Goal: Transaction & Acquisition: Purchase product/service

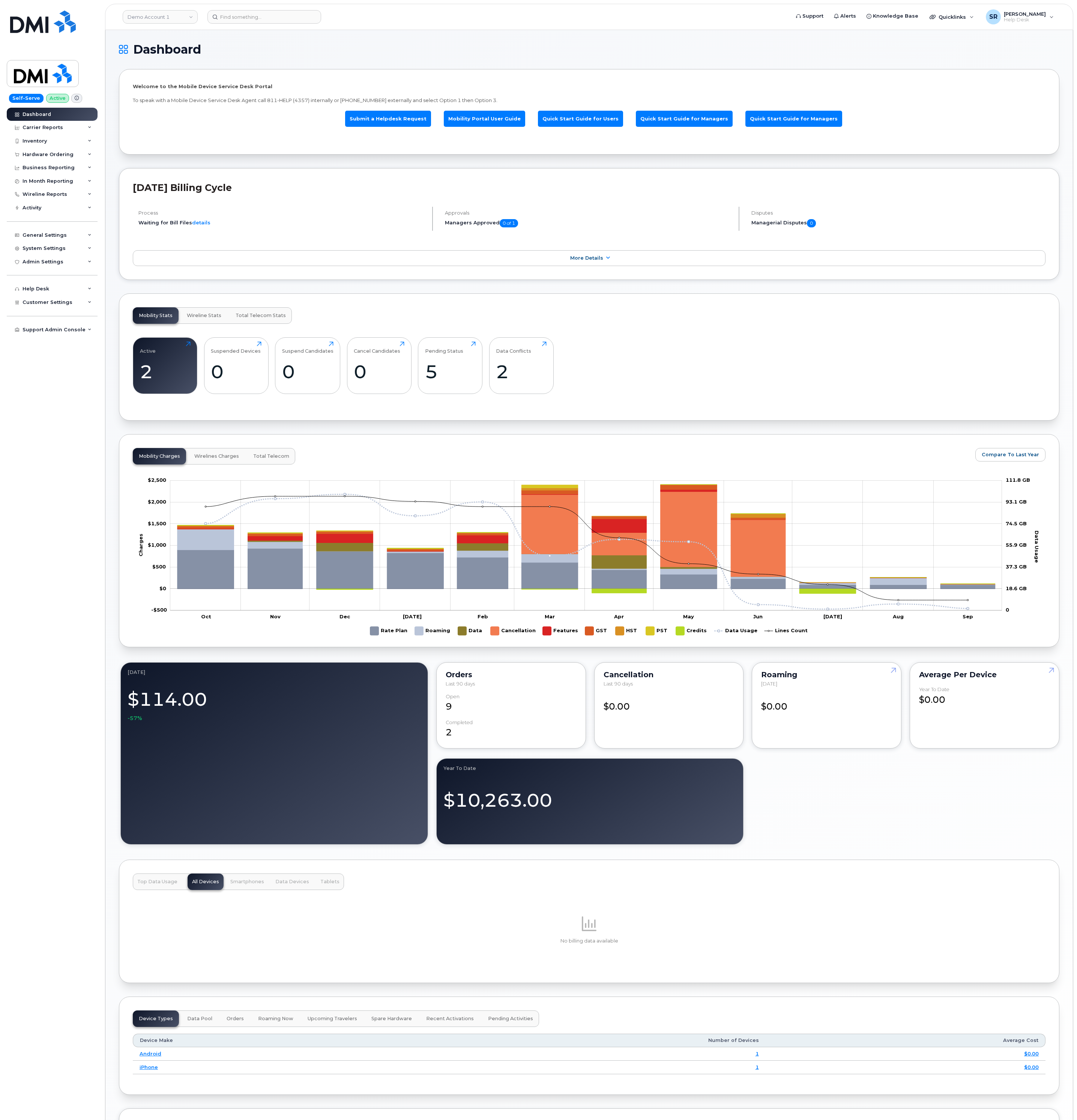
click at [270, 26] on header "Demo Account 1 Support Alerts Knowledge Base Quicklinks Suspend / Cancel Device…" at bounding box center [589, 17] width 968 height 26
click at [270, 22] on input at bounding box center [264, 17] width 113 height 13
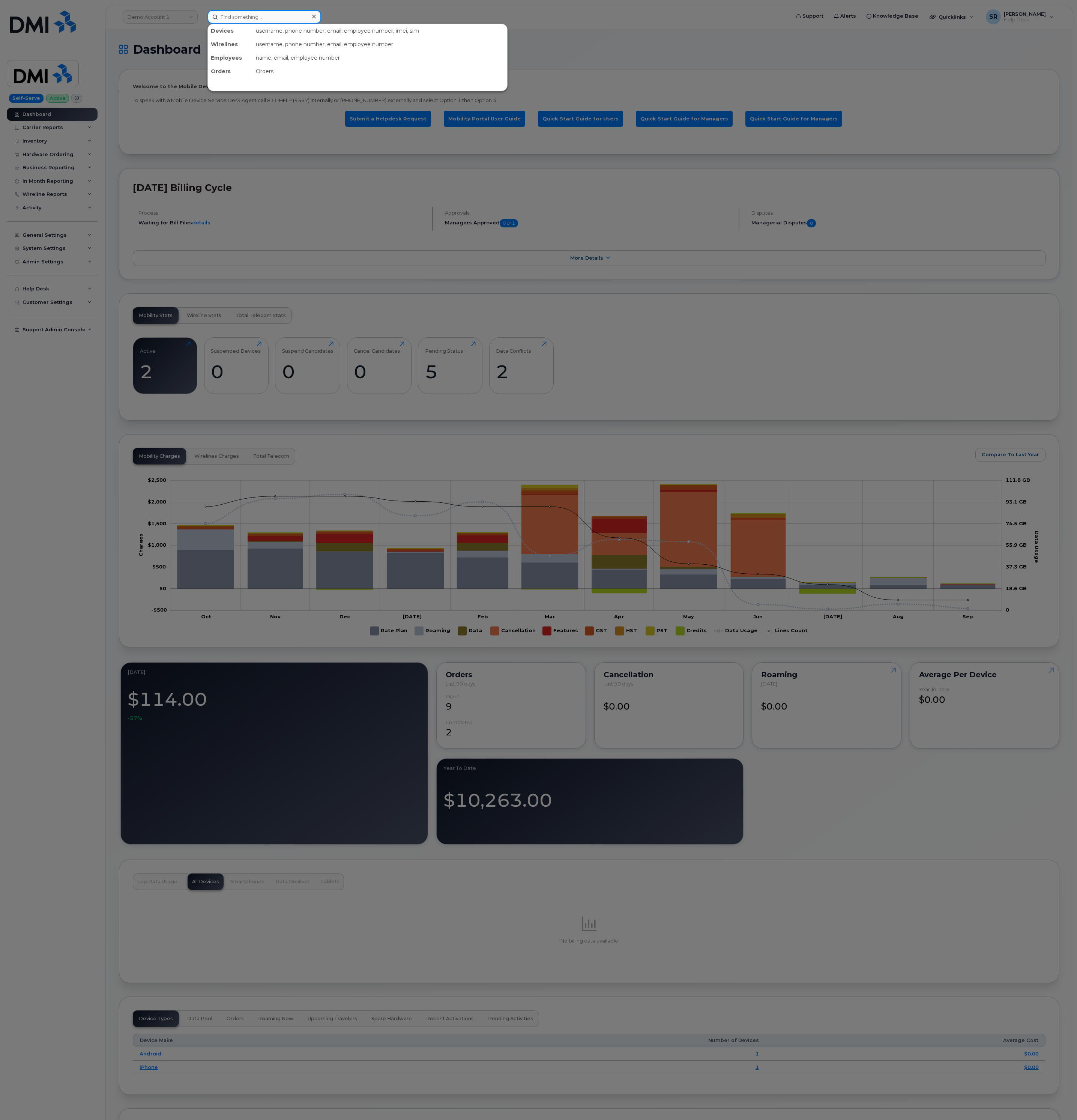
paste input "9792190848"
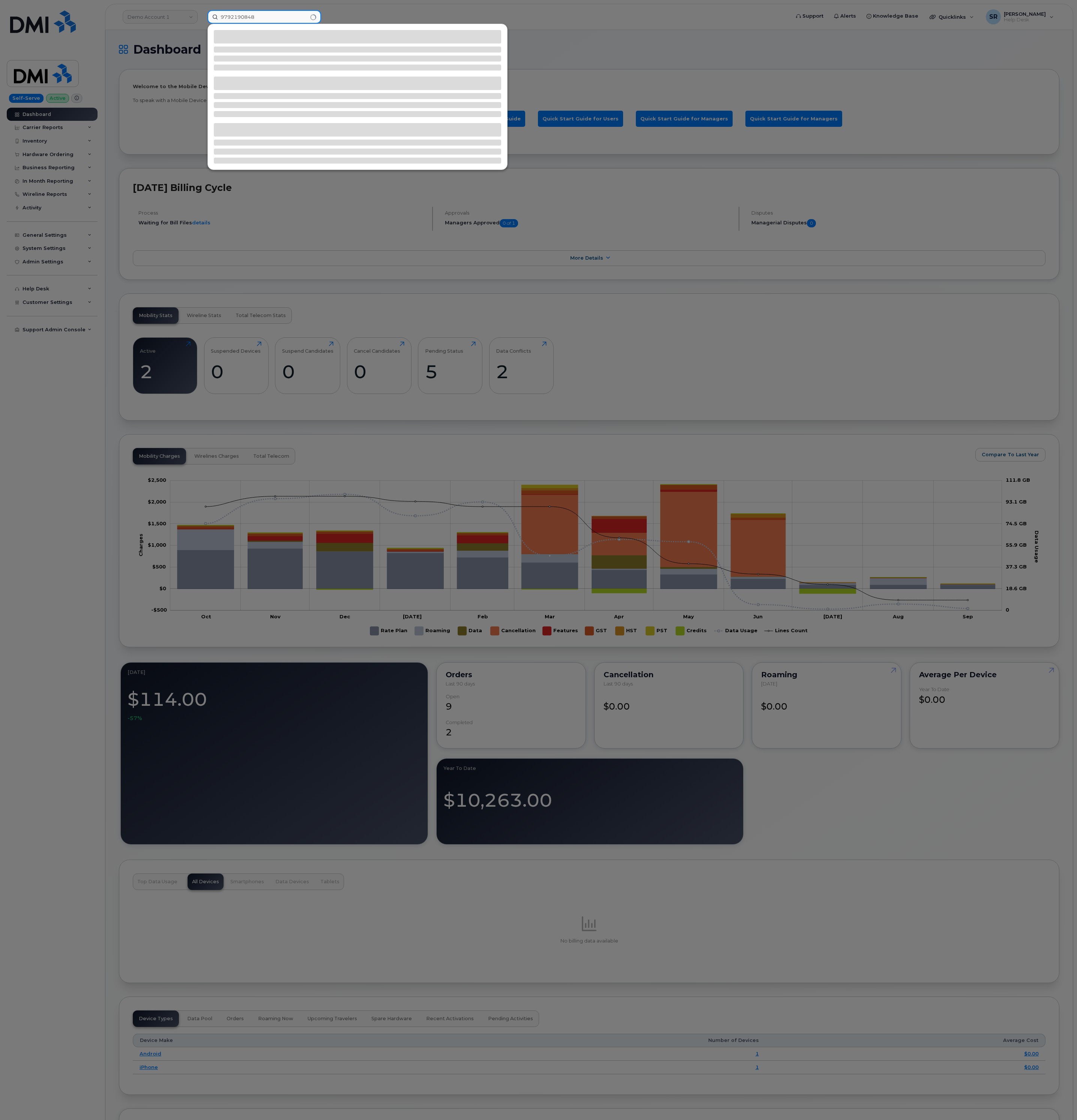
type input "9792190848"
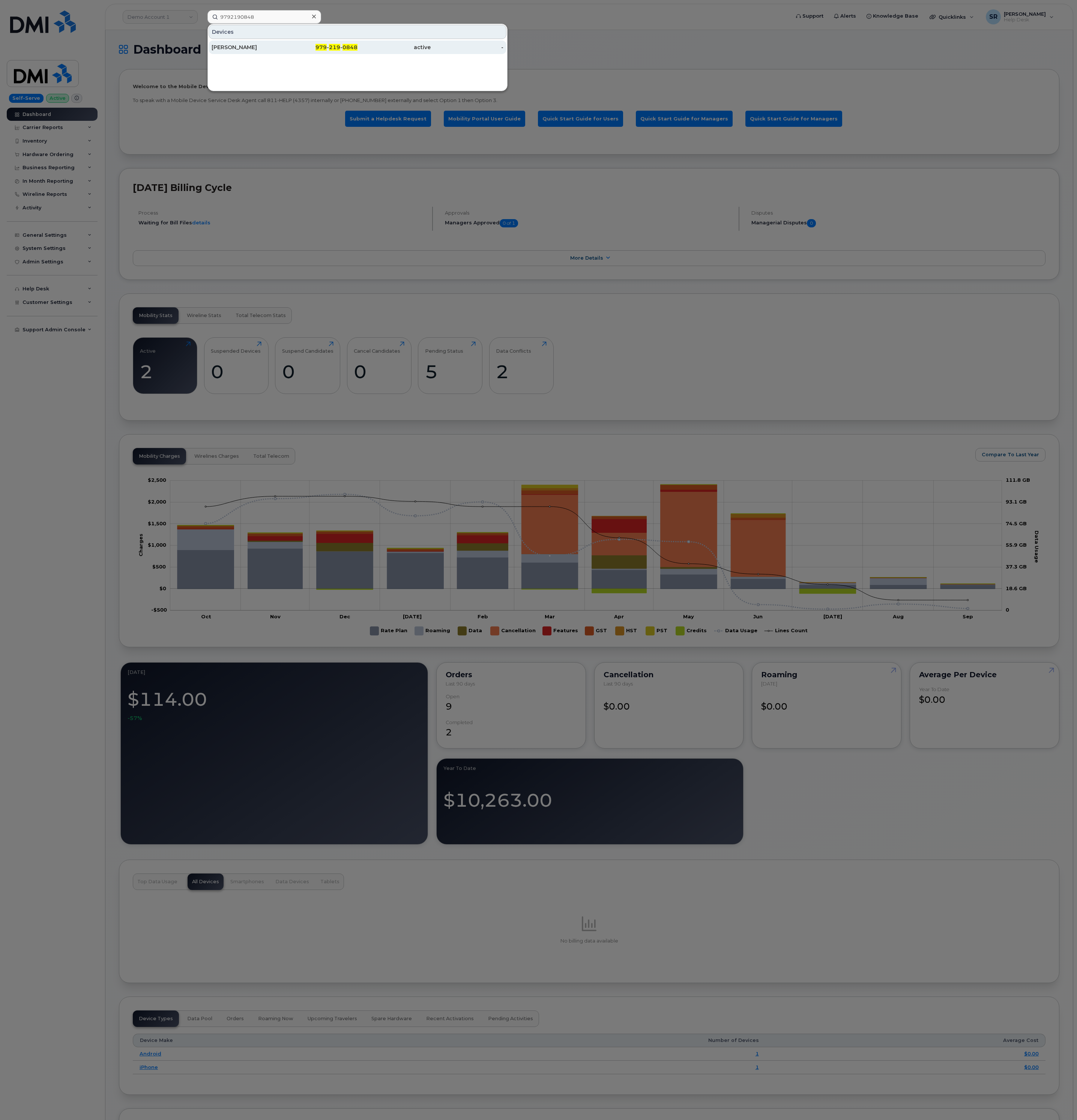
click at [287, 52] on div "979 - 219 - 0848" at bounding box center [321, 47] width 73 height 13
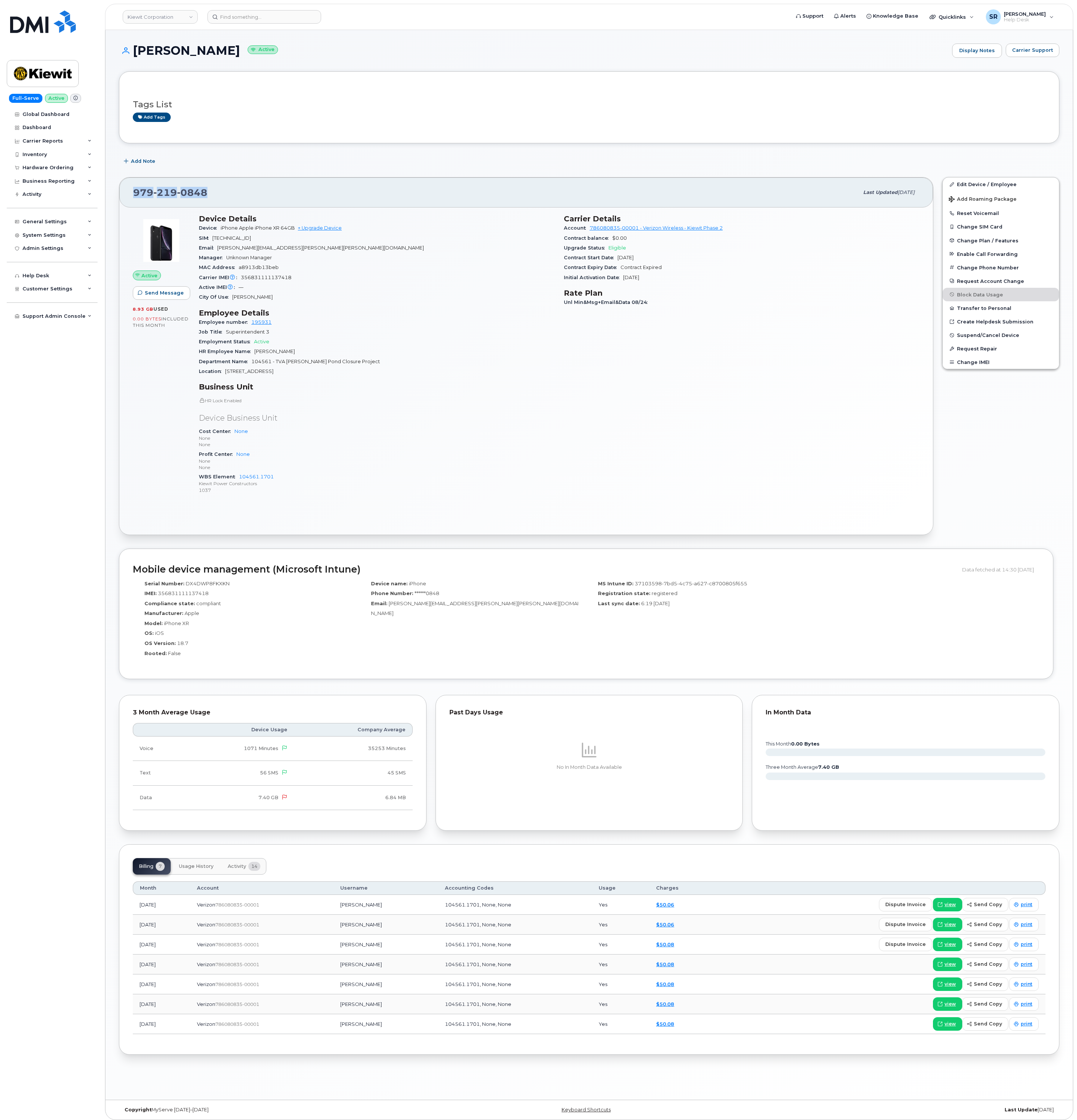
drag, startPoint x: 212, startPoint y: 195, endPoint x: 133, endPoint y: 190, distance: 79.2
click at [133, 190] on div "[PHONE_NUMBER]" at bounding box center [495, 193] width 725 height 16
copy span "[PHONE_NUMBER]"
click at [308, 199] on div "[PHONE_NUMBER]" at bounding box center [495, 193] width 725 height 16
drag, startPoint x: 212, startPoint y: 52, endPoint x: 130, endPoint y: 50, distance: 82.0
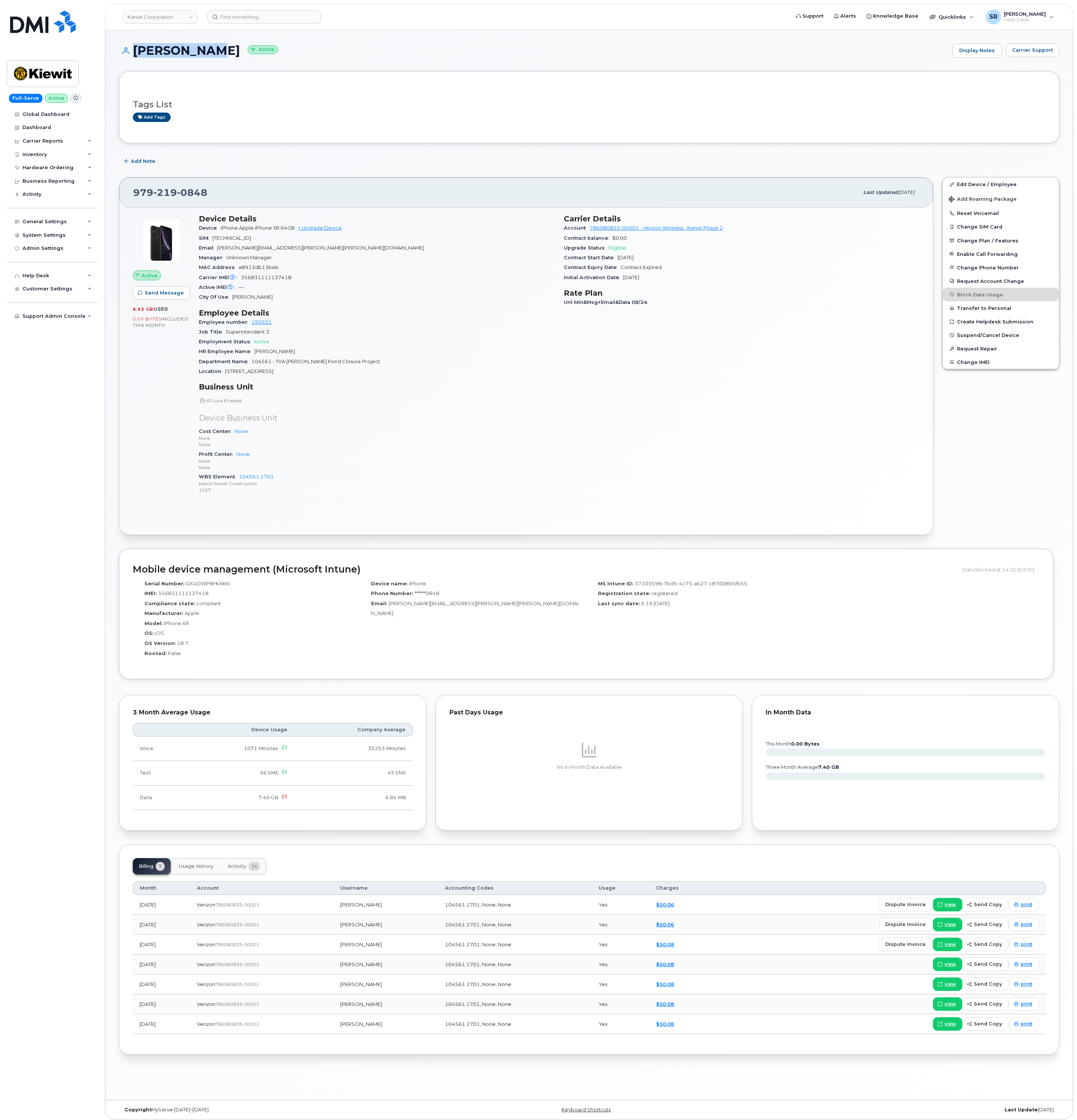
click at [130, 50] on h1 "[PERSON_NAME] Active" at bounding box center [534, 50] width 829 height 13
copy h1 "[PERSON_NAME]"
click at [323, 231] on link "+ Upgrade Device" at bounding box center [319, 228] width 44 height 6
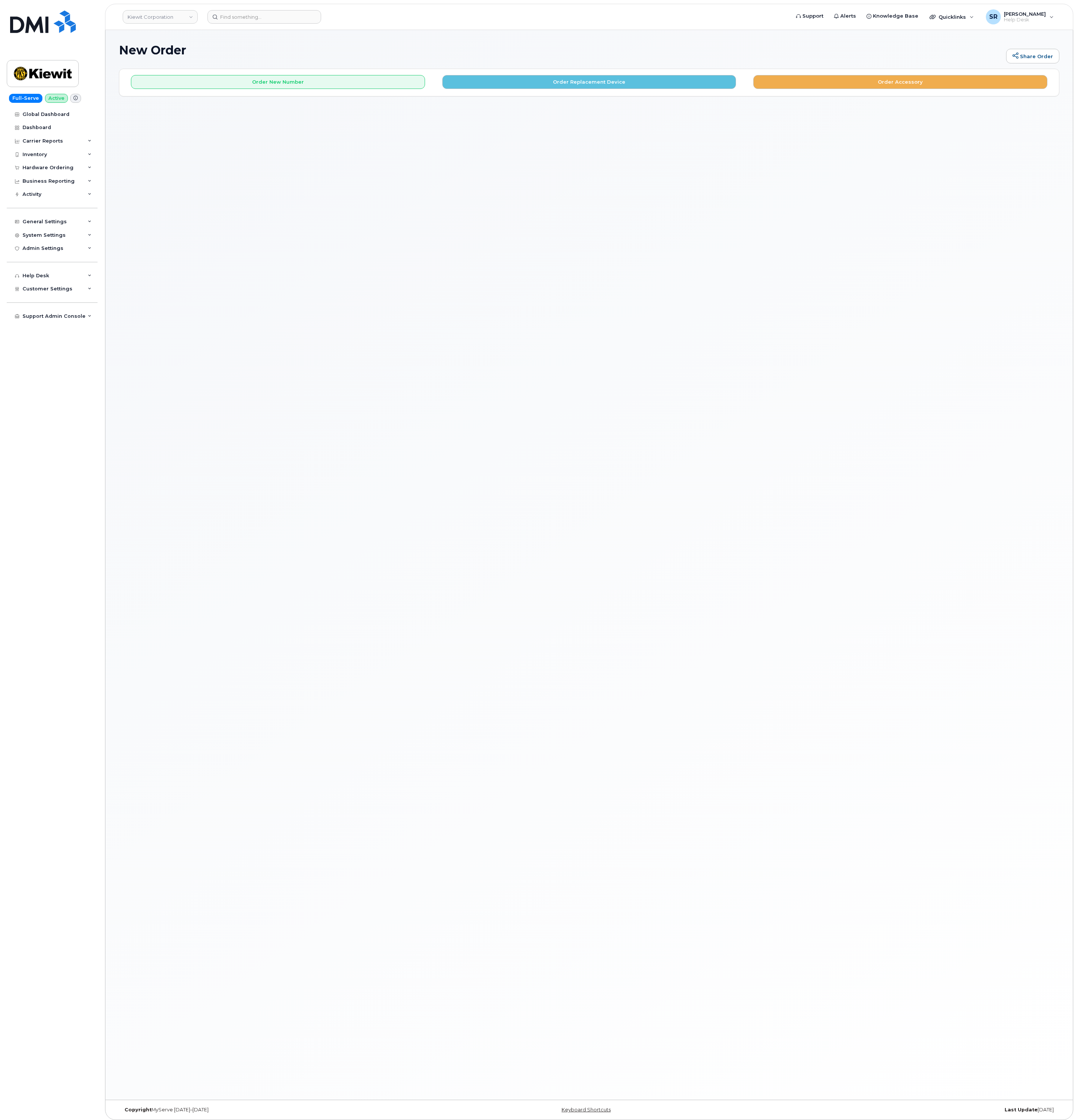
click at [585, 89] on div "Order New Number Order Replacement Device Order Accessory Please choose the car…" at bounding box center [589, 82] width 940 height 27
click at [581, 80] on button "Order Replacement Device" at bounding box center [589, 82] width 294 height 14
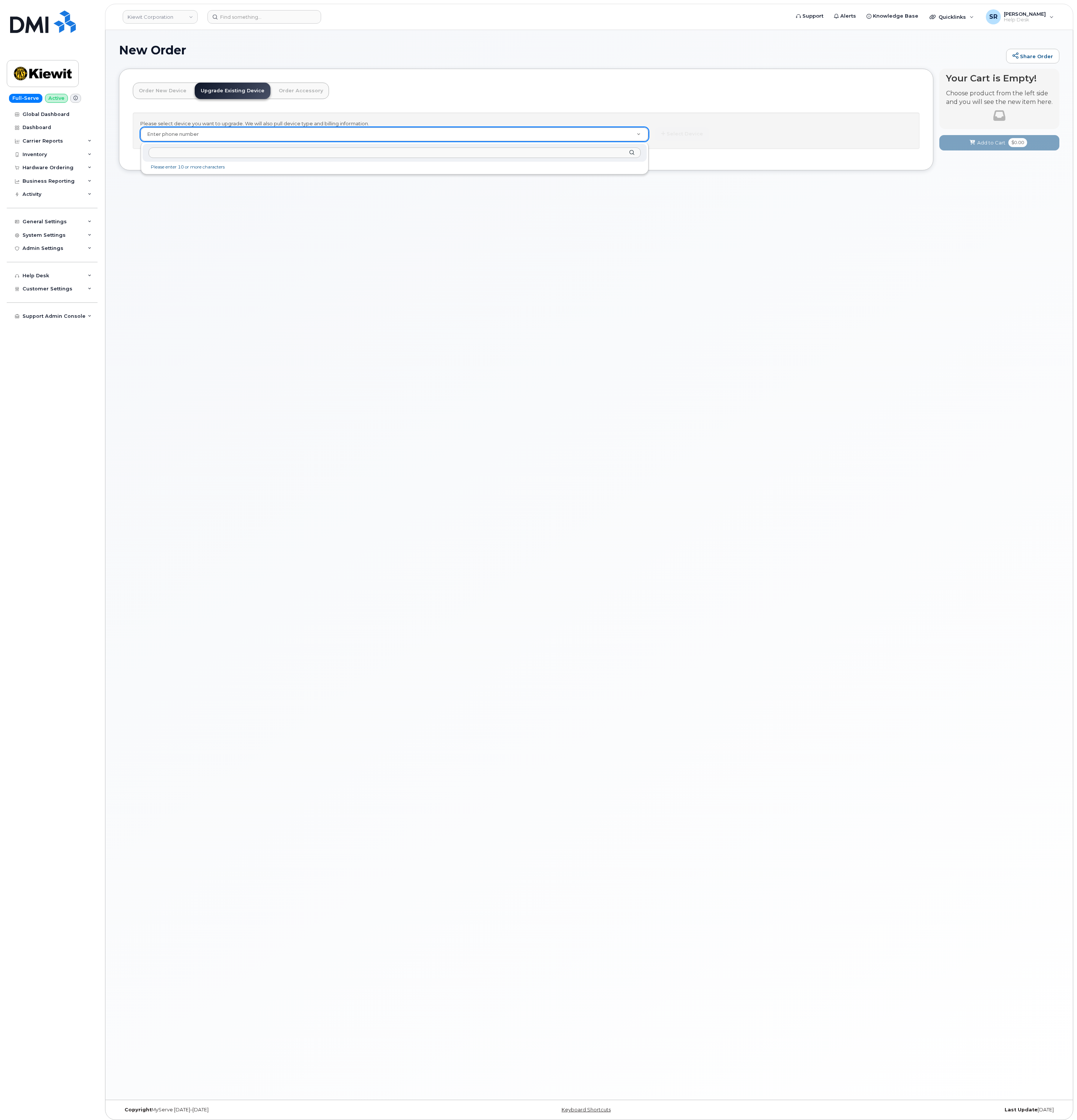
click at [301, 155] on input "text" at bounding box center [394, 153] width 492 height 11
paste input "9792190848"
type input "9792190848"
click at [203, 174] on div "Mobility Devices" at bounding box center [394, 171] width 494 height 9
type input "1174885"
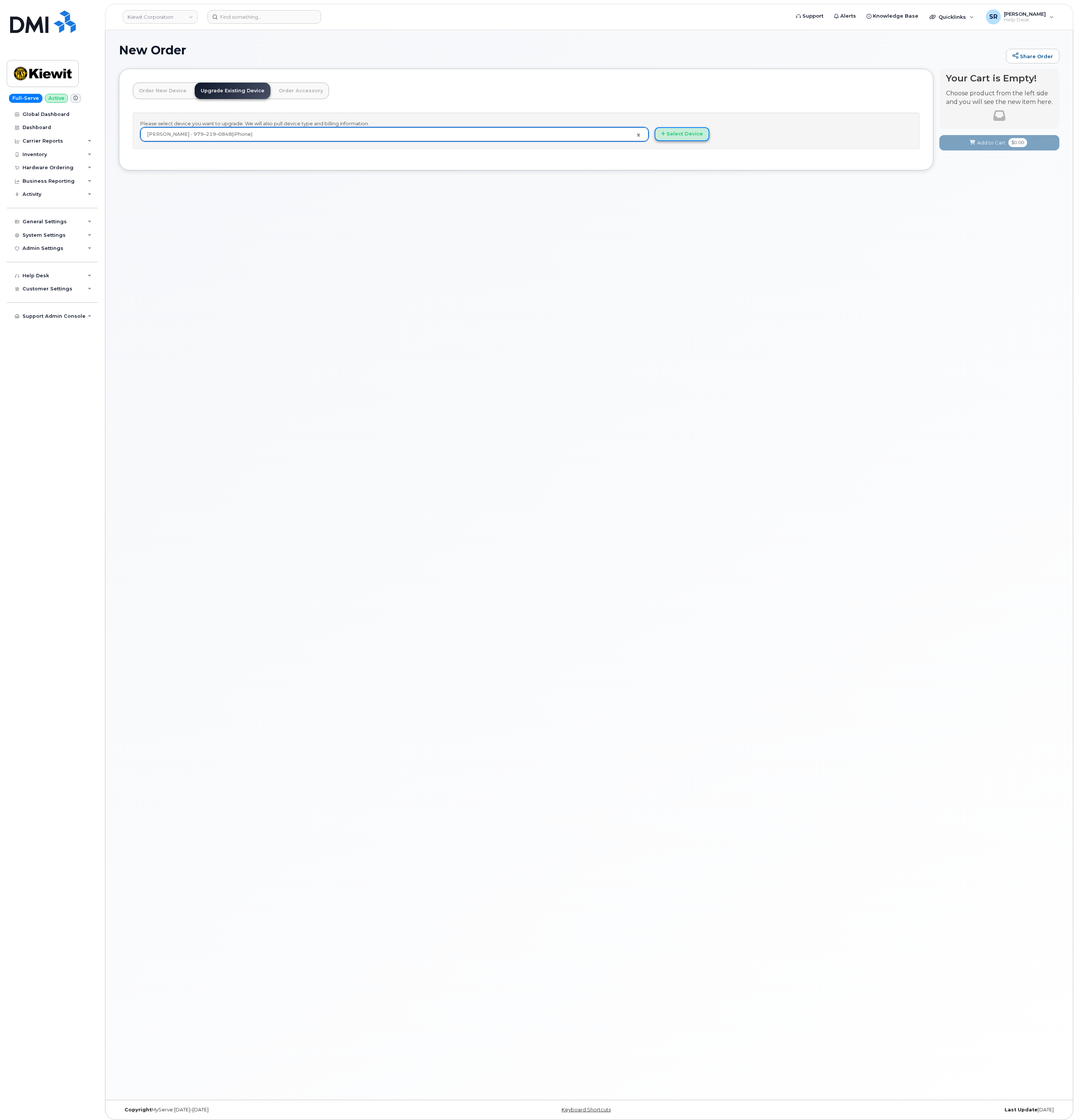
click at [702, 133] on button "Select Device" at bounding box center [682, 134] width 55 height 14
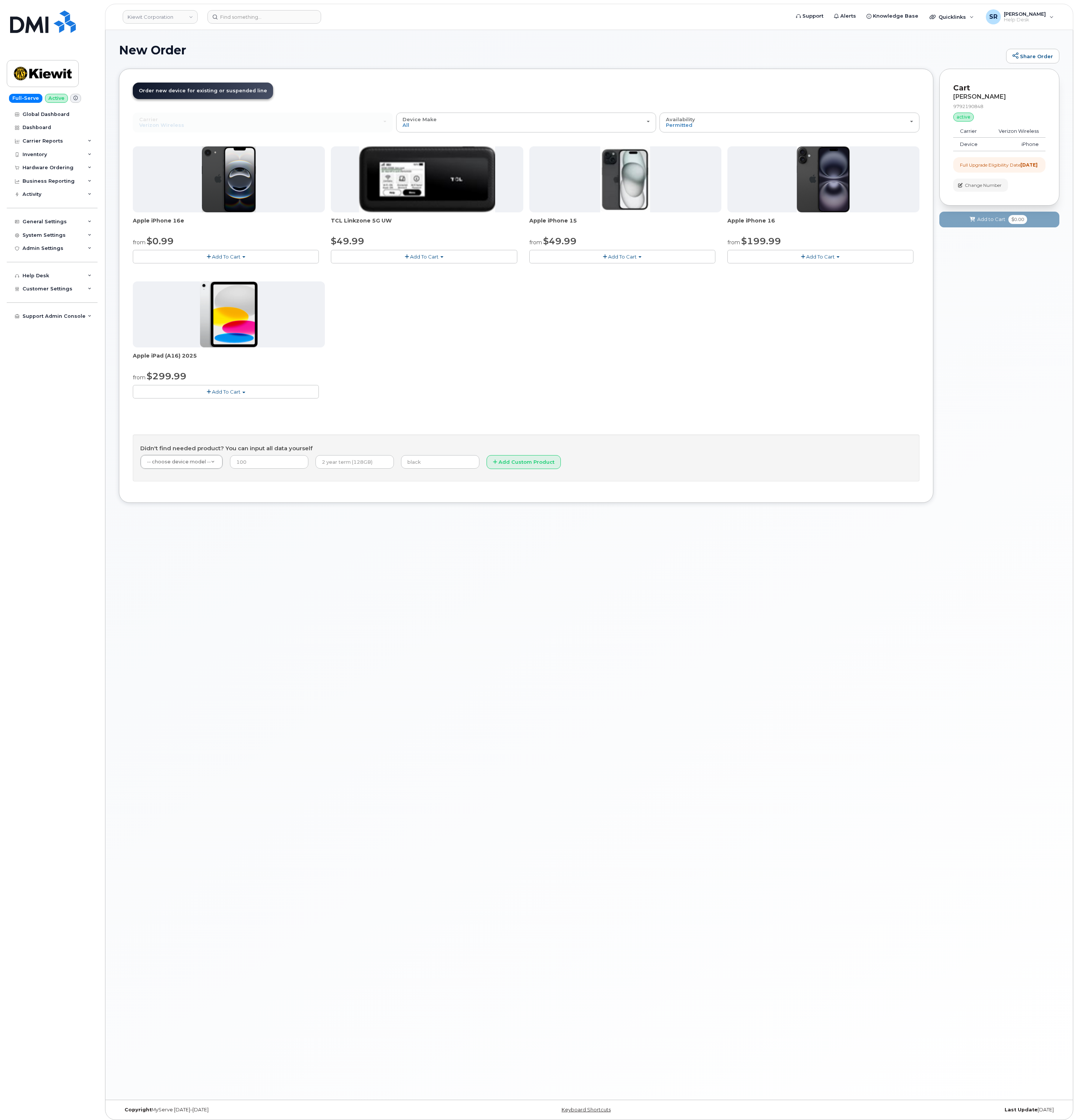
click at [247, 260] on button "Add To Cart" at bounding box center [226, 257] width 186 height 13
click at [168, 270] on link "$0.99 - 2 Year Upgrade (128GB)" at bounding box center [182, 271] width 94 height 10
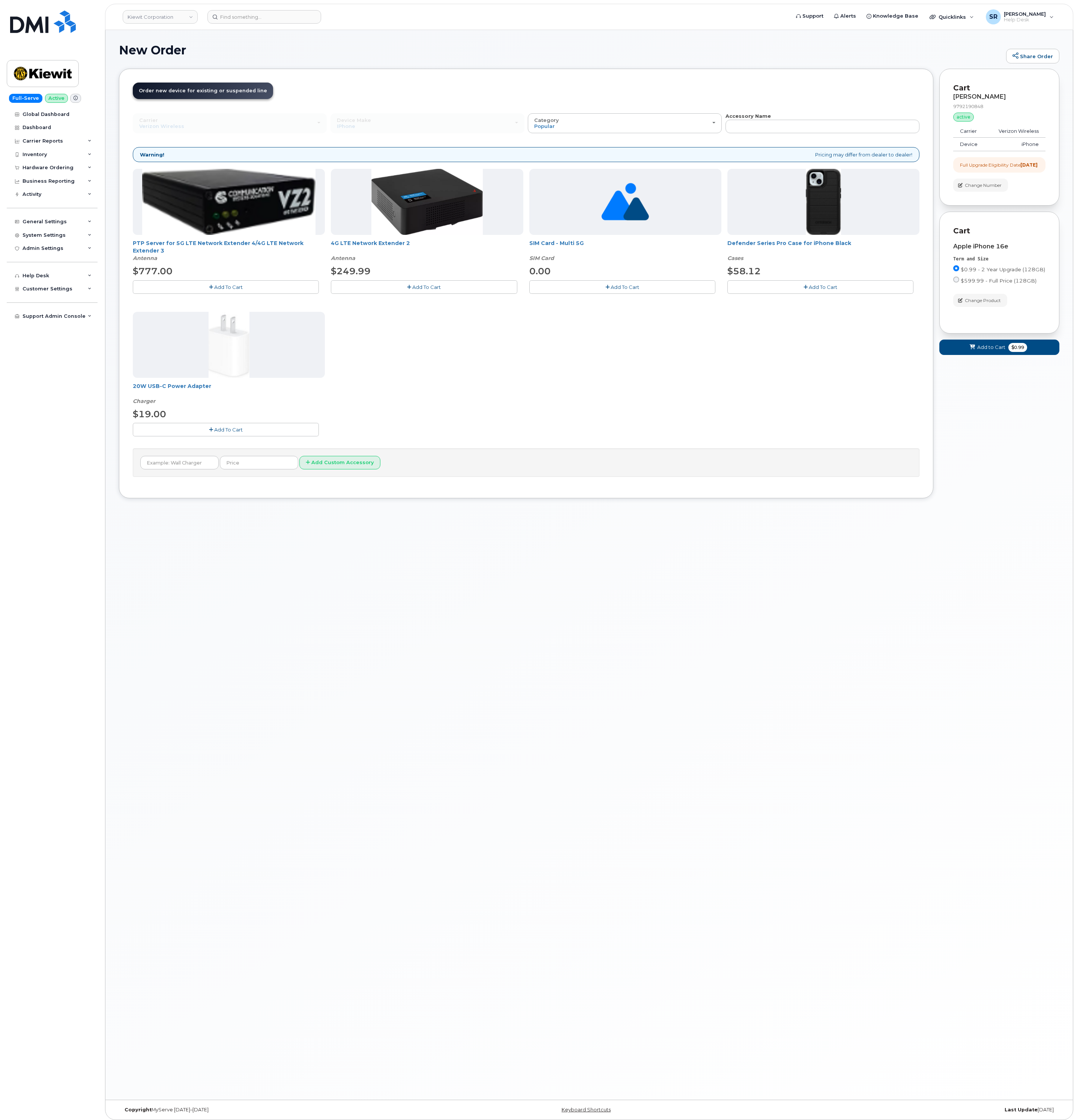
click at [816, 285] on span "Add To Cart" at bounding box center [823, 287] width 29 height 6
click at [231, 432] on span "Add To Cart" at bounding box center [229, 430] width 29 height 6
click at [1003, 474] on button "Add to Cart $78.11" at bounding box center [999, 466] width 120 height 15
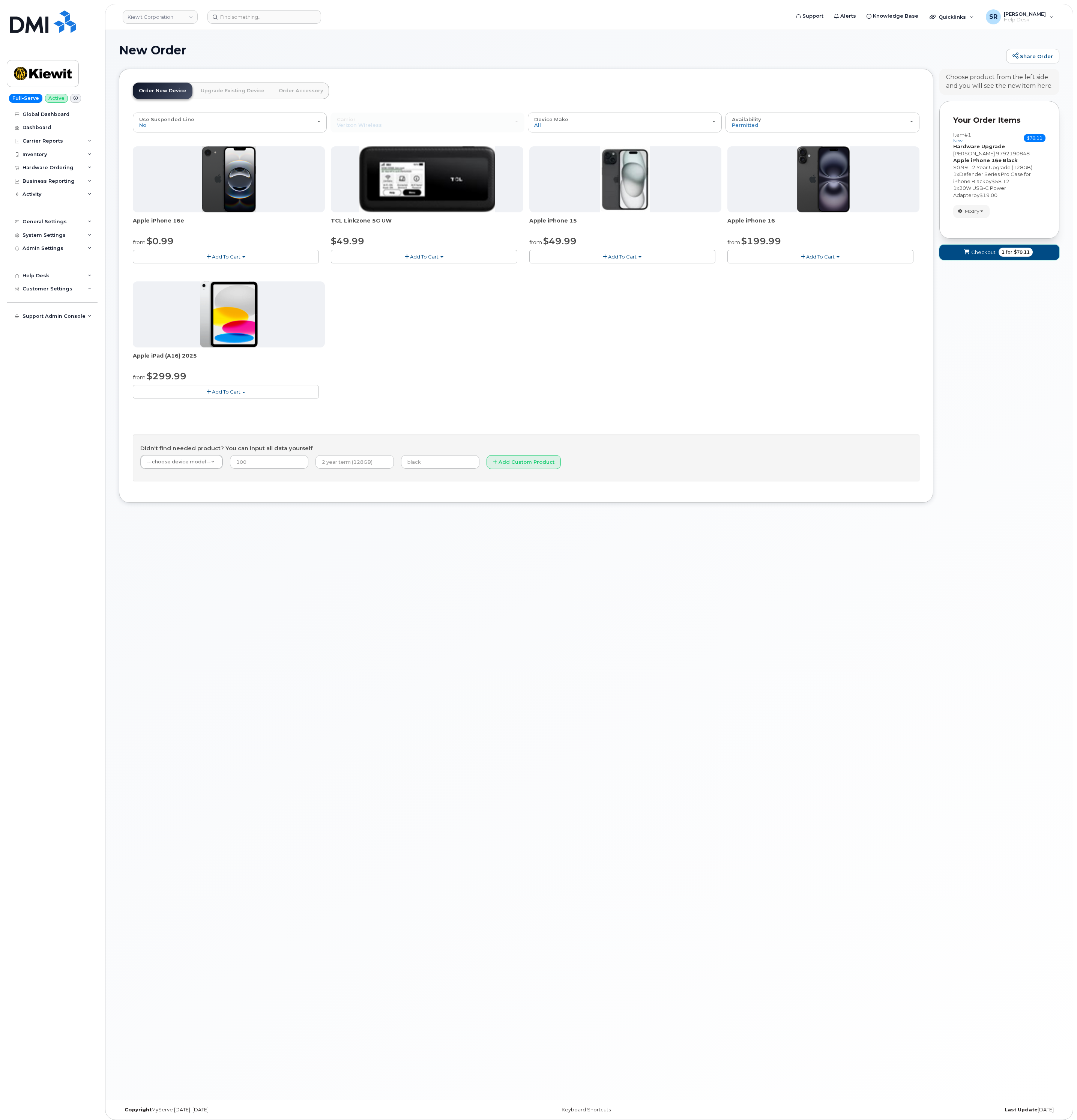
click at [983, 253] on span "Checkout" at bounding box center [983, 252] width 24 height 7
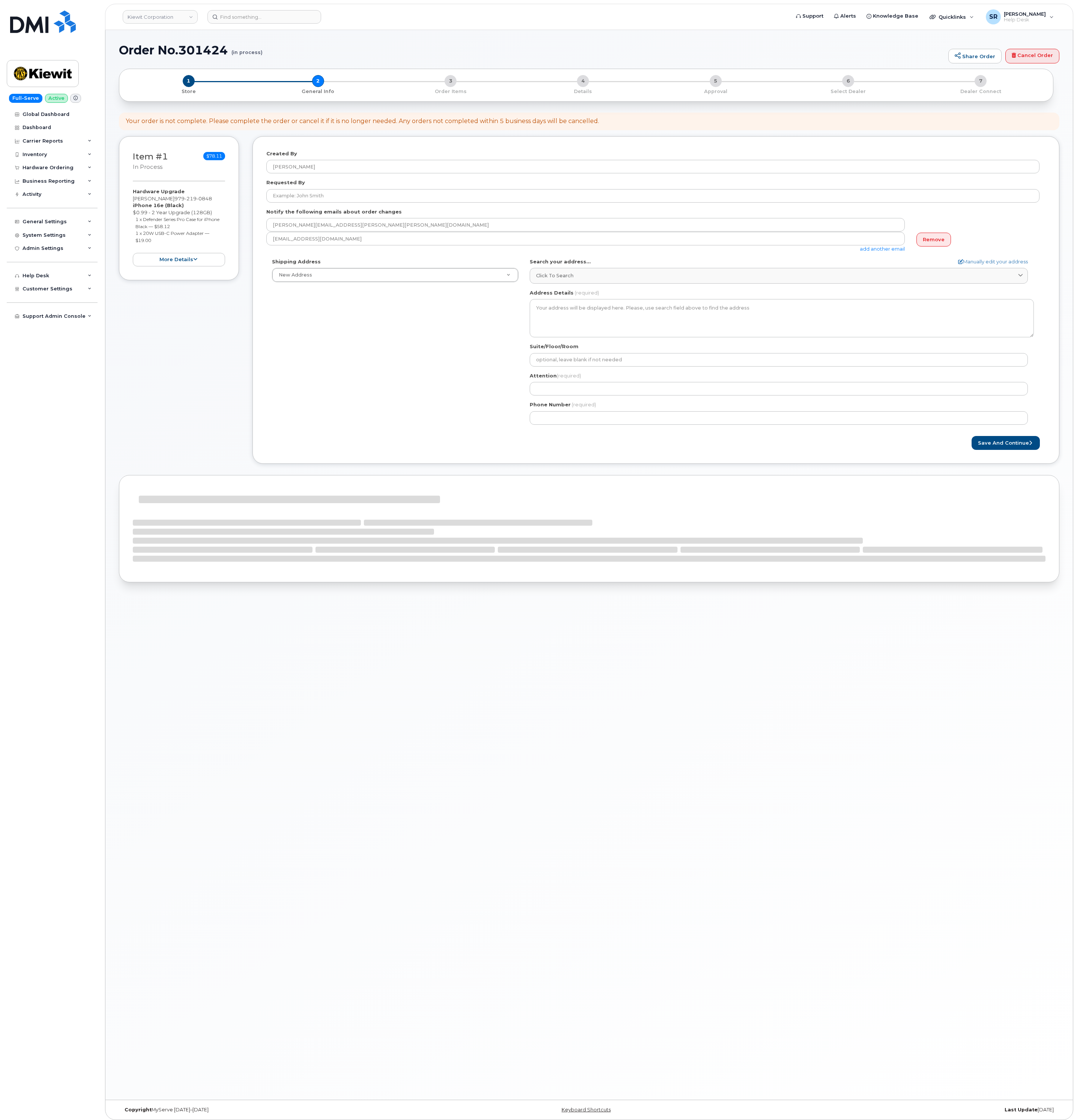
select select
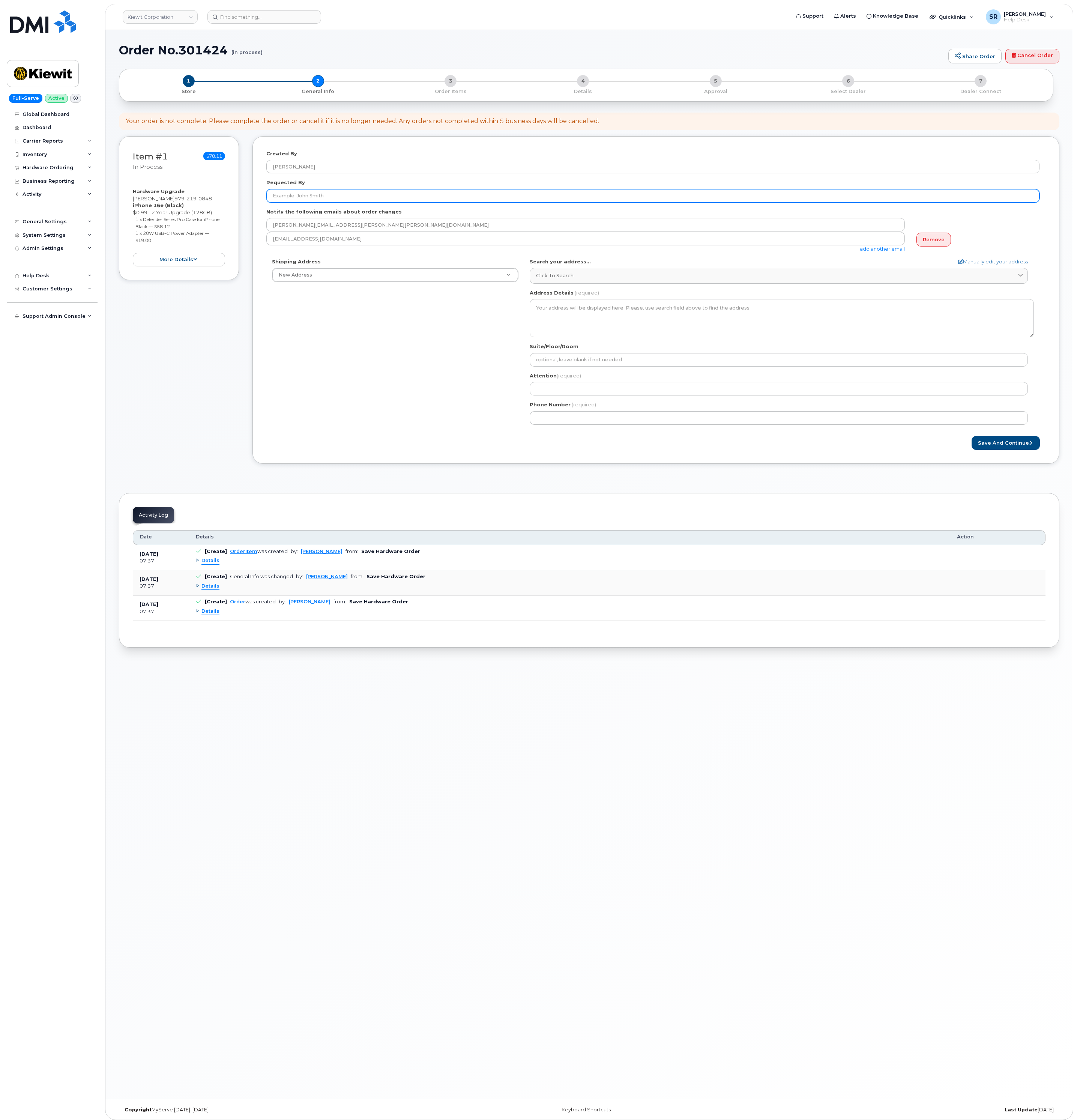
click at [324, 203] on input "Requested By" at bounding box center [653, 196] width 773 height 13
type input "[PERSON_NAME]"
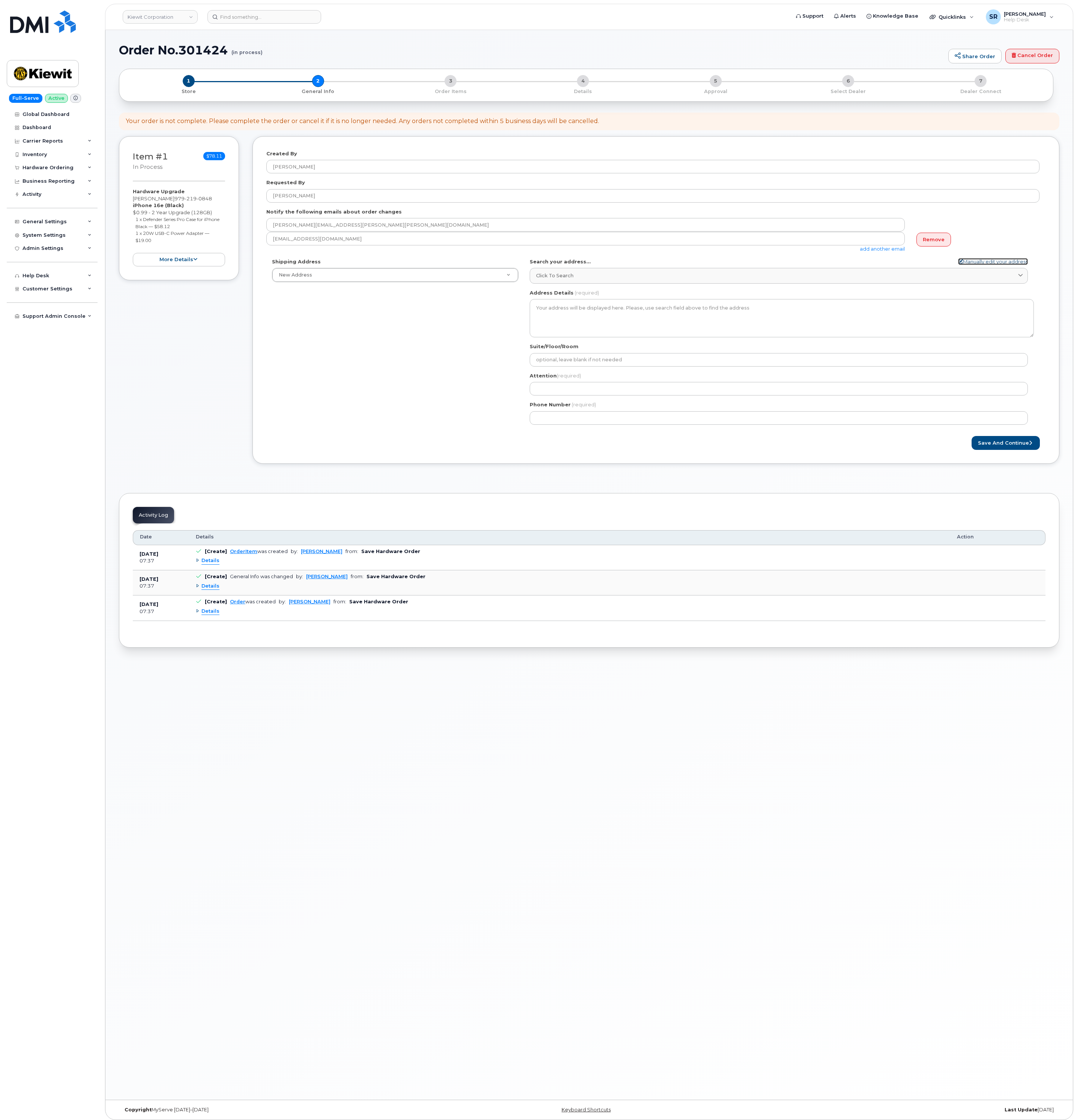
click at [1004, 262] on link "Manually edit your address" at bounding box center [993, 262] width 70 height 7
select select
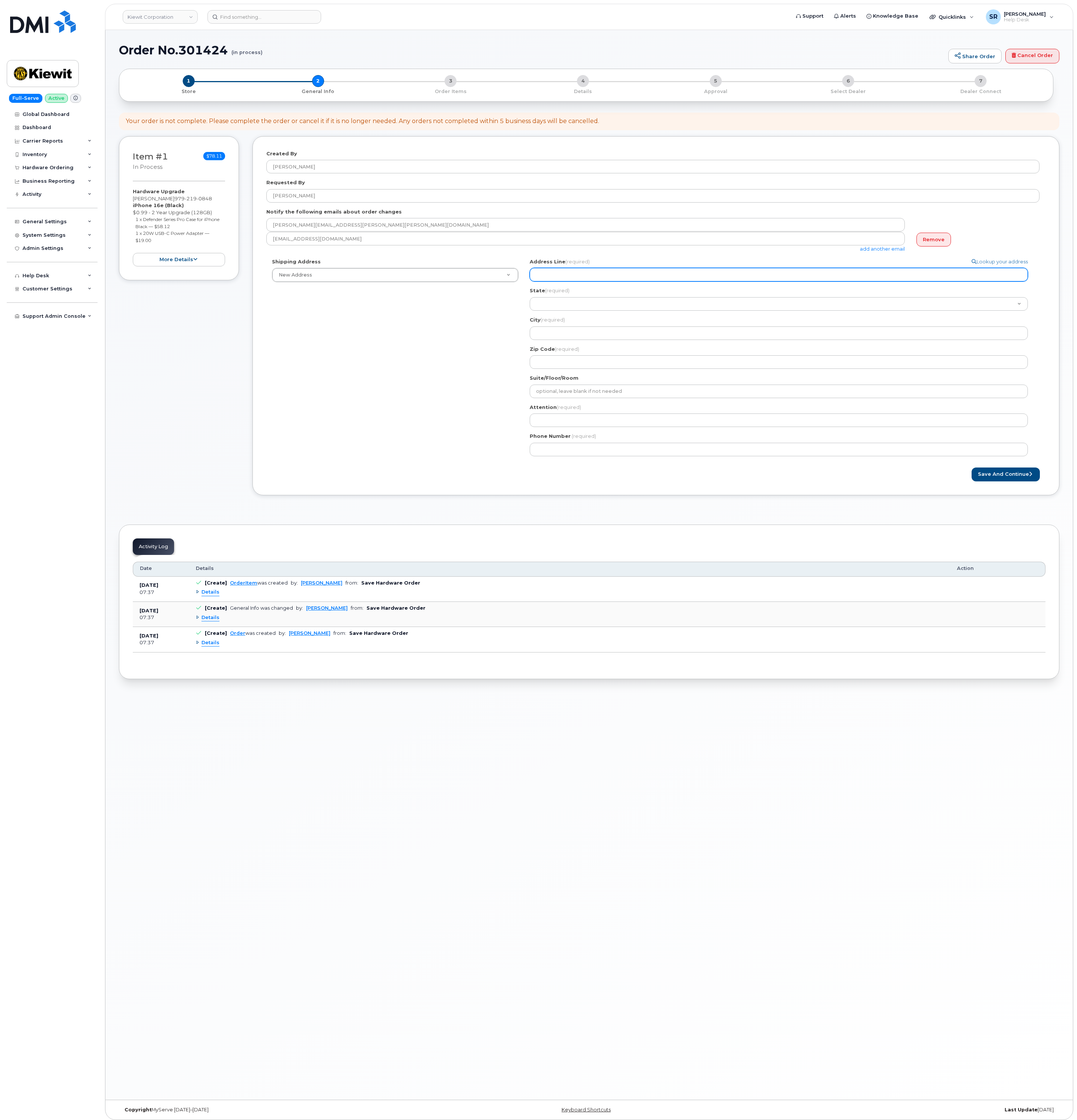
click at [601, 275] on input "Address Line (required)" at bounding box center [779, 274] width 498 height 13
click at [581, 272] on input "Address Line (required)" at bounding box center [779, 274] width 498 height 13
paste input "4364 John Wood Ln"
select select
type input "4364 John Wood Ln"
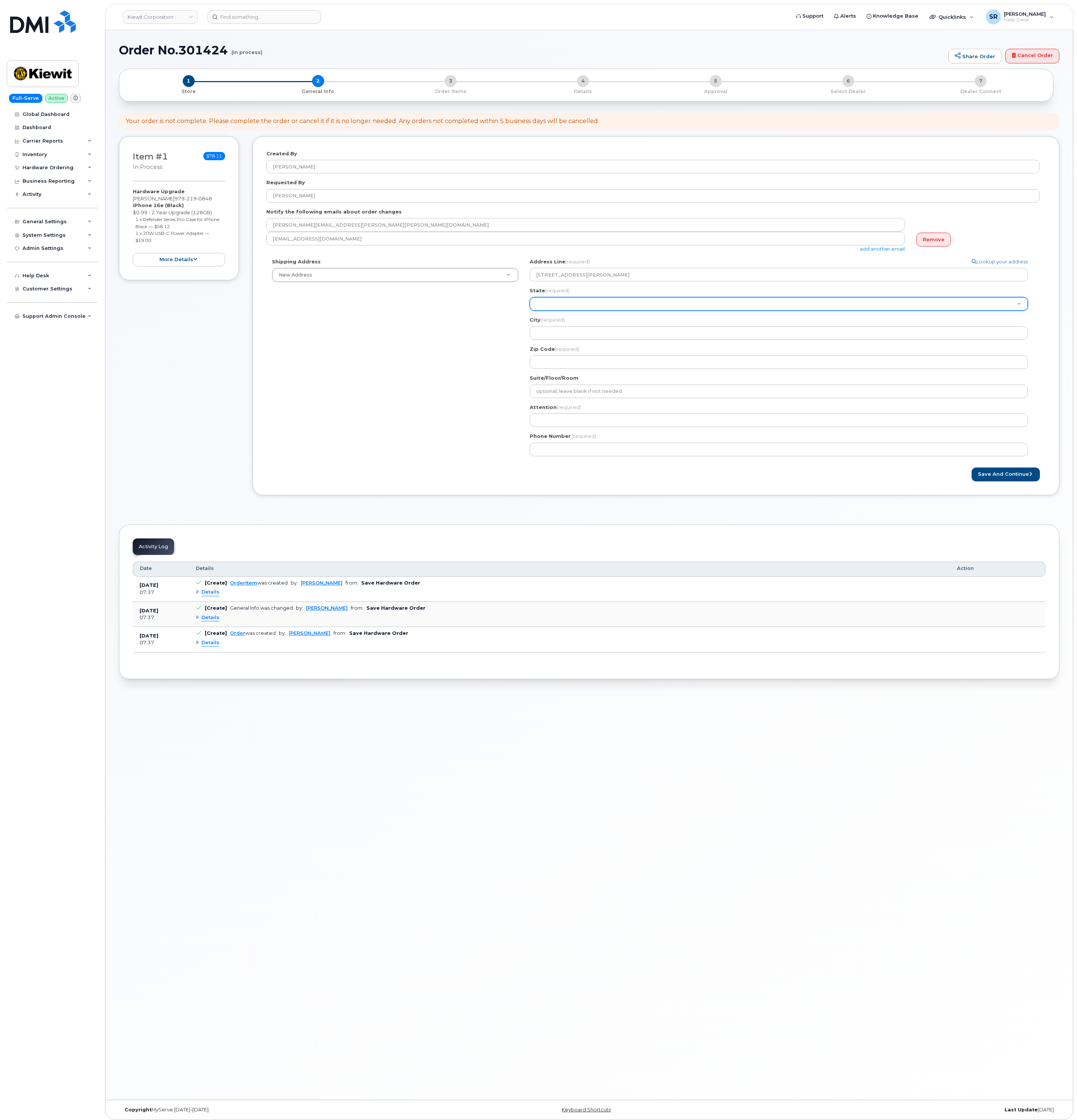
click at [555, 302] on select "Alabama Alaska American Samoa Arizona Arkansas California Colorado Connecticut …" at bounding box center [779, 303] width 498 height 13
select select "MS"
click at [530, 297] on select "Alabama Alaska American Samoa Arizona Arkansas California Colorado Connecticut …" at bounding box center [779, 303] width 498 height 13
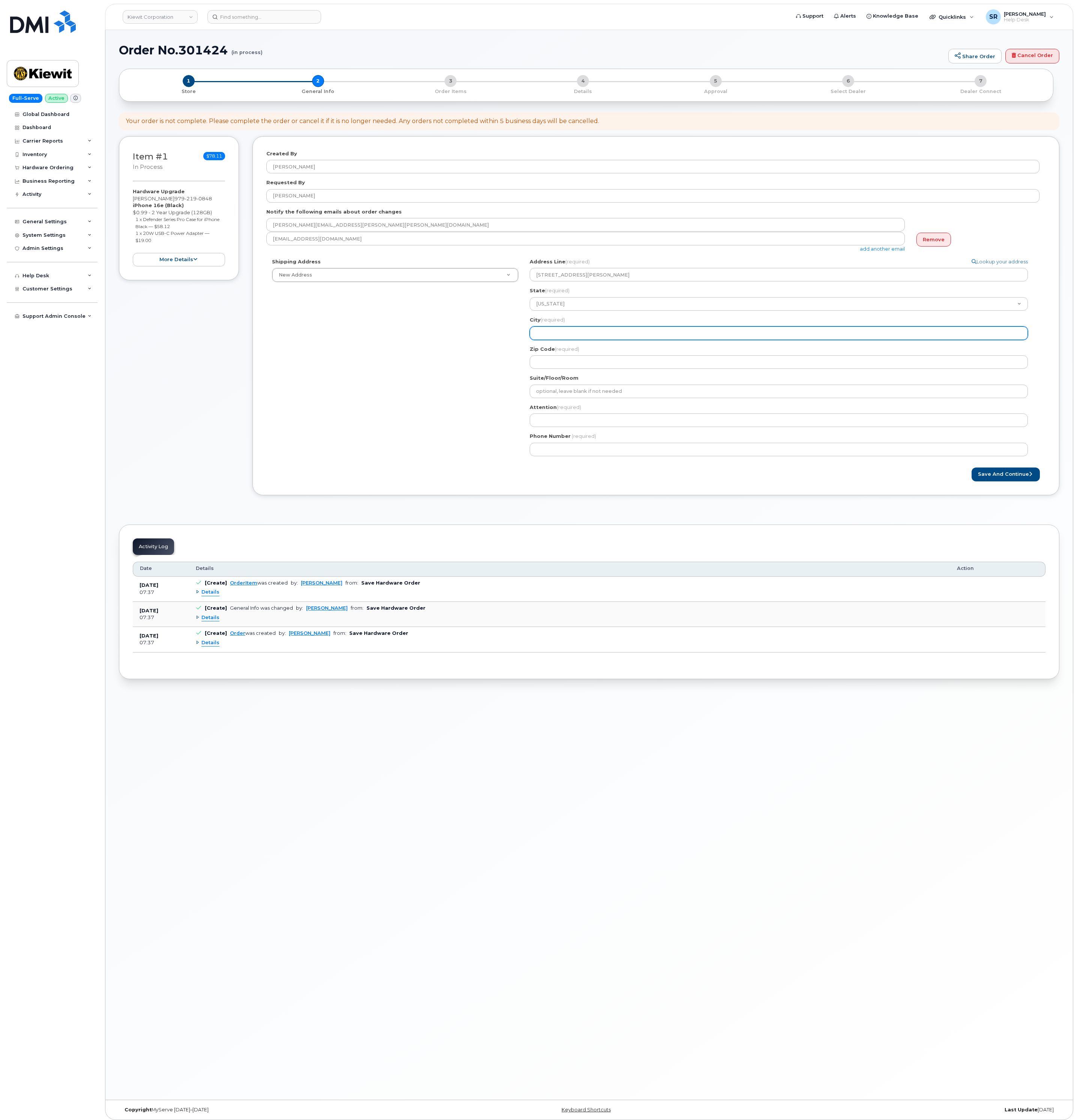
click at [576, 335] on input "City (required)" at bounding box center [779, 333] width 498 height 13
select select
type input "O"
select select
type input "Ol"
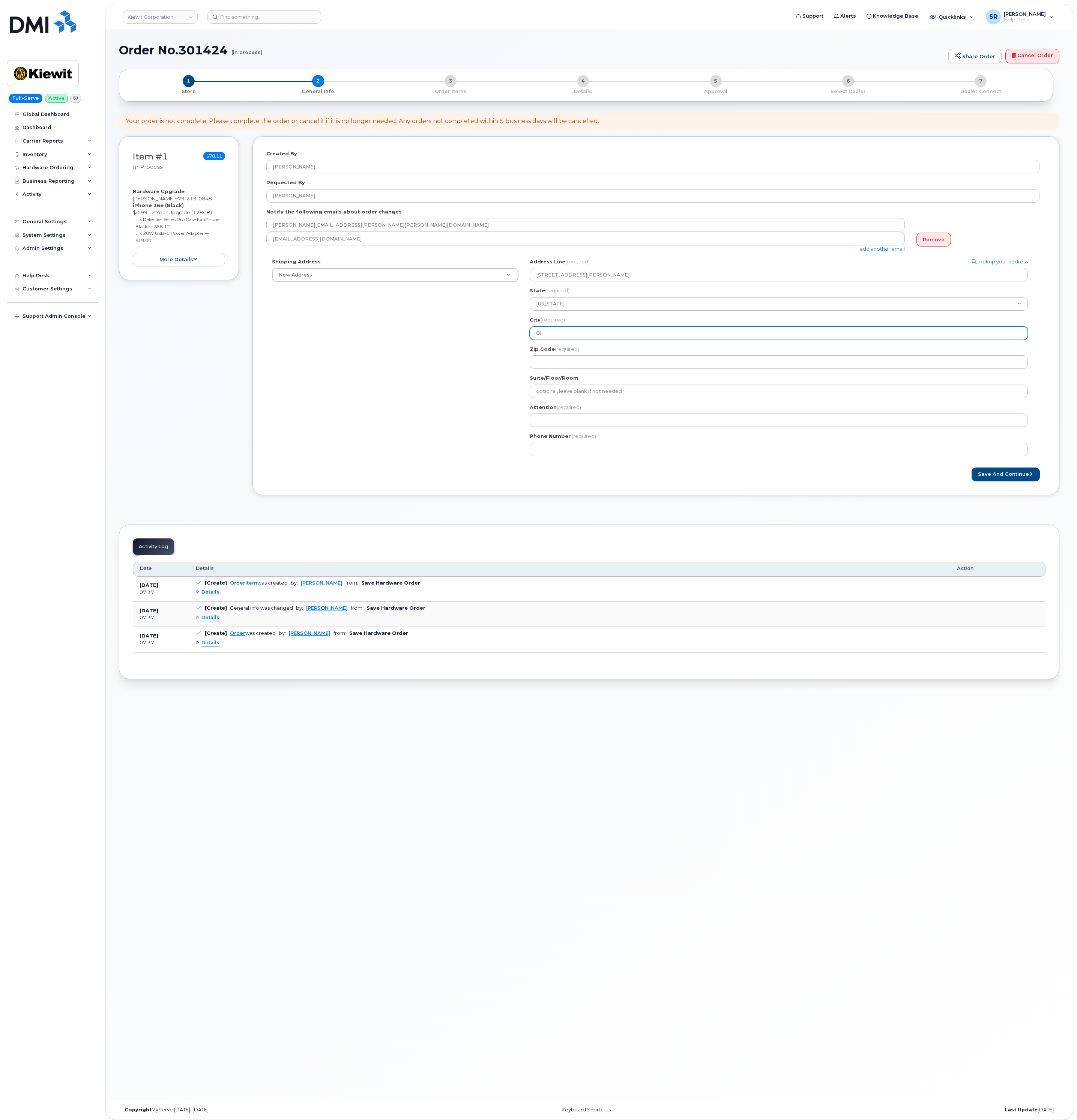
select select
type input "Oli"
select select
type input "Oliv"
select select
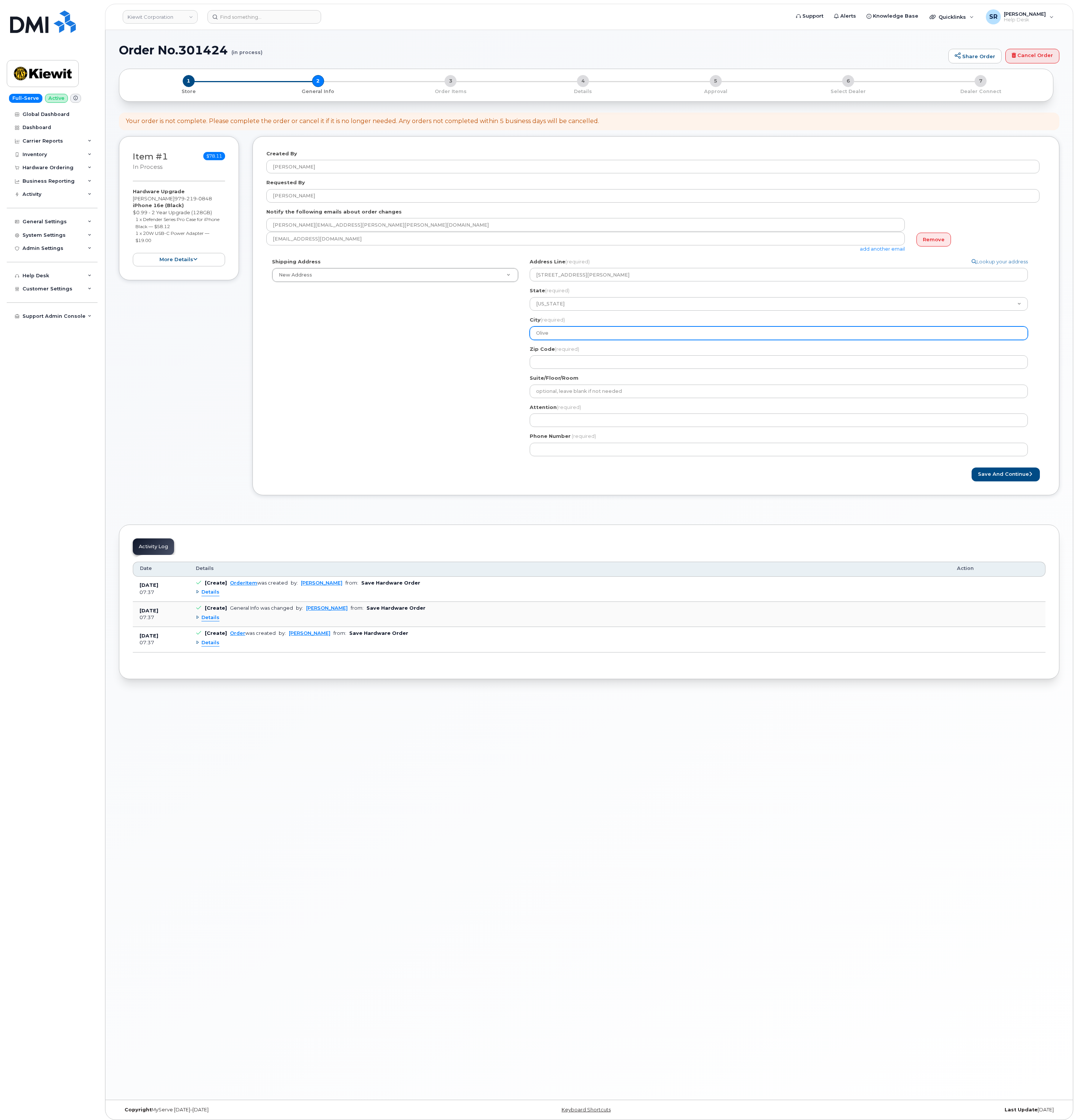
type input "Olive"
select select
type input "Olive B"
select select
type input "Olive Br"
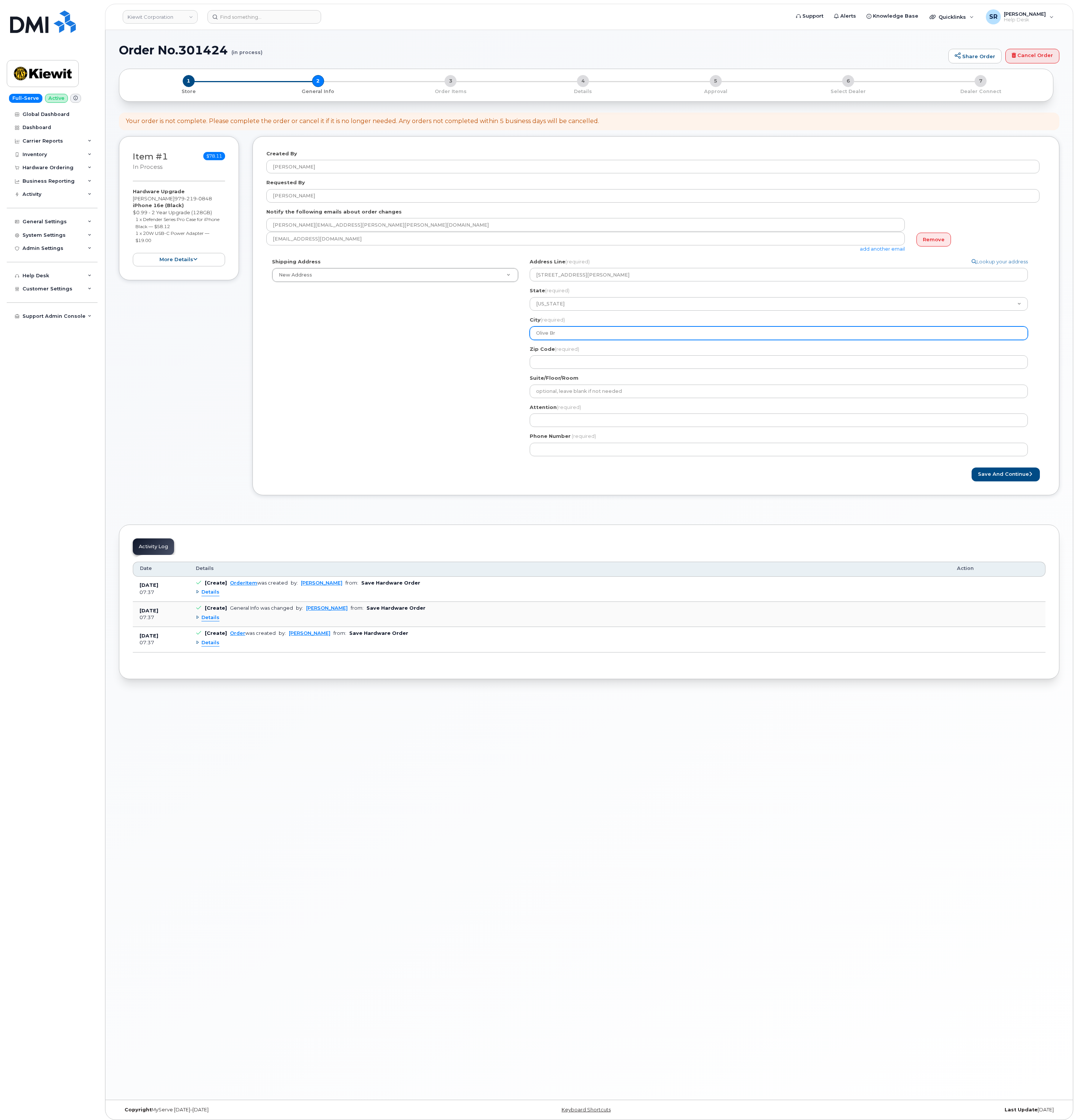
select select
type input "Olive Bra"
select select
type input "Olive Bran"
select select
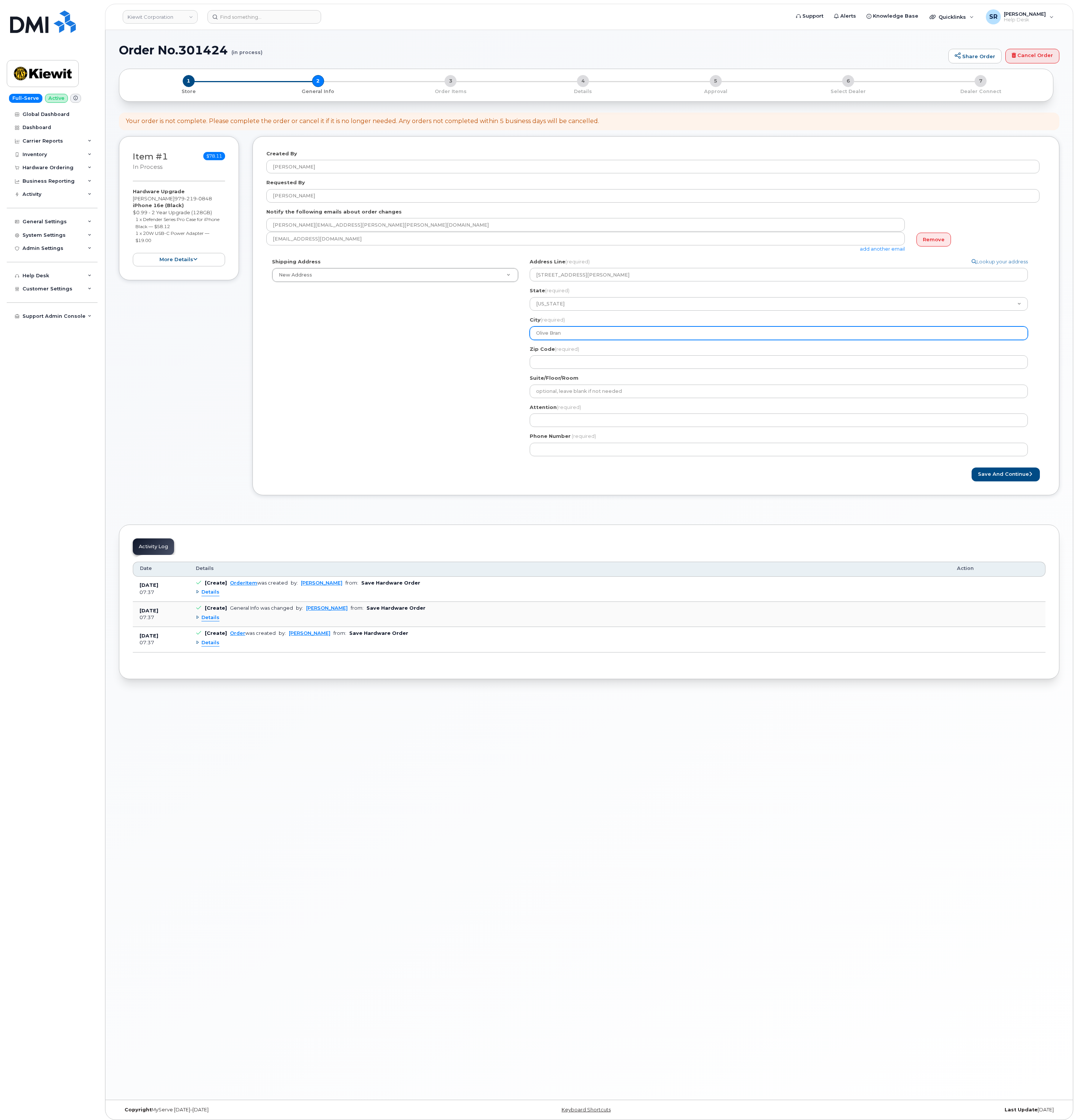
type input "Olive Branc"
select select
type input "Olive Branch"
click at [579, 353] on div "Zip Code (required)" at bounding box center [782, 357] width 504 height 23
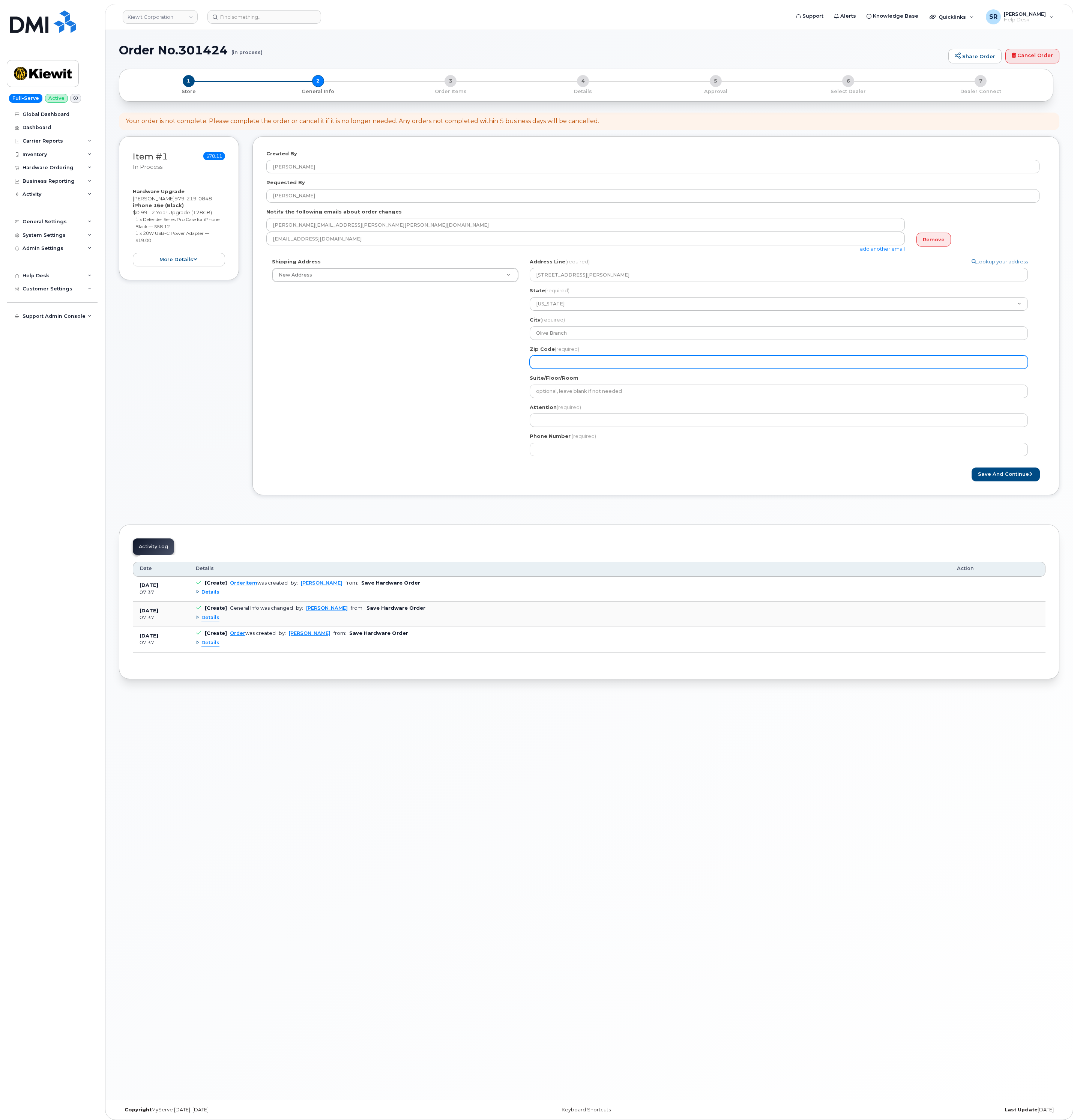
click at [579, 357] on input "Zip Code (required)" at bounding box center [779, 362] width 498 height 13
click at [556, 364] on input "Zip Code (required)" at bounding box center [779, 362] width 498 height 13
select select
type input "3"
select select
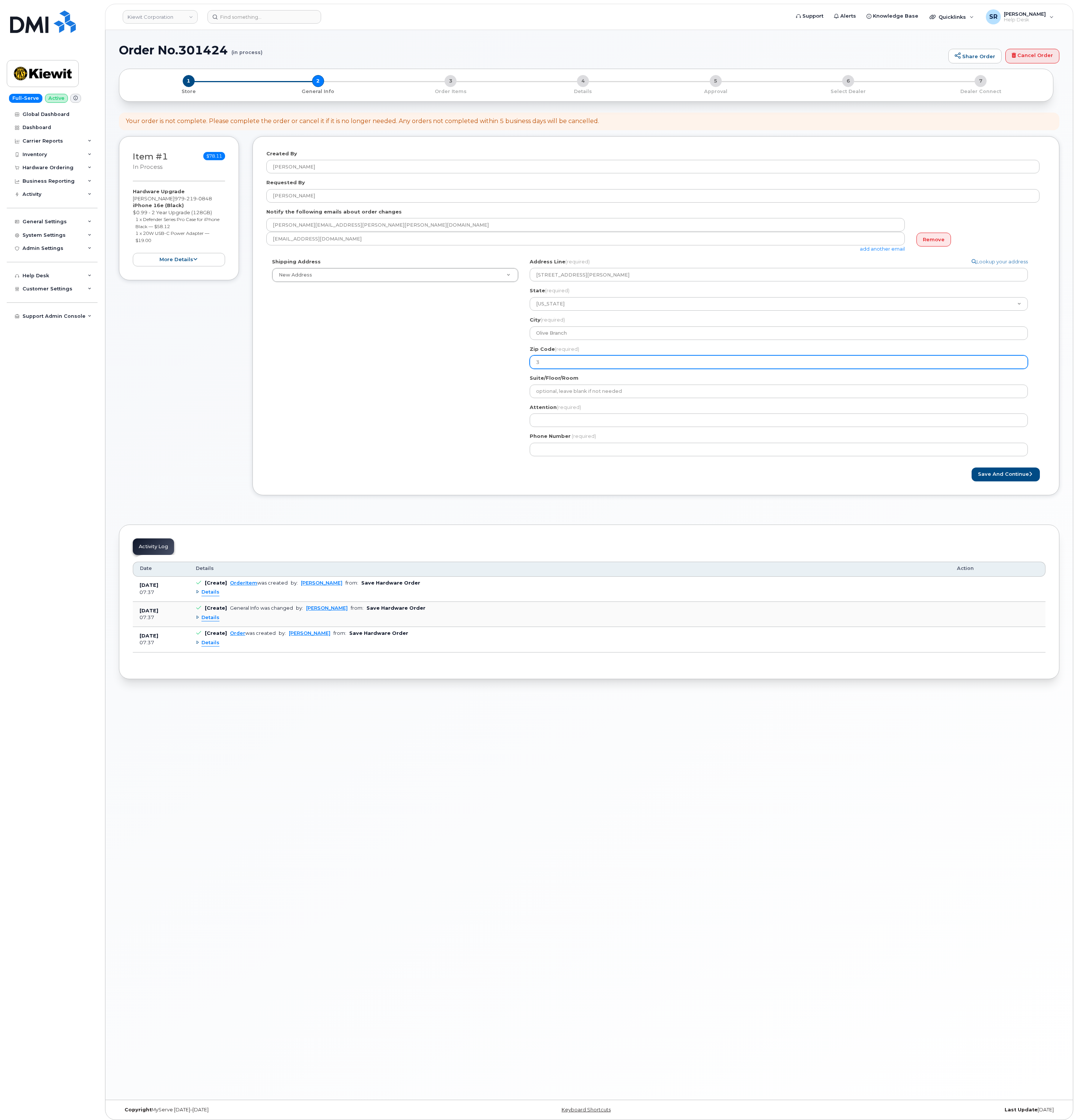
type input "38"
select select
type input "386"
select select
type input "3865"
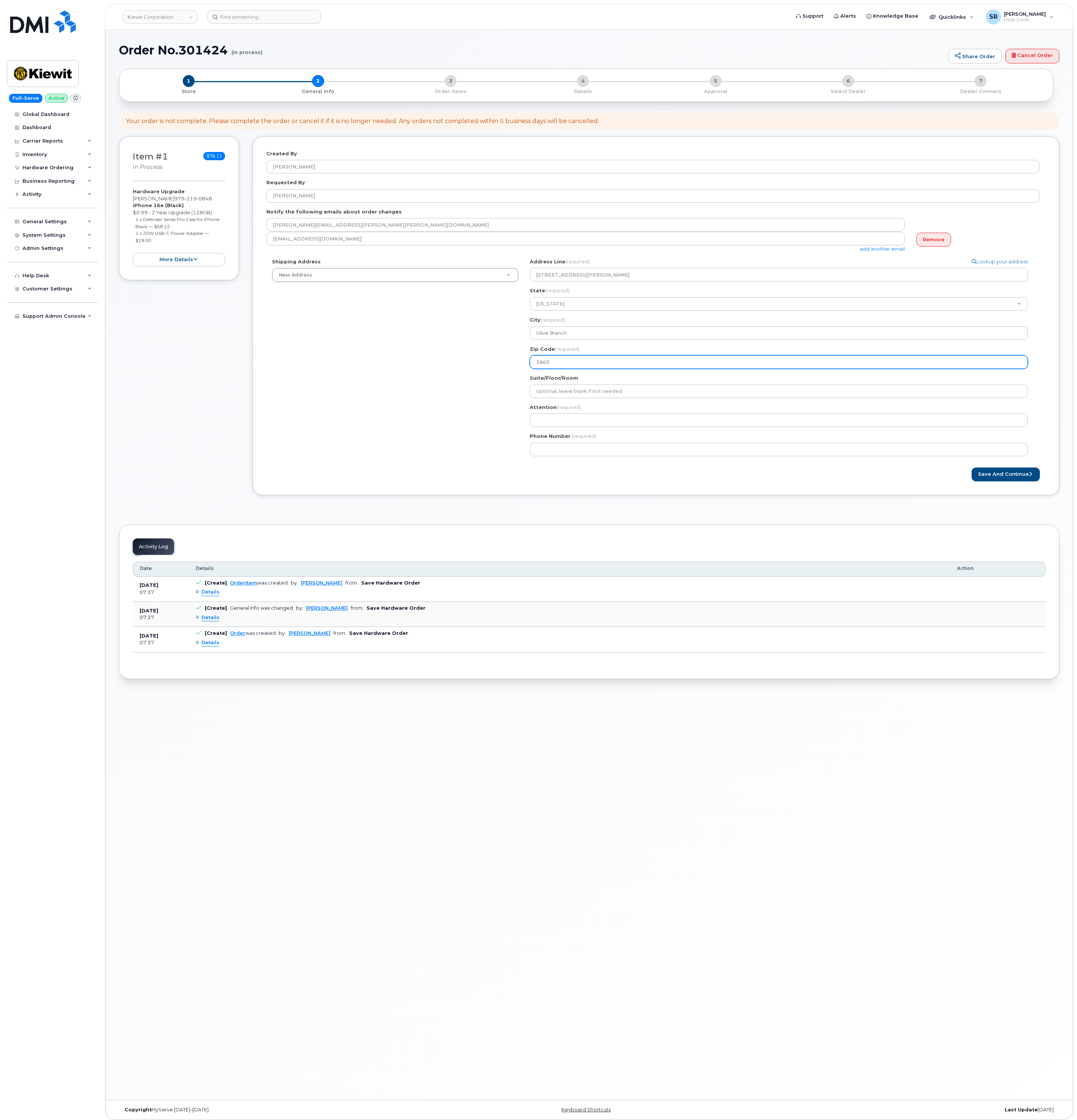
select select
type input "38654"
click at [480, 383] on div "Shipping Address New Address New Address 2306 foreman rd 6747 Old Us highway 27…" at bounding box center [653, 360] width 773 height 204
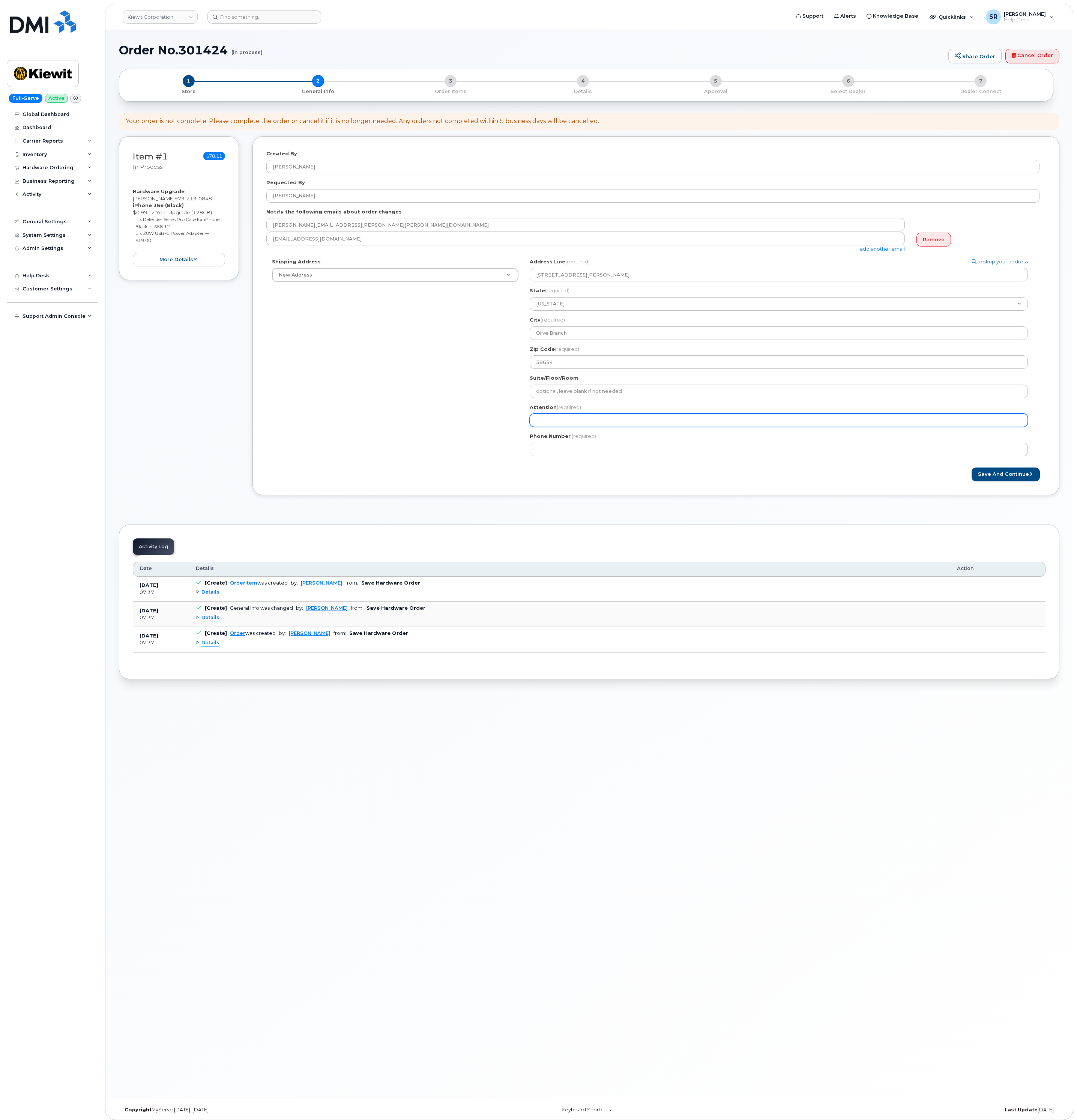
click at [590, 422] on input "Attention (required)" at bounding box center [779, 420] width 498 height 13
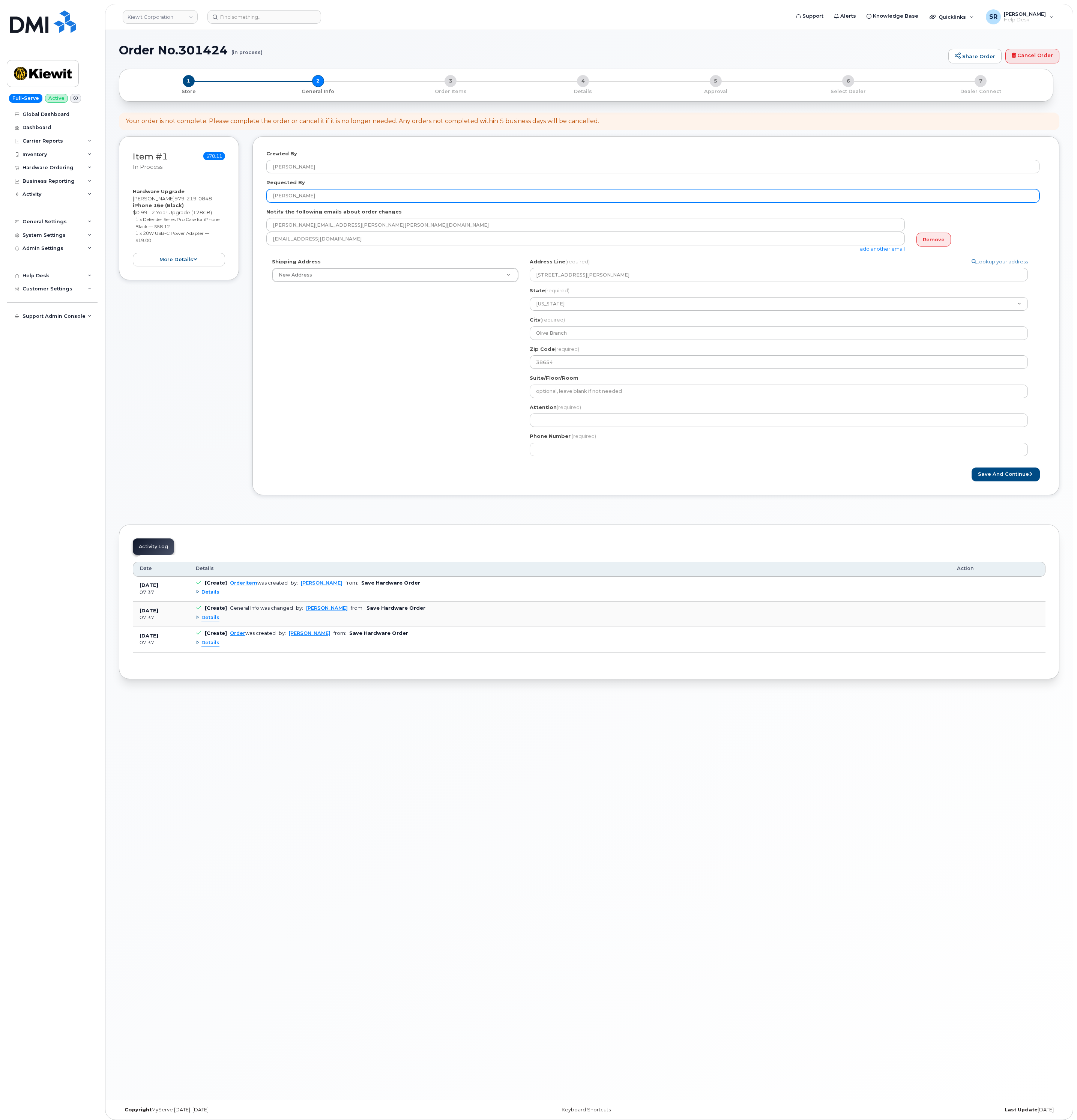
drag, startPoint x: 336, startPoint y: 196, endPoint x: 185, endPoint y: 190, distance: 151.1
click at [185, 189] on div "Item #1 in process $78.11 Hardware Upgrade TYLER CARR 979 219 0848 iPhone 16e (…" at bounding box center [589, 321] width 940 height 370
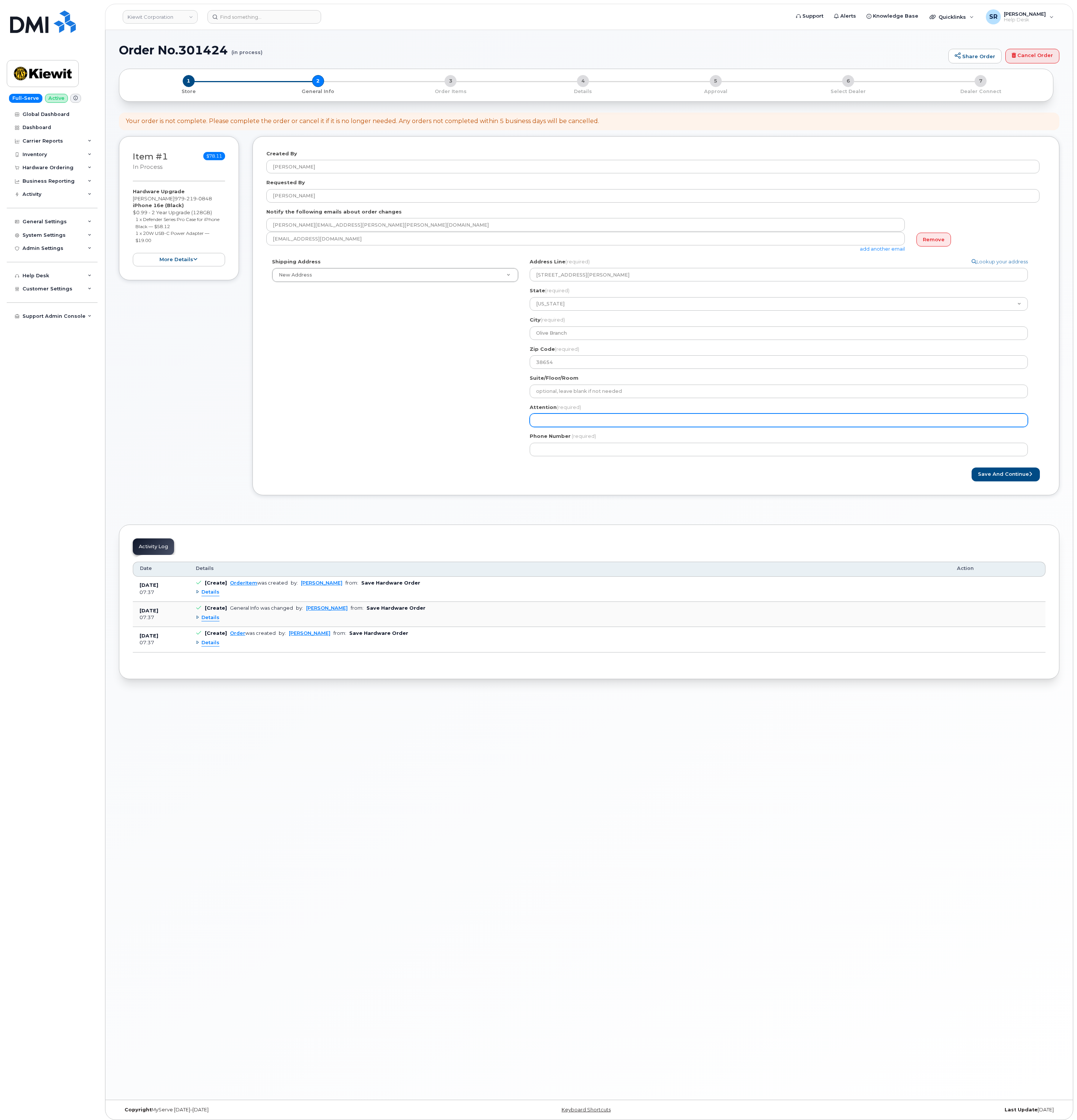
click at [557, 421] on input "Attention (required)" at bounding box center [779, 420] width 498 height 13
paste input "[PERSON_NAME]"
select select
type input "[PERSON_NAME]"
click at [462, 429] on div "Shipping Address New Address New Address 2306 foreman rd 6747 Old Us highway 27…" at bounding box center [653, 360] width 773 height 204
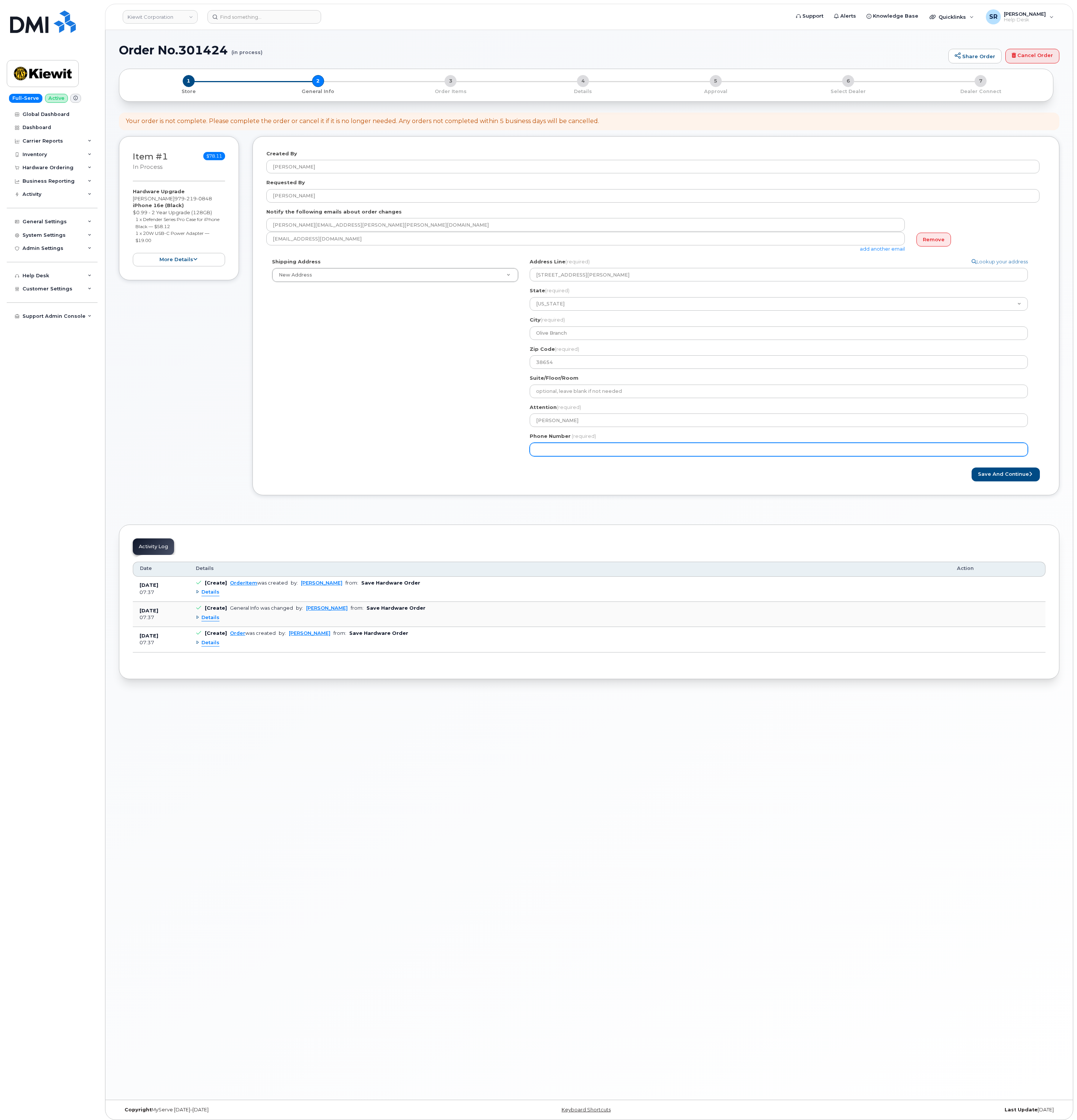
click at [564, 444] on input "Phone Number" at bounding box center [779, 449] width 498 height 13
drag, startPoint x: 664, startPoint y: 448, endPoint x: 701, endPoint y: 442, distance: 37.5
click at [664, 448] on input "Phone Number" at bounding box center [779, 449] width 498 height 13
paste input "9792190848"
select select
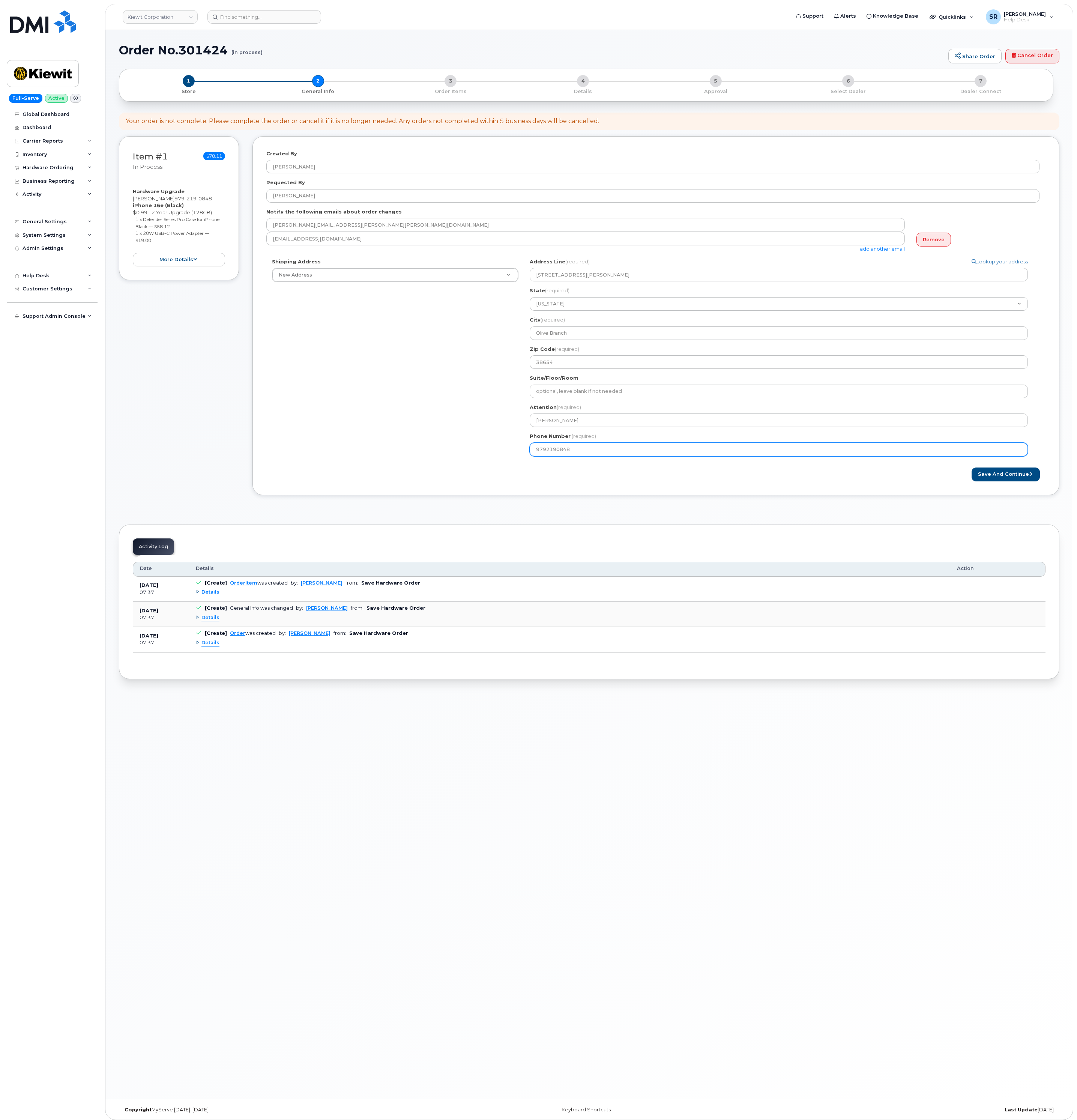
type input "9792190848"
click at [829, 492] on div "Created By Sebastian Reissig Requested By Tyler Carr Notify the following email…" at bounding box center [656, 316] width 807 height 359
click at [1023, 474] on button "Save and Continue" at bounding box center [1005, 474] width 68 height 14
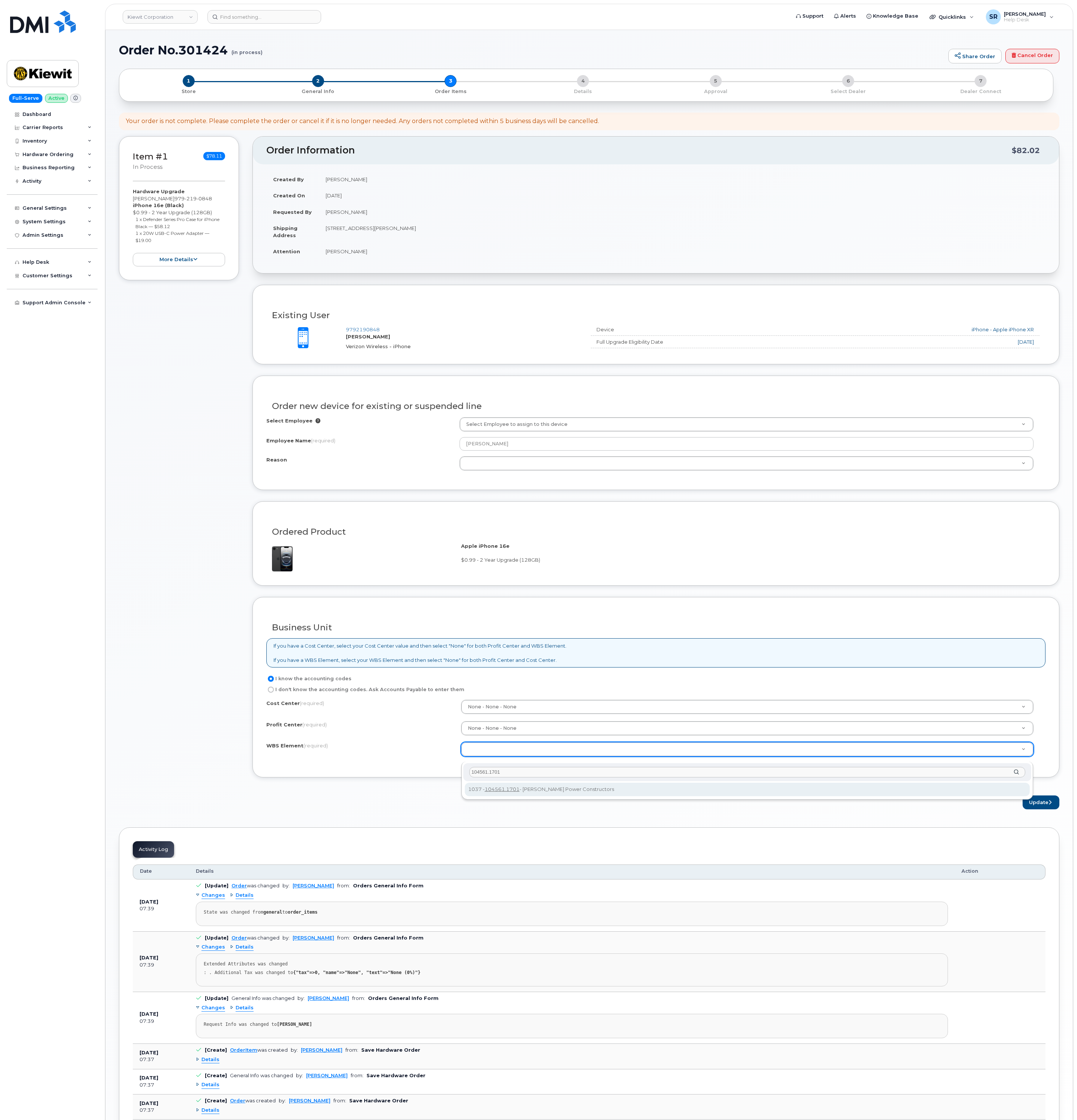
type input "104561.1701"
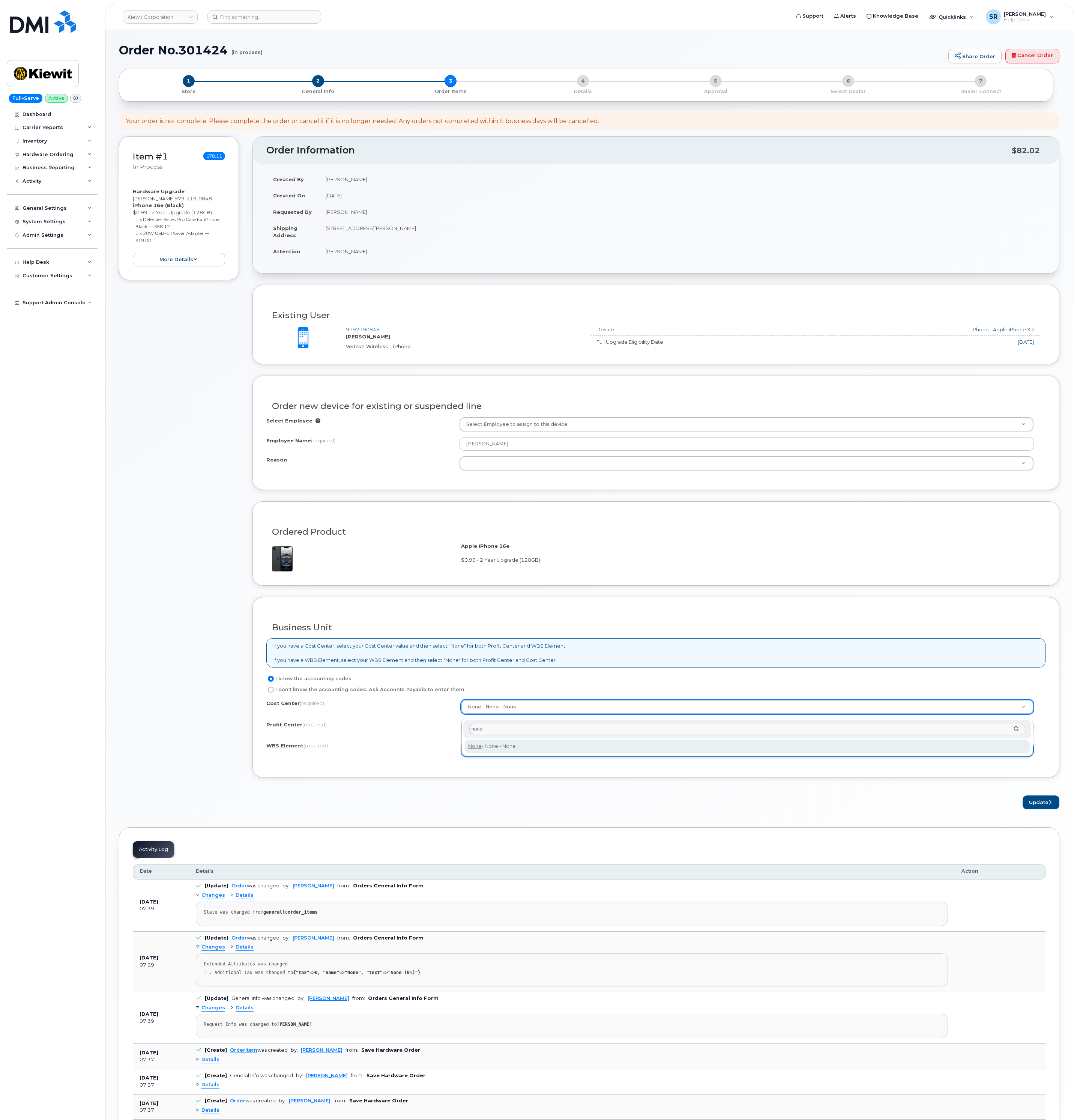
type input "none"
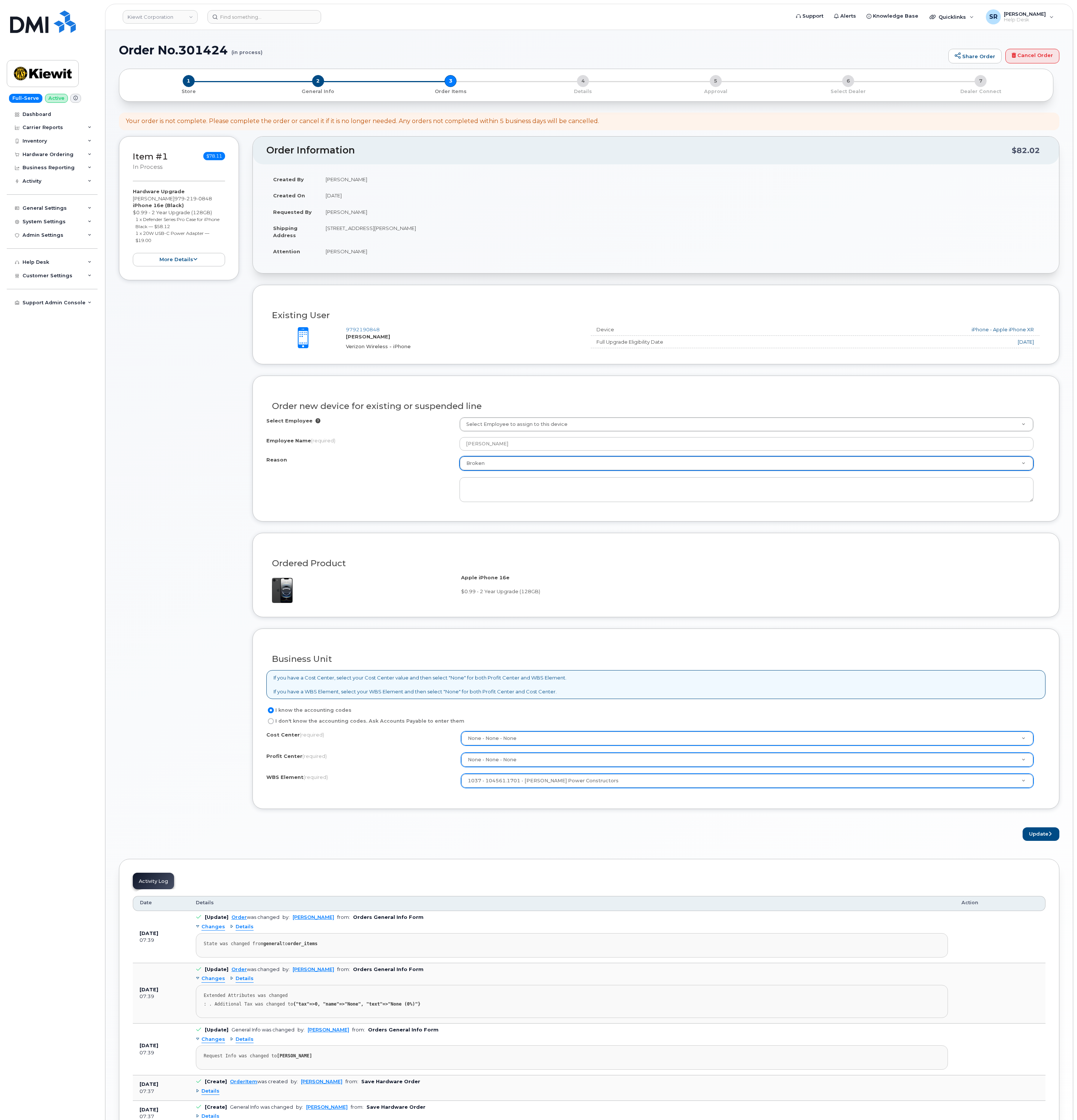
select select "broken"
click at [520, 490] on textarea at bounding box center [746, 490] width 574 height 25
type textarea "Cant hear phone calls and issues charging"
click at [420, 502] on div "Reason Broken Reason Eligible for Upgrade Broken Lost Other Cant hear phone cal…" at bounding box center [656, 479] width 779 height 46
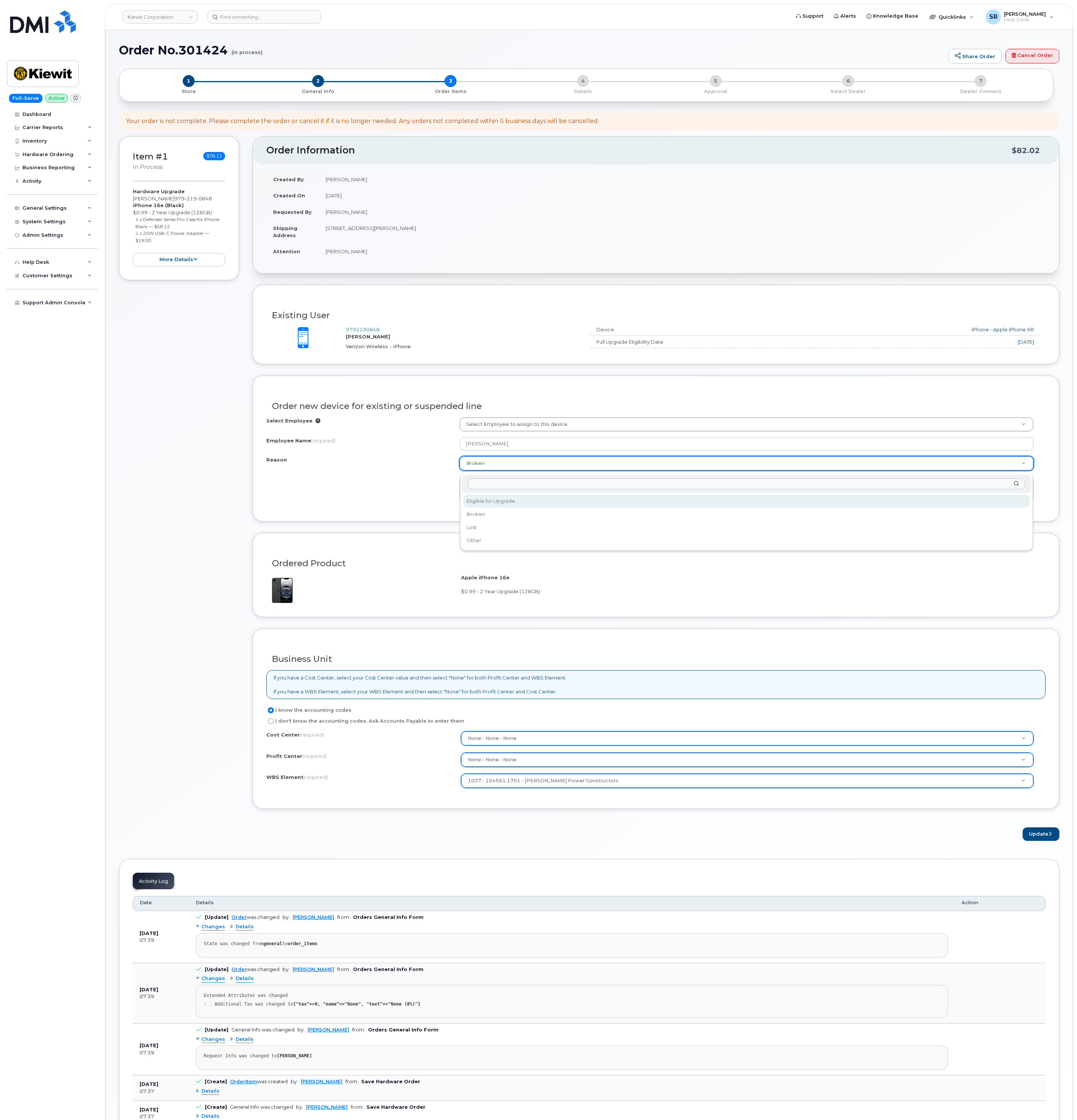
select select "eligible_for_upgrade"
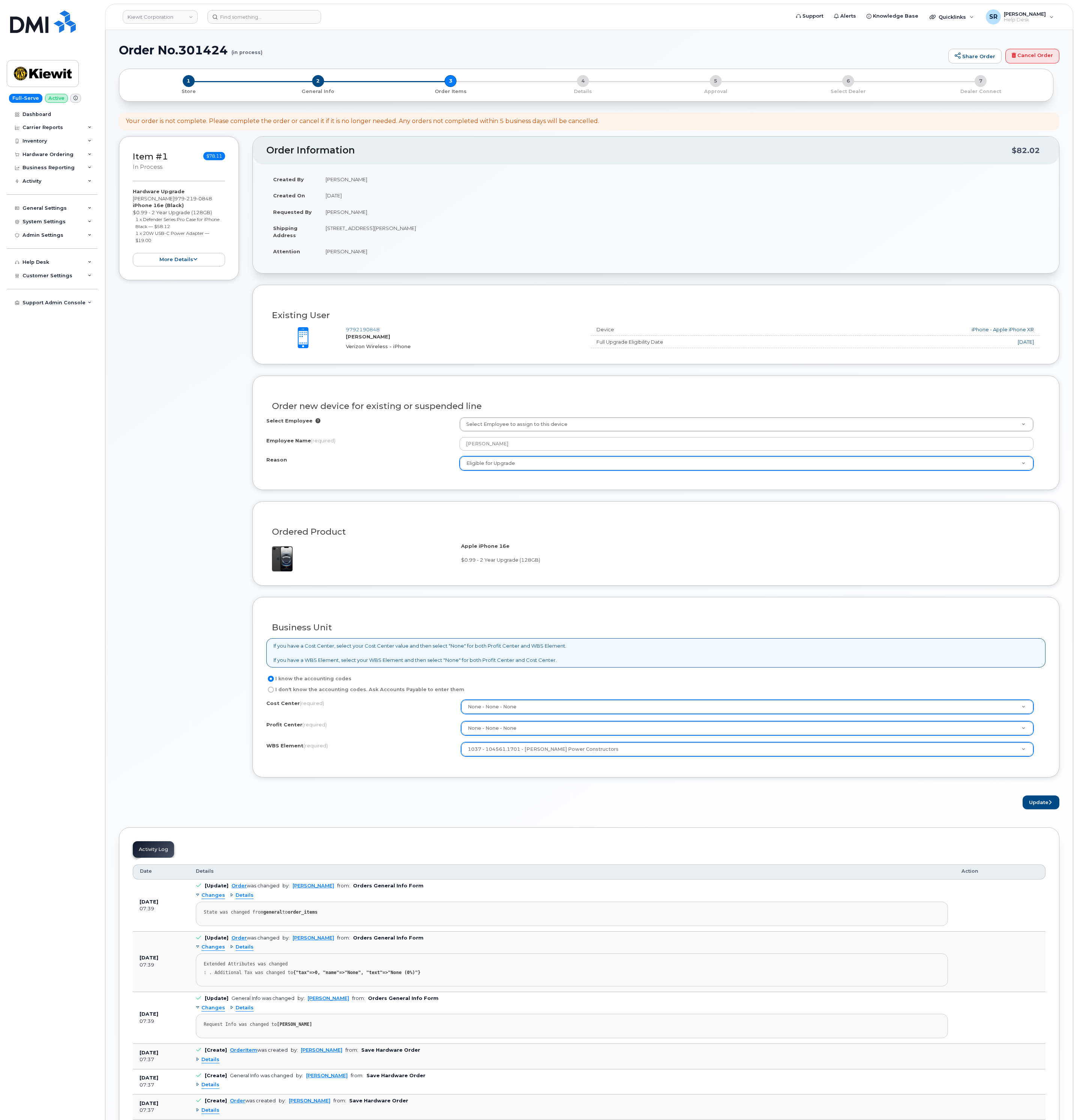
click at [340, 476] on div "Select Employee Select Employee to assign to this device Employee Name (require…" at bounding box center [656, 447] width 779 height 59
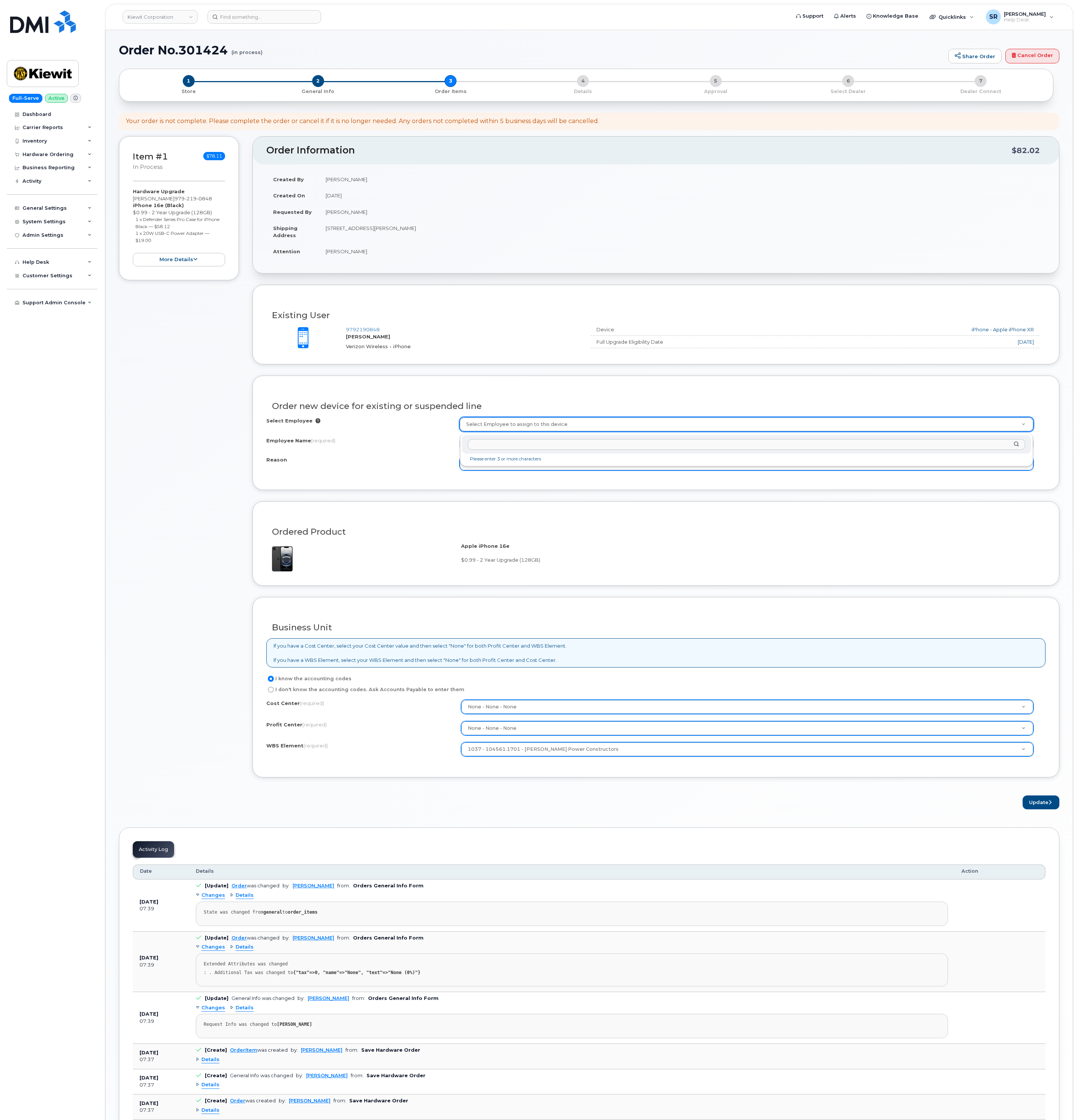
drag, startPoint x: 358, startPoint y: 480, endPoint x: 403, endPoint y: 467, distance: 46.8
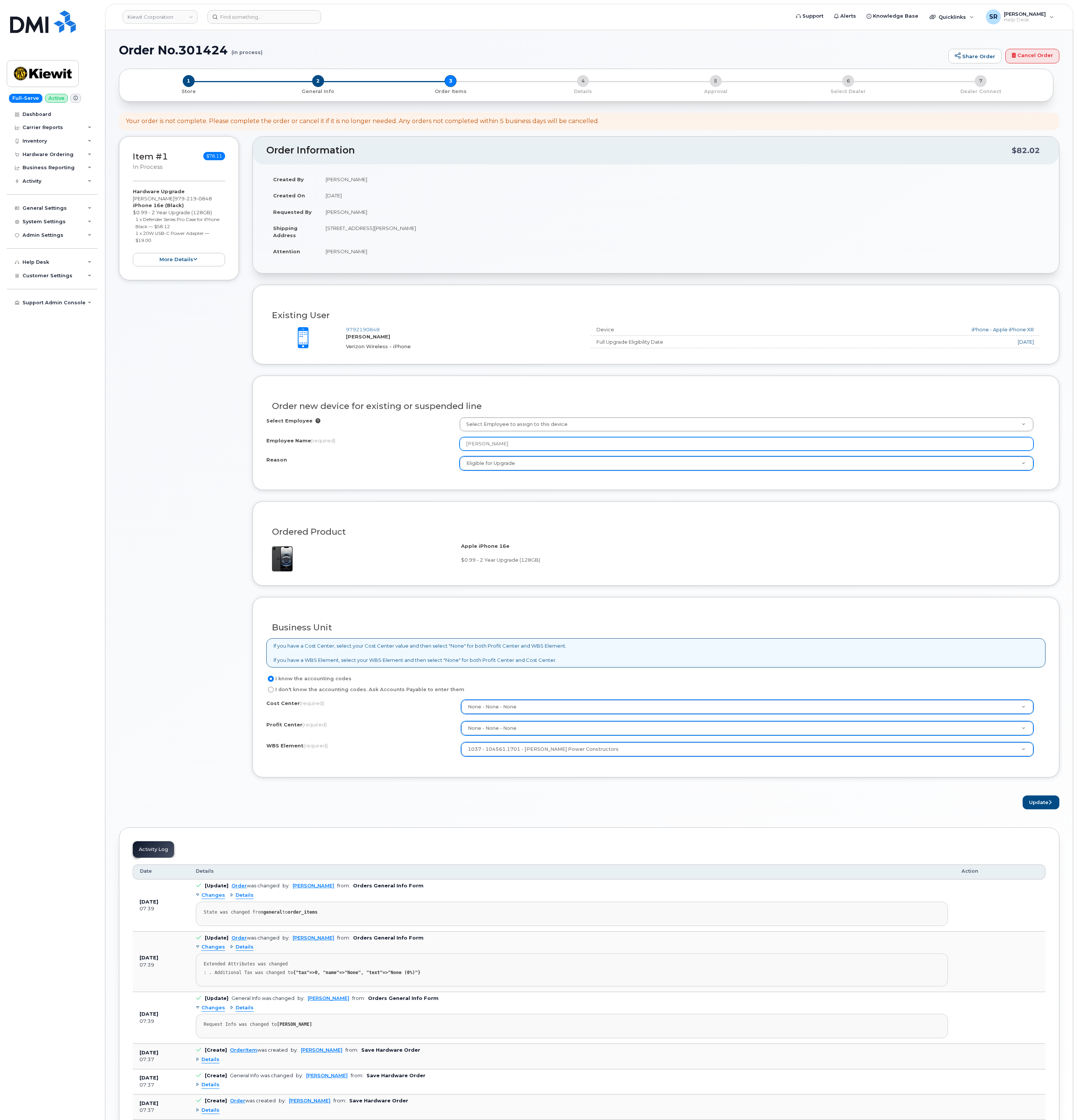
drag, startPoint x: 515, startPoint y: 448, endPoint x: 440, endPoint y: 457, distance: 75.5
click at [440, 457] on div "Select Employee Select Employee to assign to this device Employee Name (require…" at bounding box center [656, 444] width 779 height 53
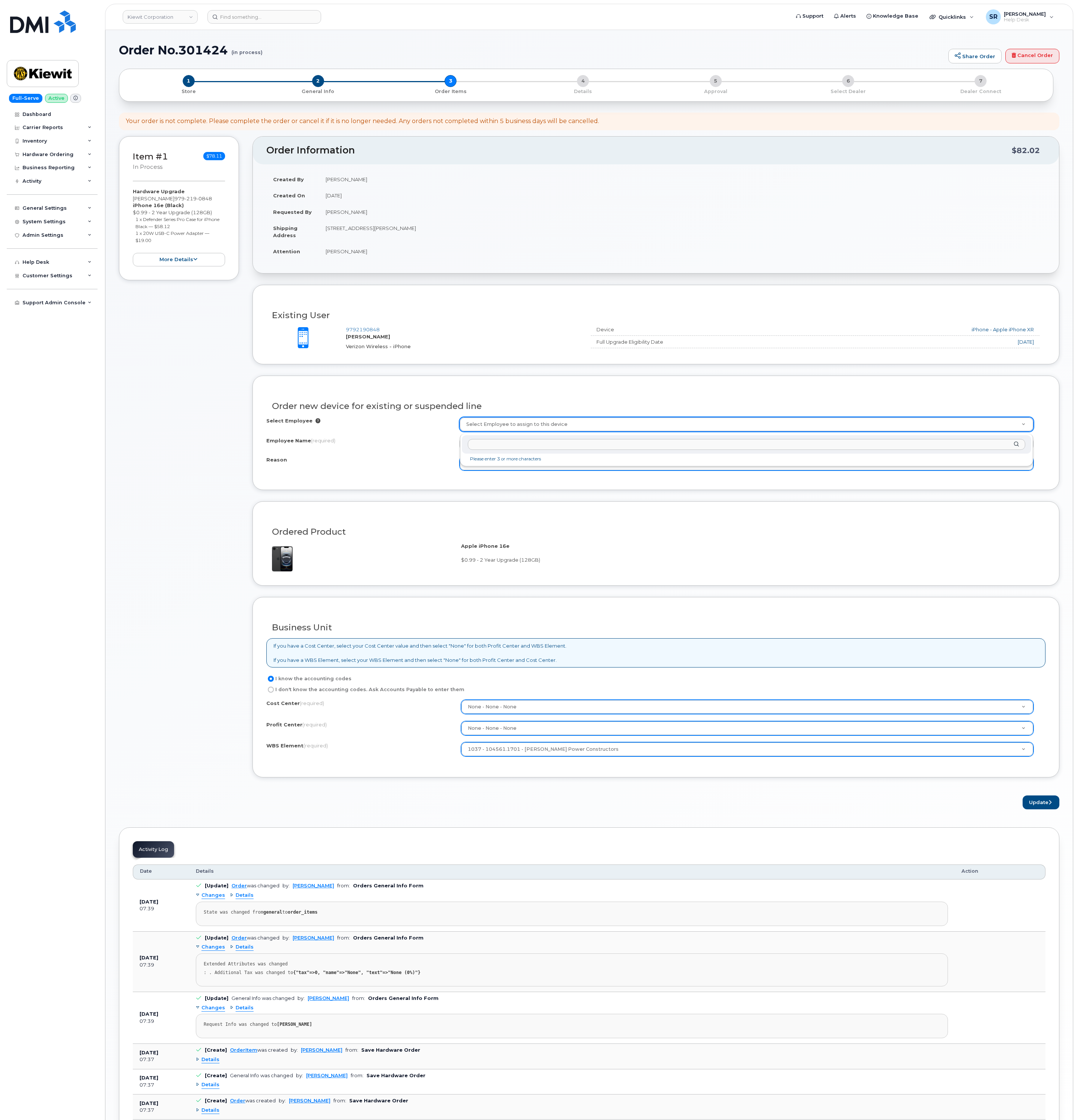
paste input "TYLER CARR"
type input "TYLER CARR"
type input "2147348"
type input "[PERSON_NAME]"
select select
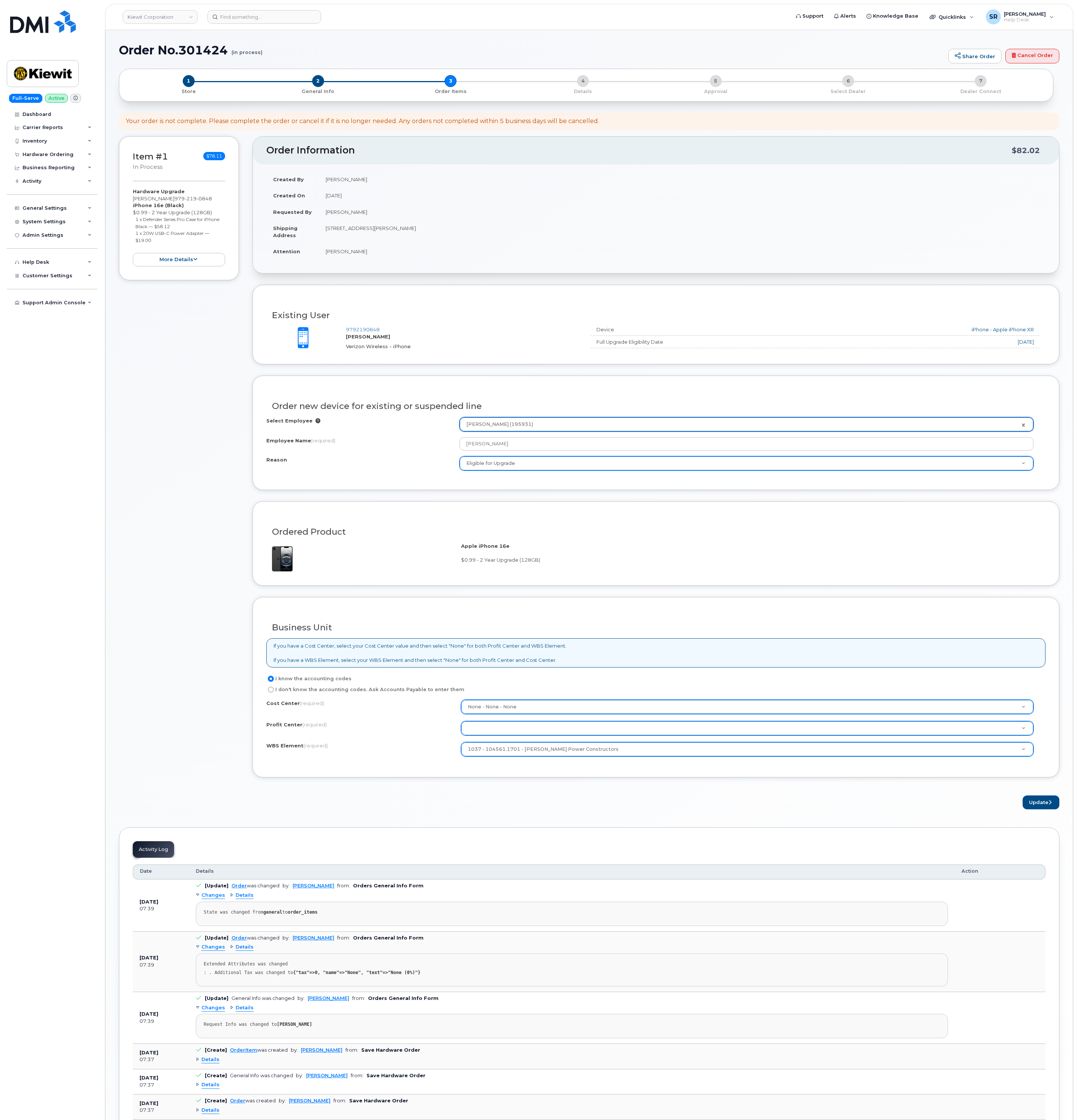
click at [561, 511] on div "Ordered Product Apple iPhone 16e $0.99 - 2 Year Upgrade (128GB)" at bounding box center [656, 543] width 807 height 85
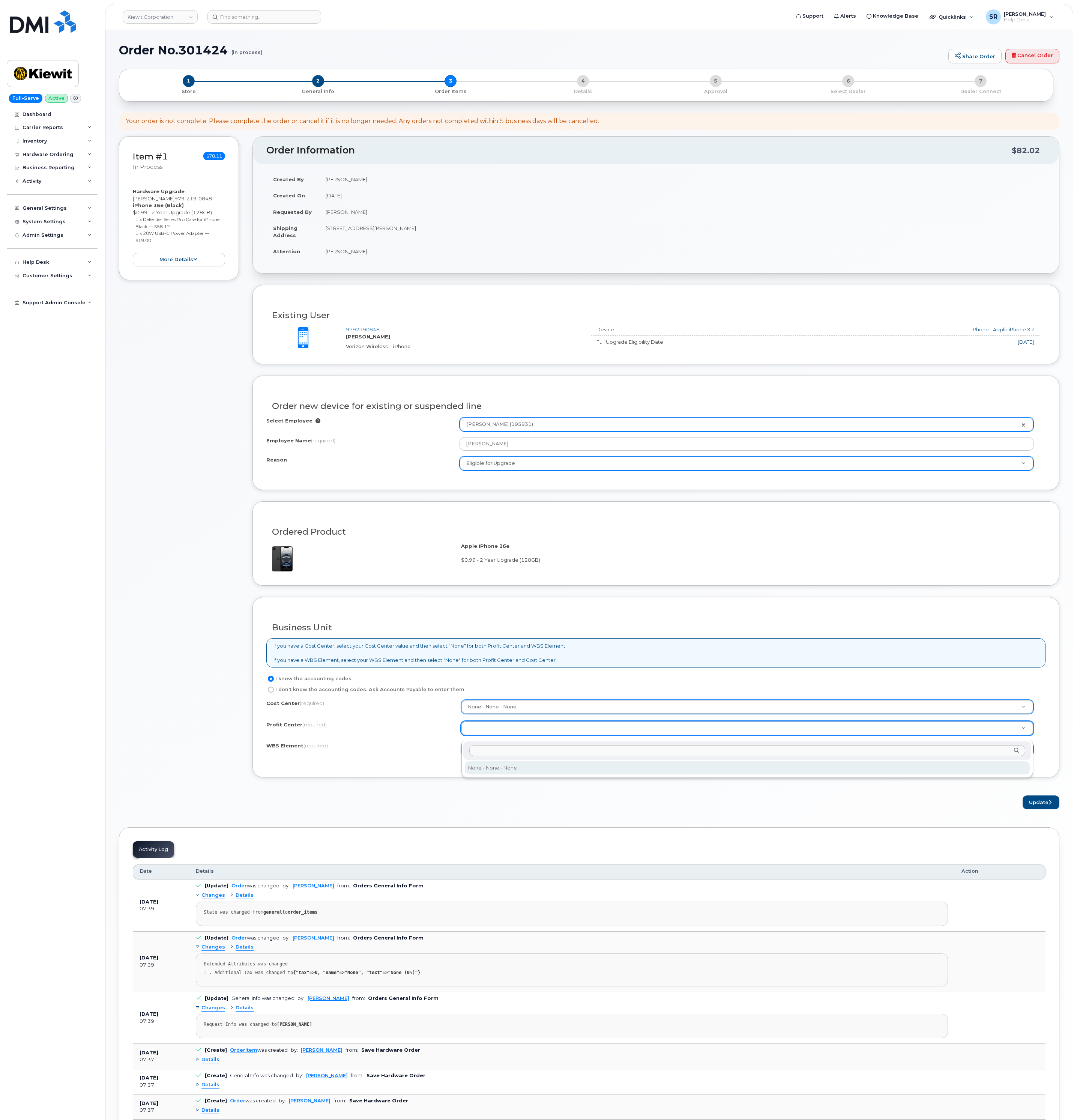
select select "None"
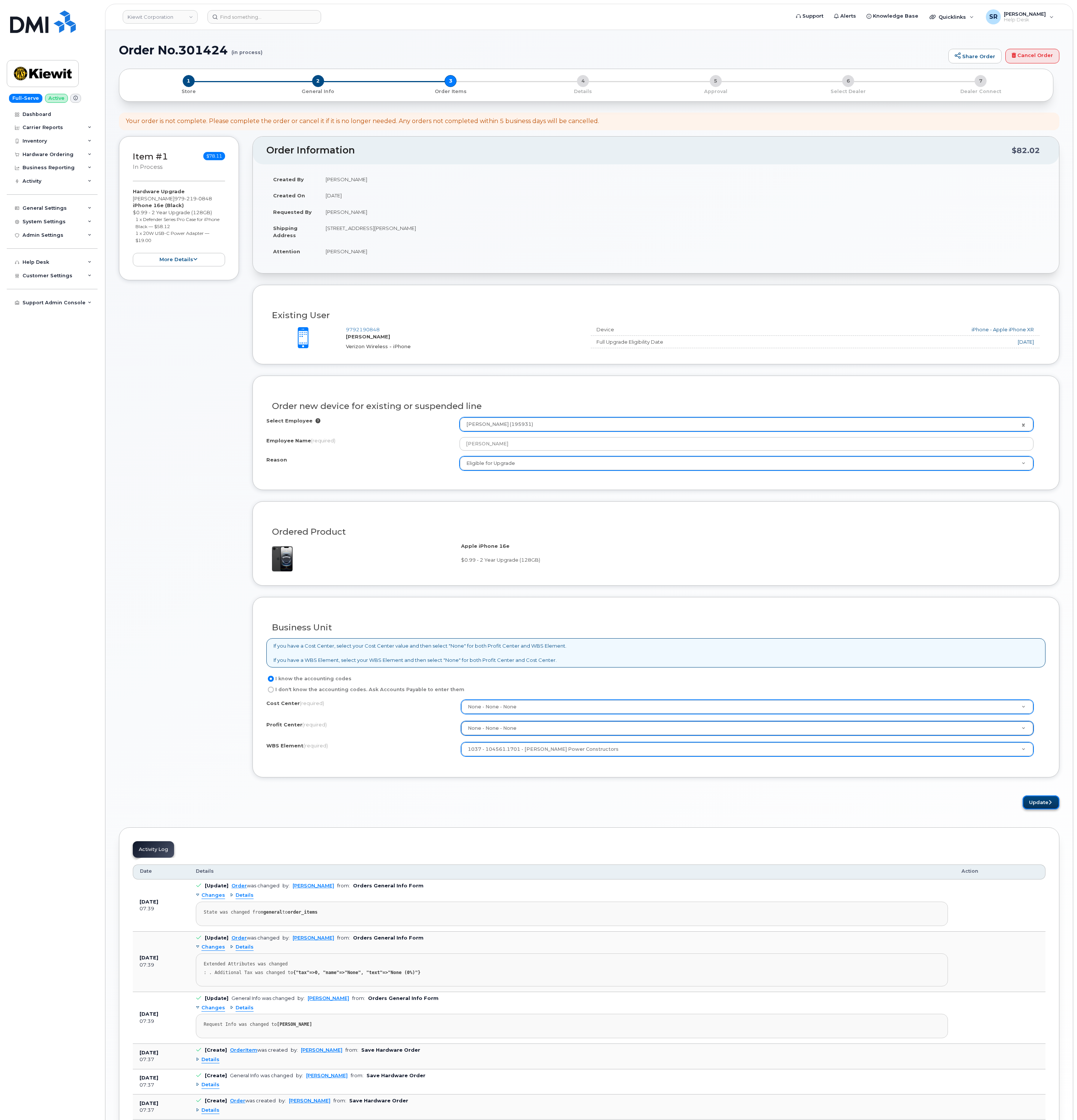
click at [1034, 808] on button "Update" at bounding box center [1040, 803] width 37 height 14
click at [1030, 809] on button "Update" at bounding box center [1040, 803] width 37 height 14
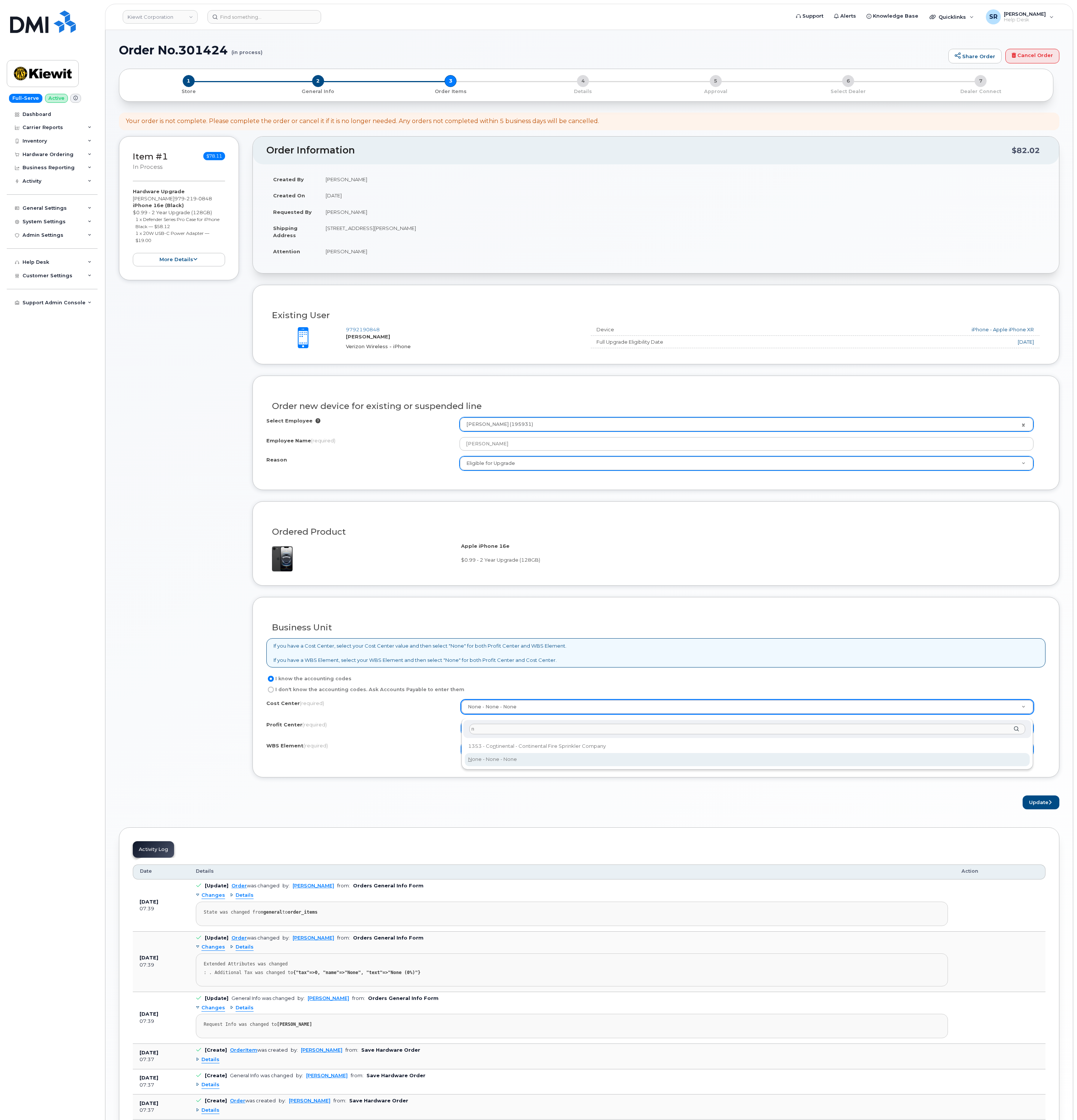
type input "n"
type input "None"
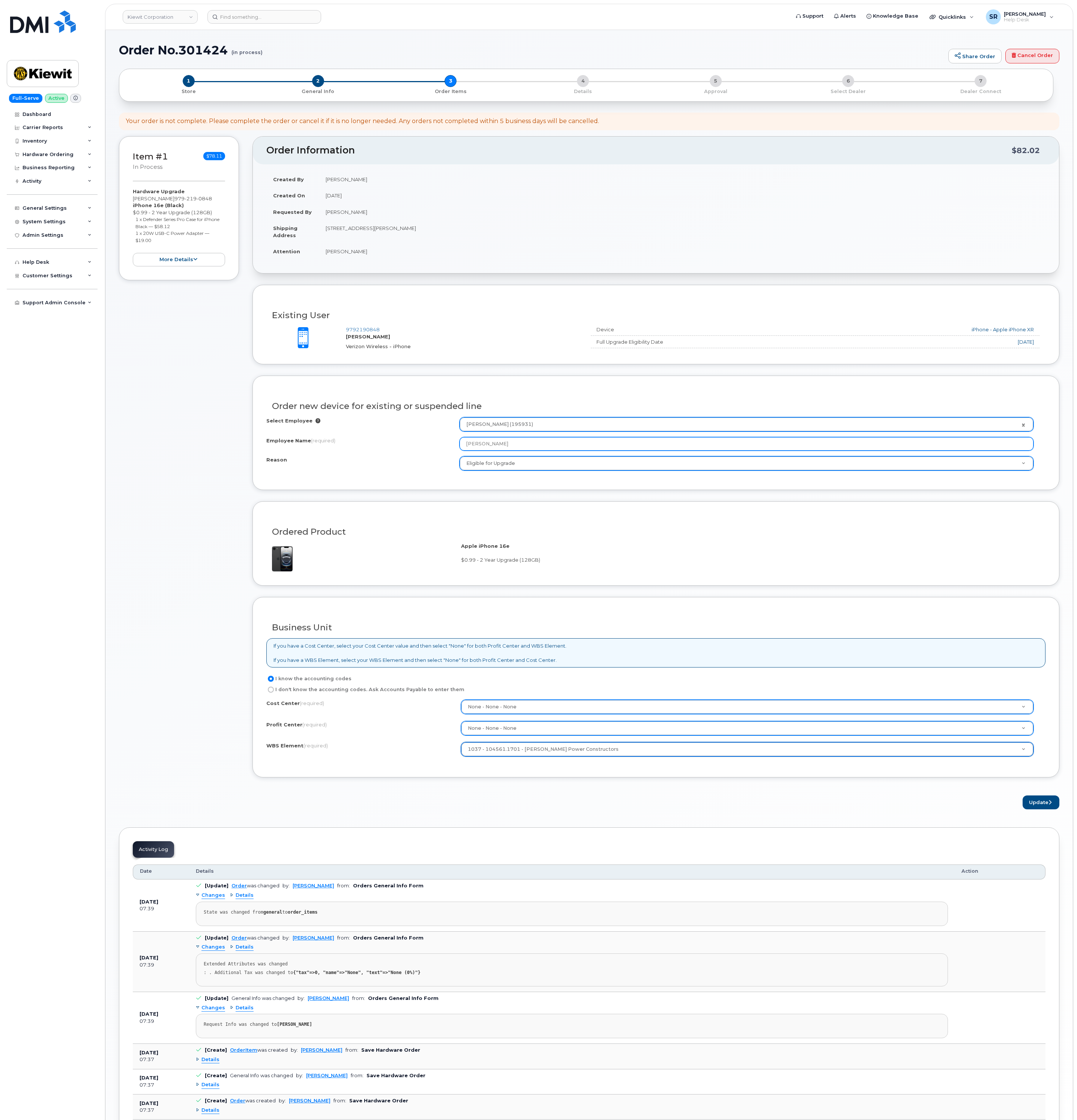
click at [520, 444] on input "[PERSON_NAME]" at bounding box center [746, 443] width 574 height 13
click at [1035, 807] on button "Update" at bounding box center [1040, 803] width 37 height 14
click at [1035, 809] on button "Update" at bounding box center [1040, 803] width 37 height 14
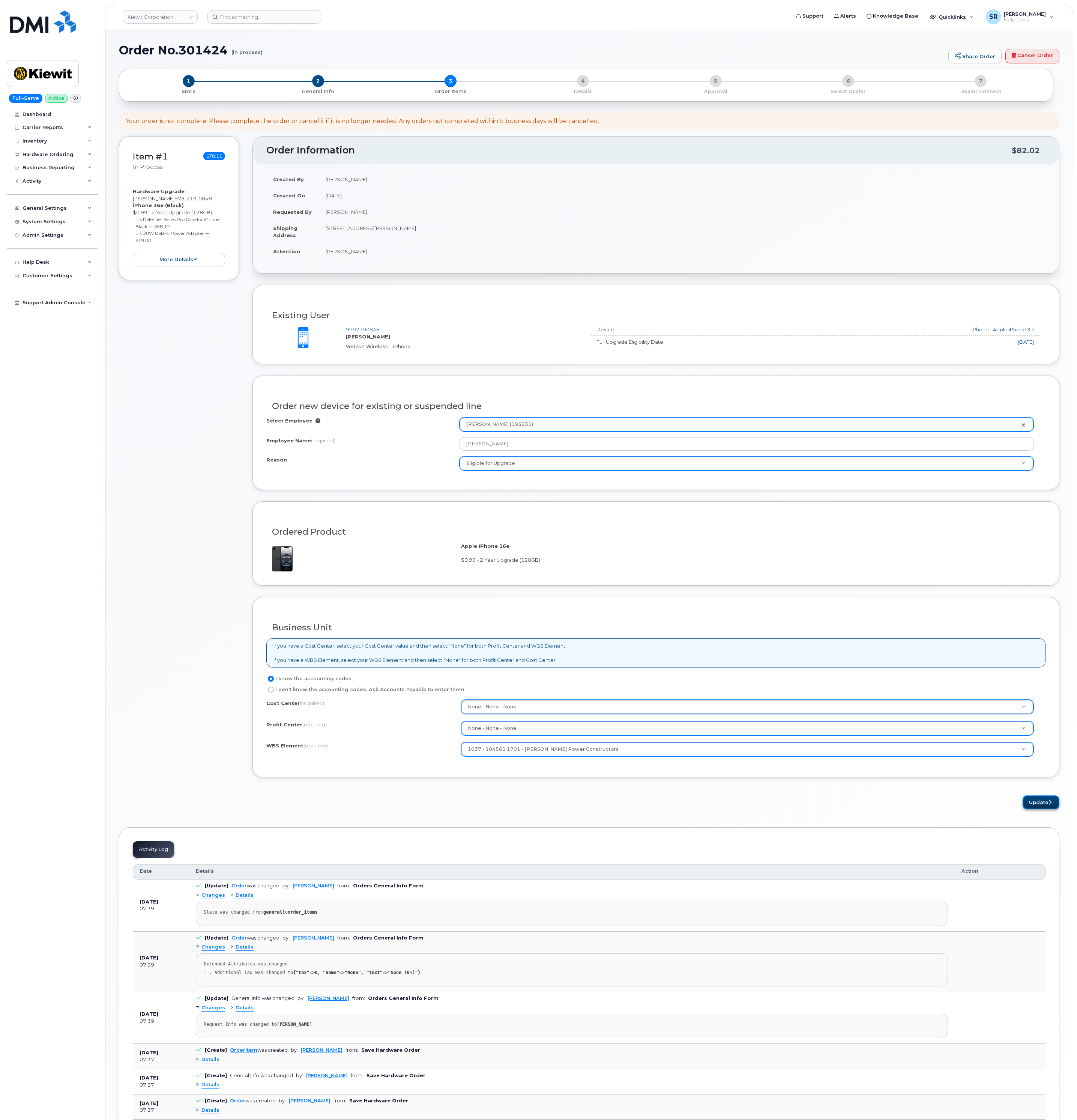
click at [1035, 809] on button "Update" at bounding box center [1040, 803] width 37 height 14
click at [497, 448] on input "[PERSON_NAME]" at bounding box center [746, 443] width 574 height 13
type input "[PERSON_NAME]"
type input "1"
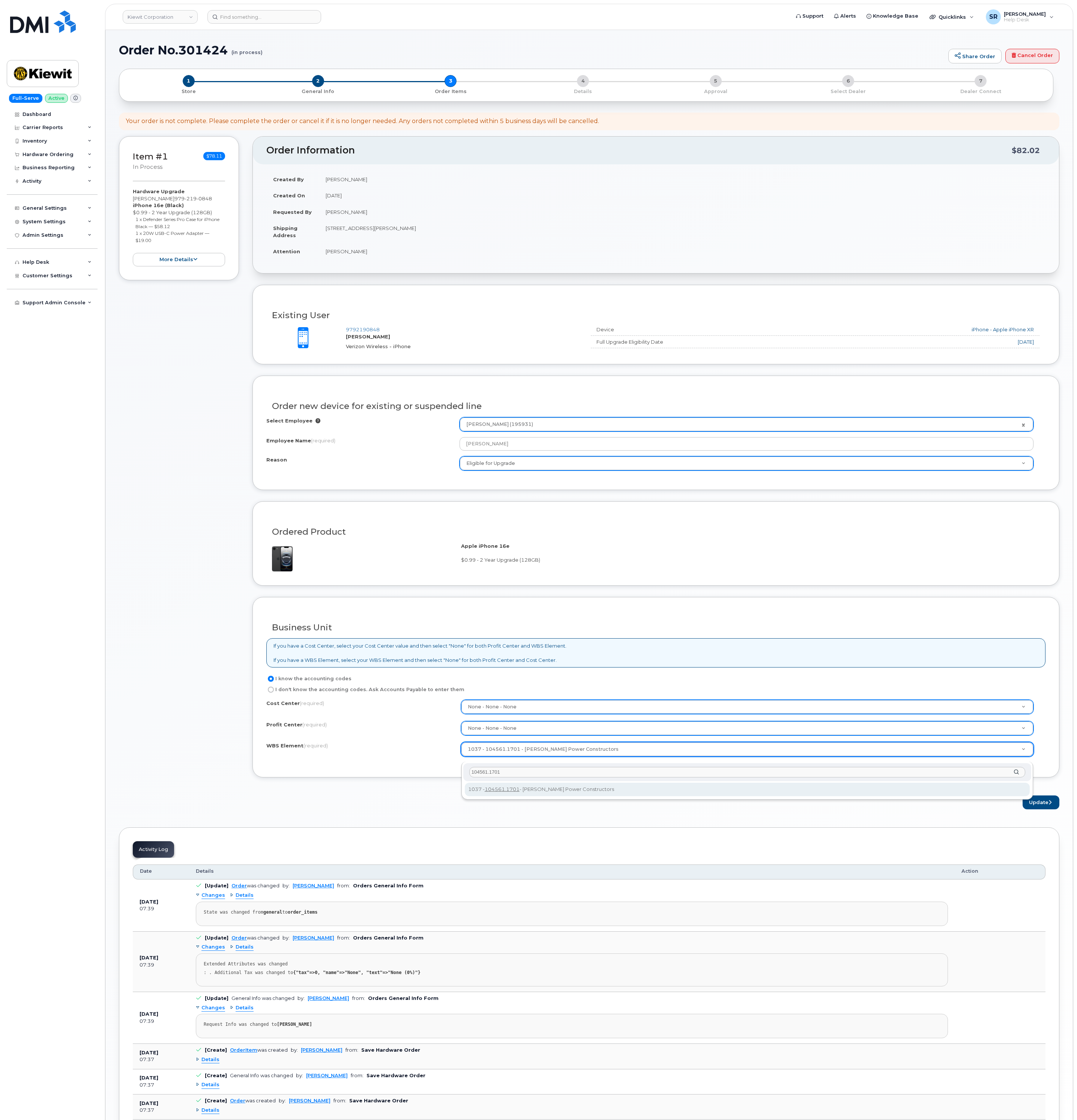
type input "104561.1701"
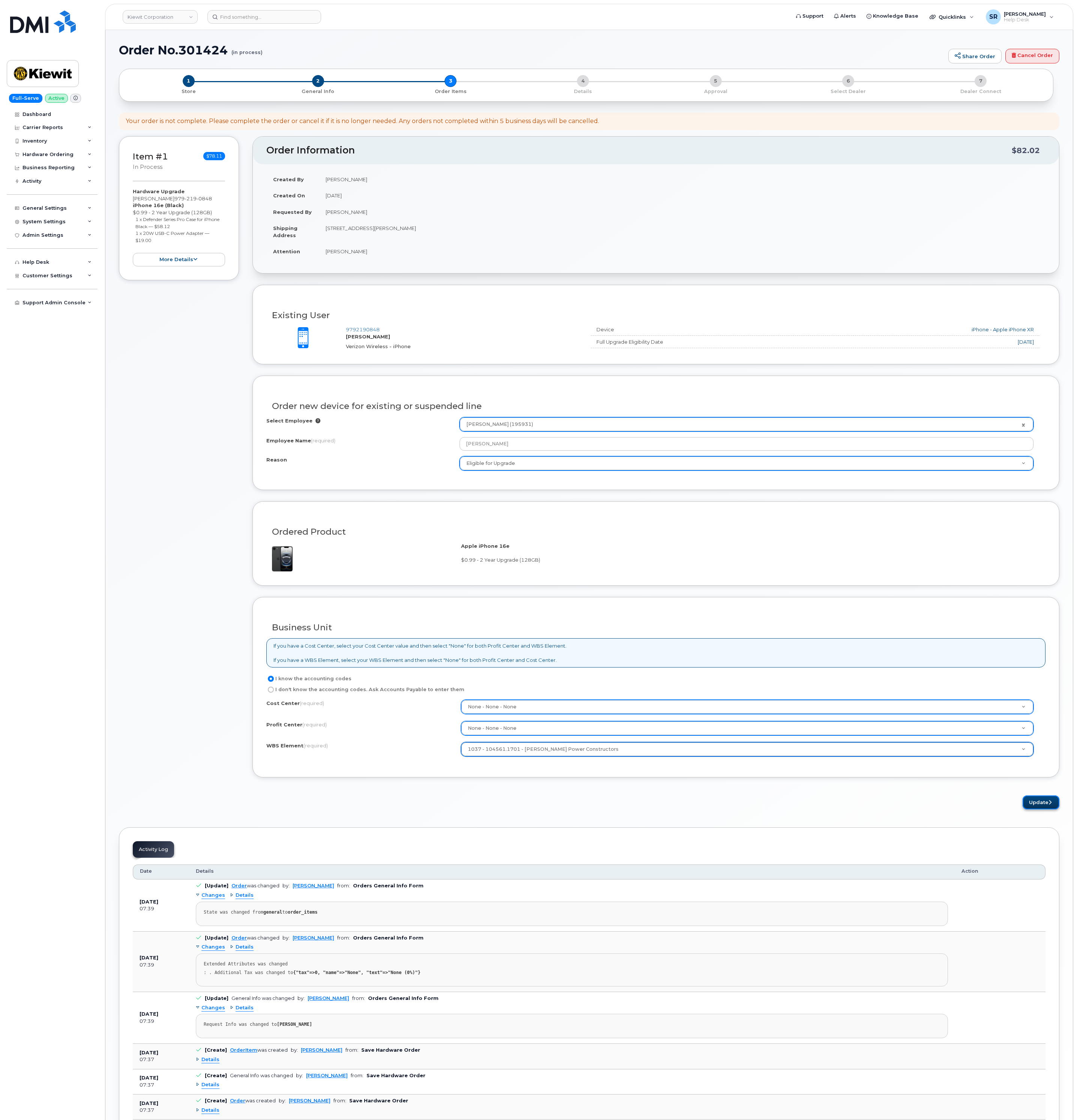
click at [1038, 807] on button "Update" at bounding box center [1040, 803] width 37 height 14
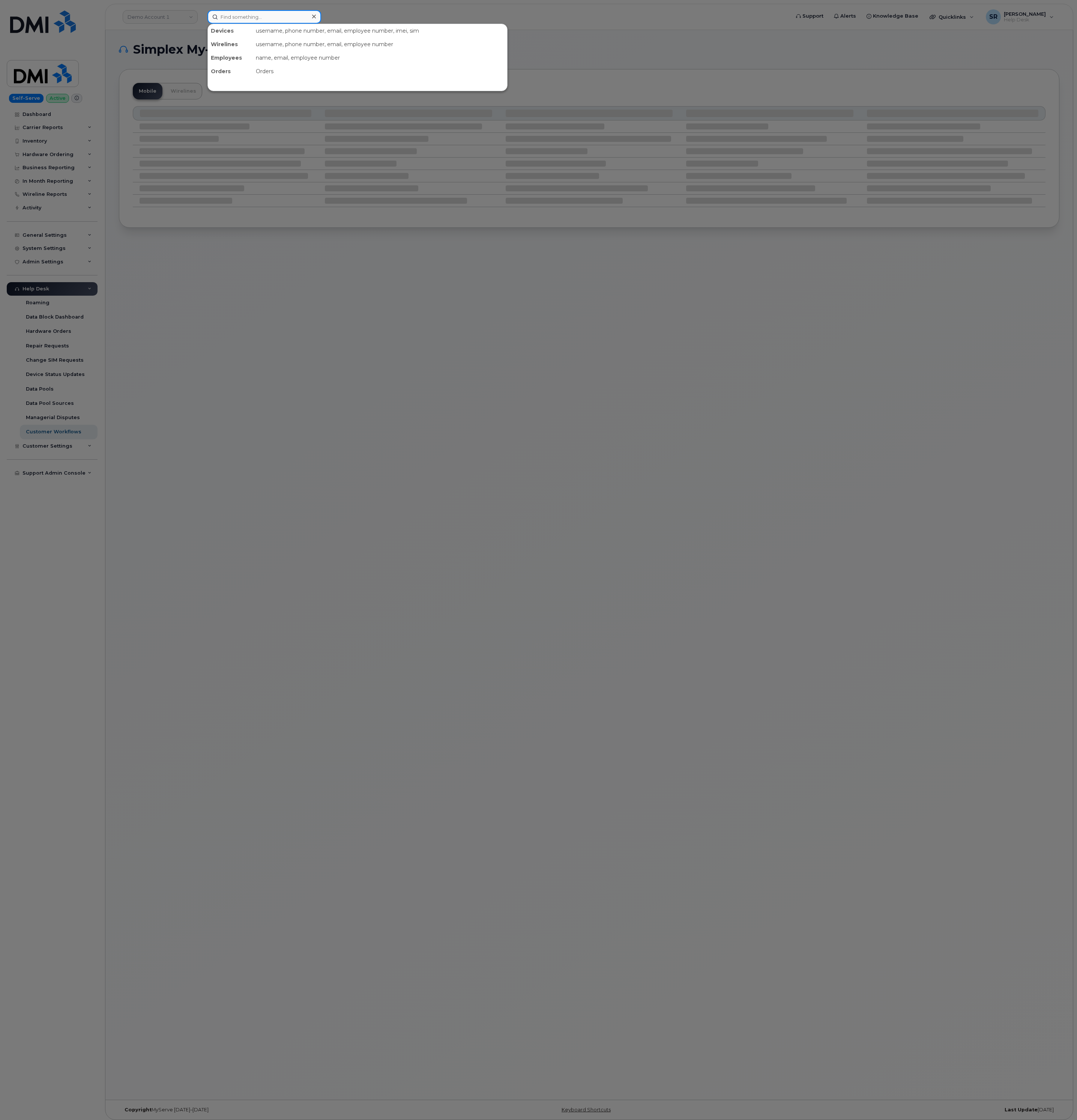
click at [283, 23] on input at bounding box center [264, 17] width 113 height 13
paste input "9792190848"
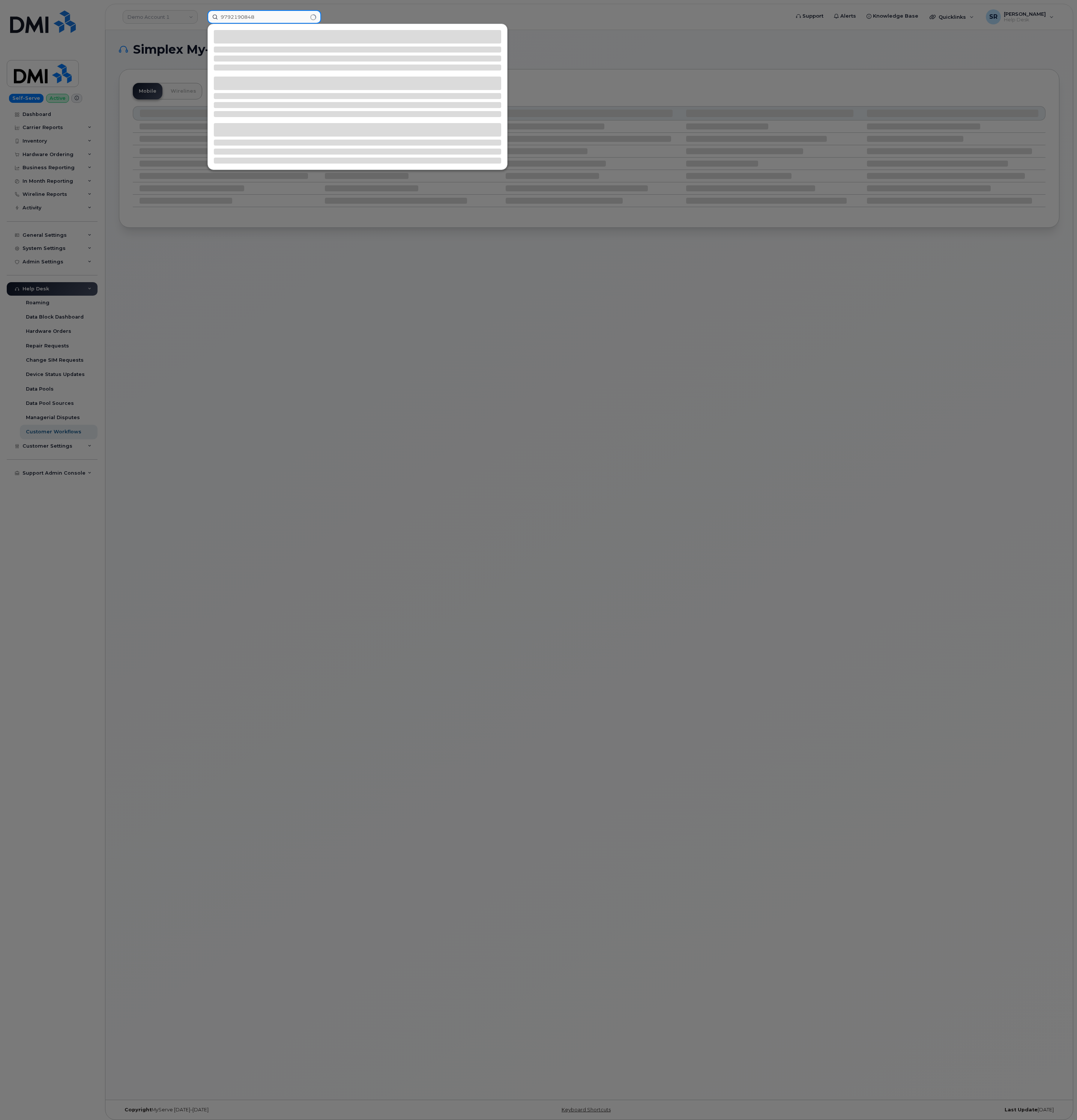
type input "9792190848"
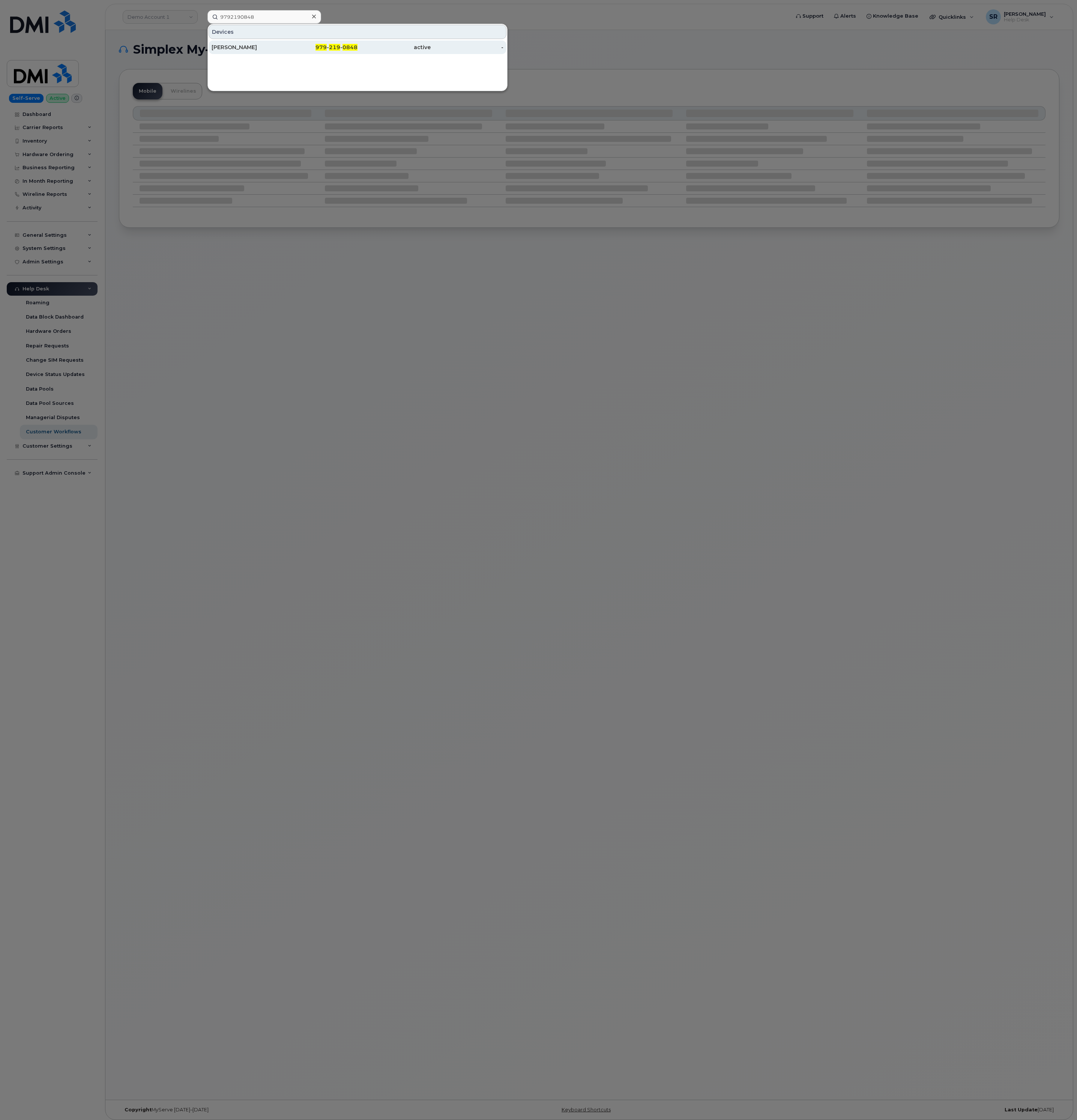
click at [281, 52] on div "[PERSON_NAME]" at bounding box center [248, 47] width 73 height 13
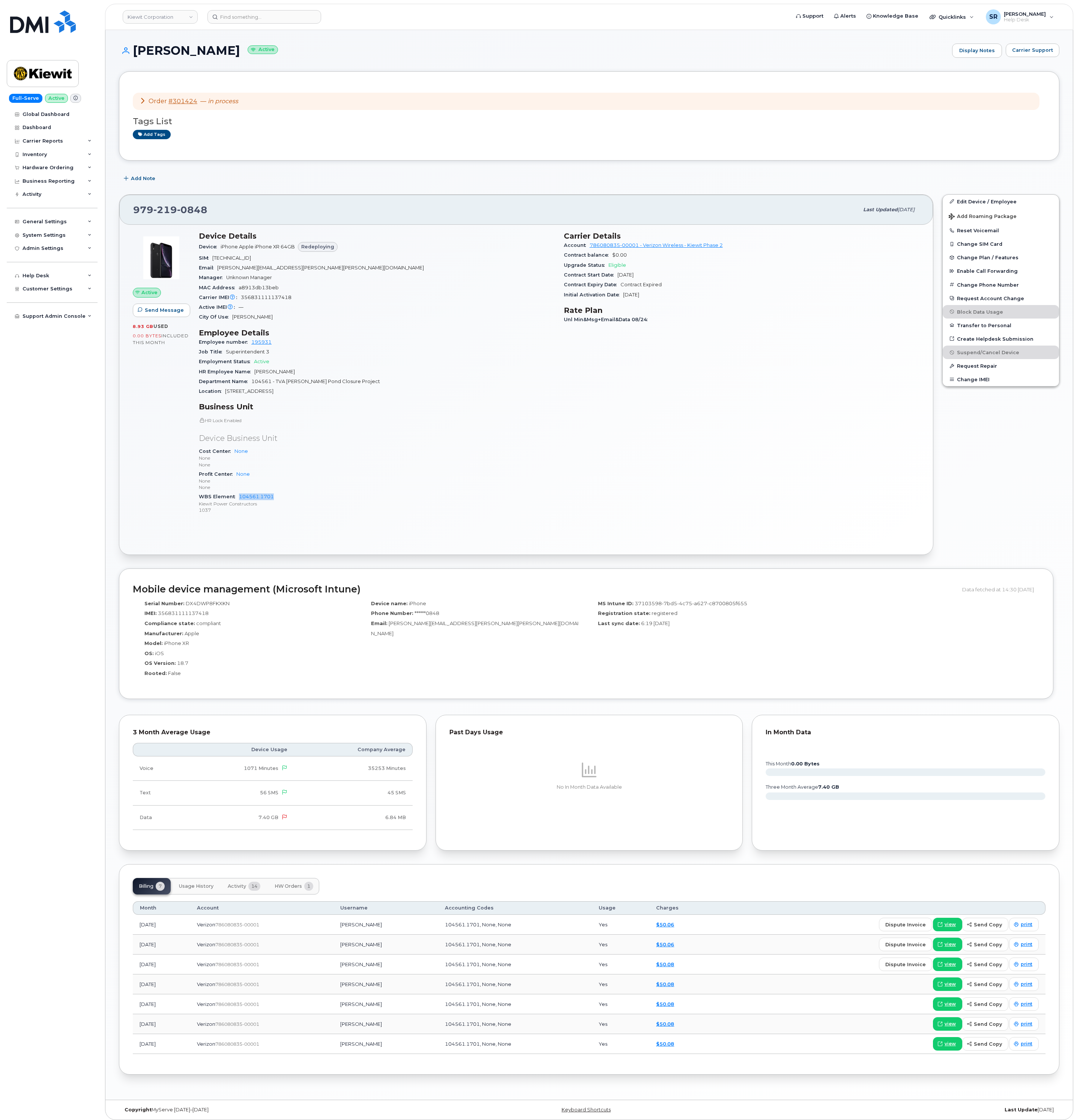
drag, startPoint x: 277, startPoint y: 499, endPoint x: 238, endPoint y: 497, distance: 39.1
click at [238, 497] on div "WBS Element 104561.1701 [PERSON_NAME] Power Constructors 1037" at bounding box center [376, 503] width 356 height 23
copy link "104561.1701"
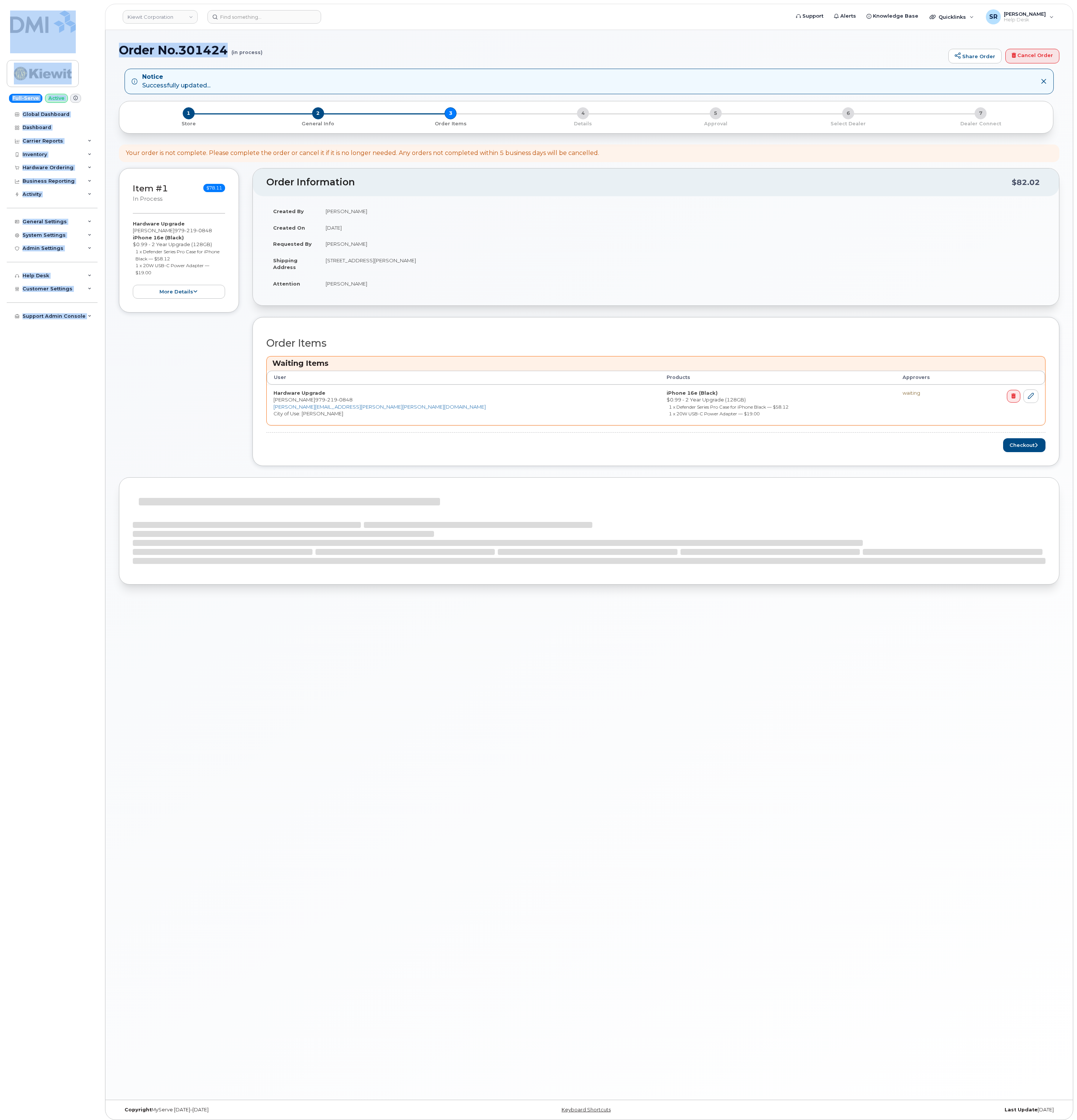
drag, startPoint x: 229, startPoint y: 48, endPoint x: 63, endPoint y: 48, distance: 166.0
click at [105, 48] on div "[PERSON_NAME] Corporation Support Alerts Knowledge Base Quicklinks Suspend / Ca…" at bounding box center [589, 565] width 968 height 1070
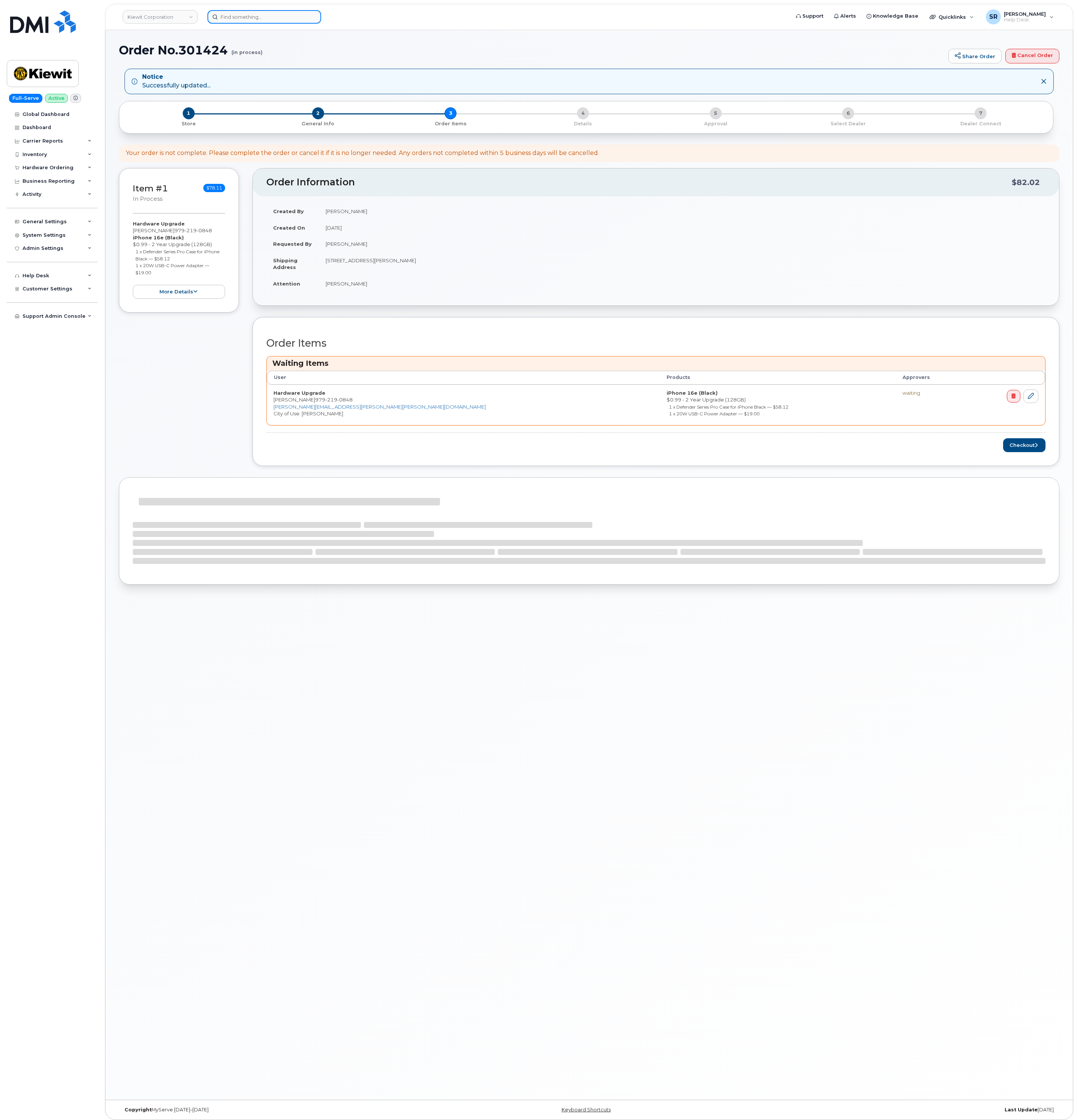
click at [233, 23] on div at bounding box center [496, 17] width 577 height 13
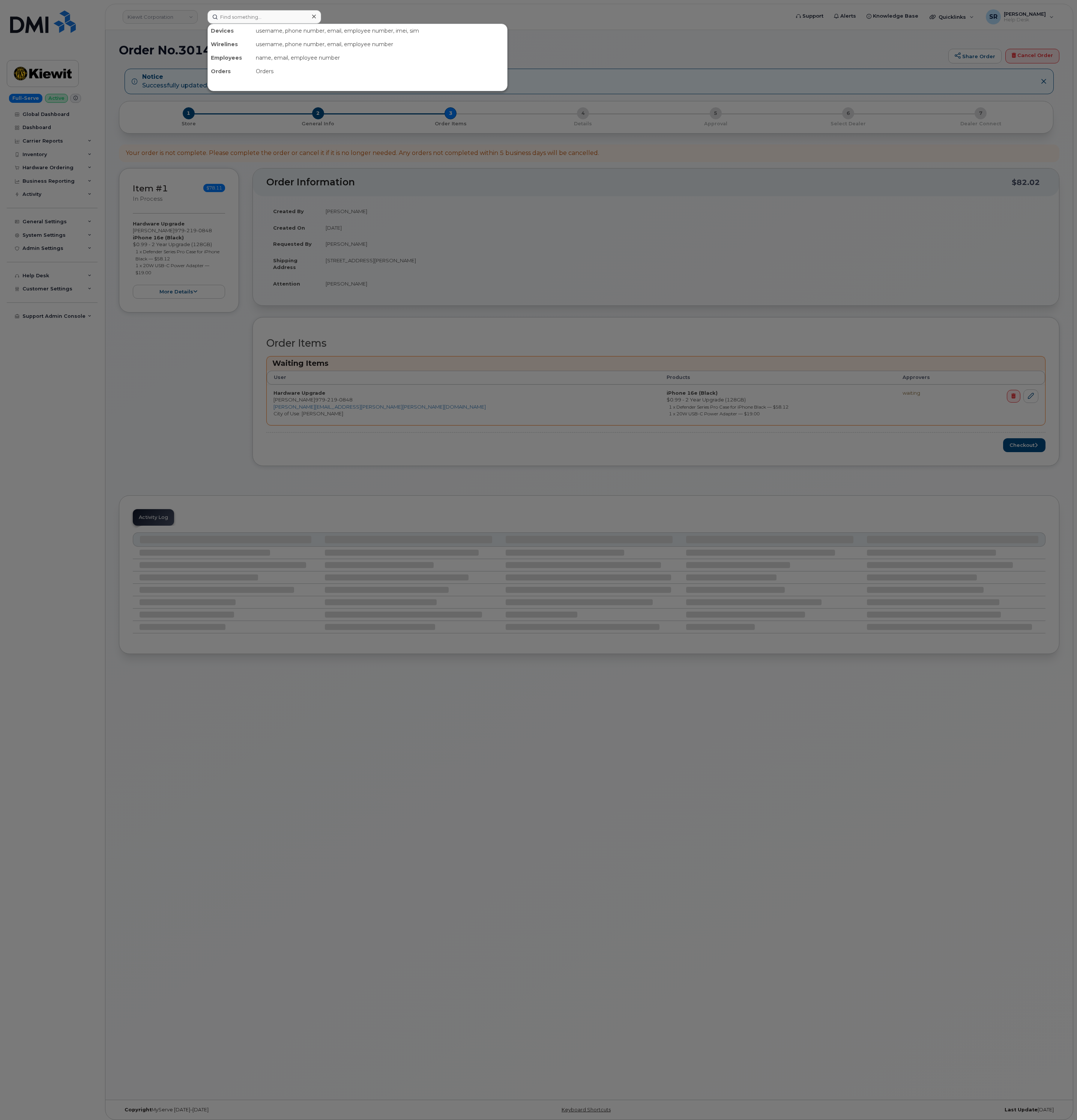
click at [168, 64] on div at bounding box center [538, 560] width 1077 height 1120
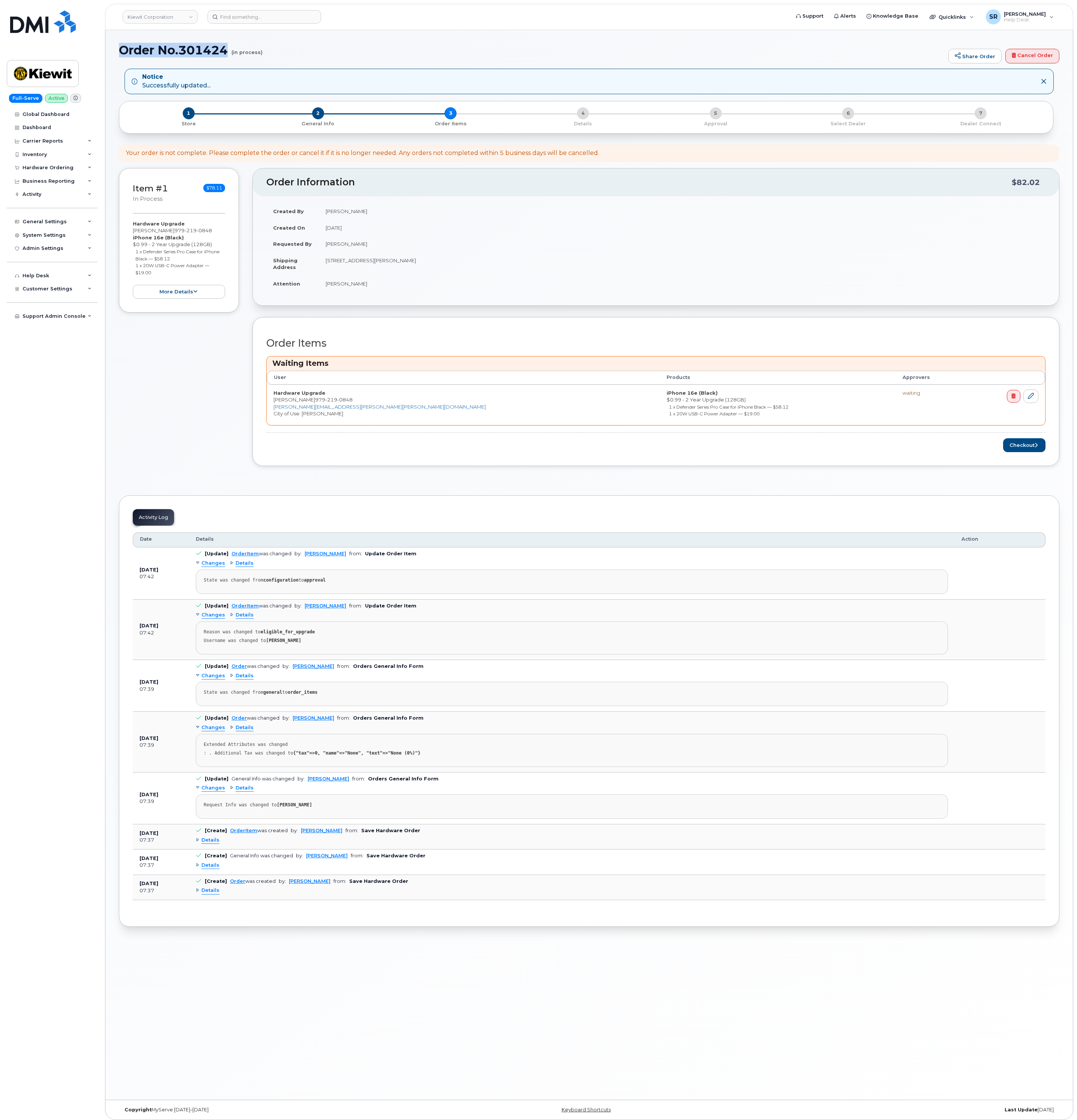
drag, startPoint x: 226, startPoint y: 53, endPoint x: 118, endPoint y: 56, distance: 108.0
click at [118, 56] on div "Order No.301424 (in process) Share Order Cancel Order Notice Successfully updat…" at bounding box center [589, 565] width 967 height 1070
copy h1 "Order No.301424"
click at [1034, 452] on button "Checkout" at bounding box center [1024, 445] width 43 height 14
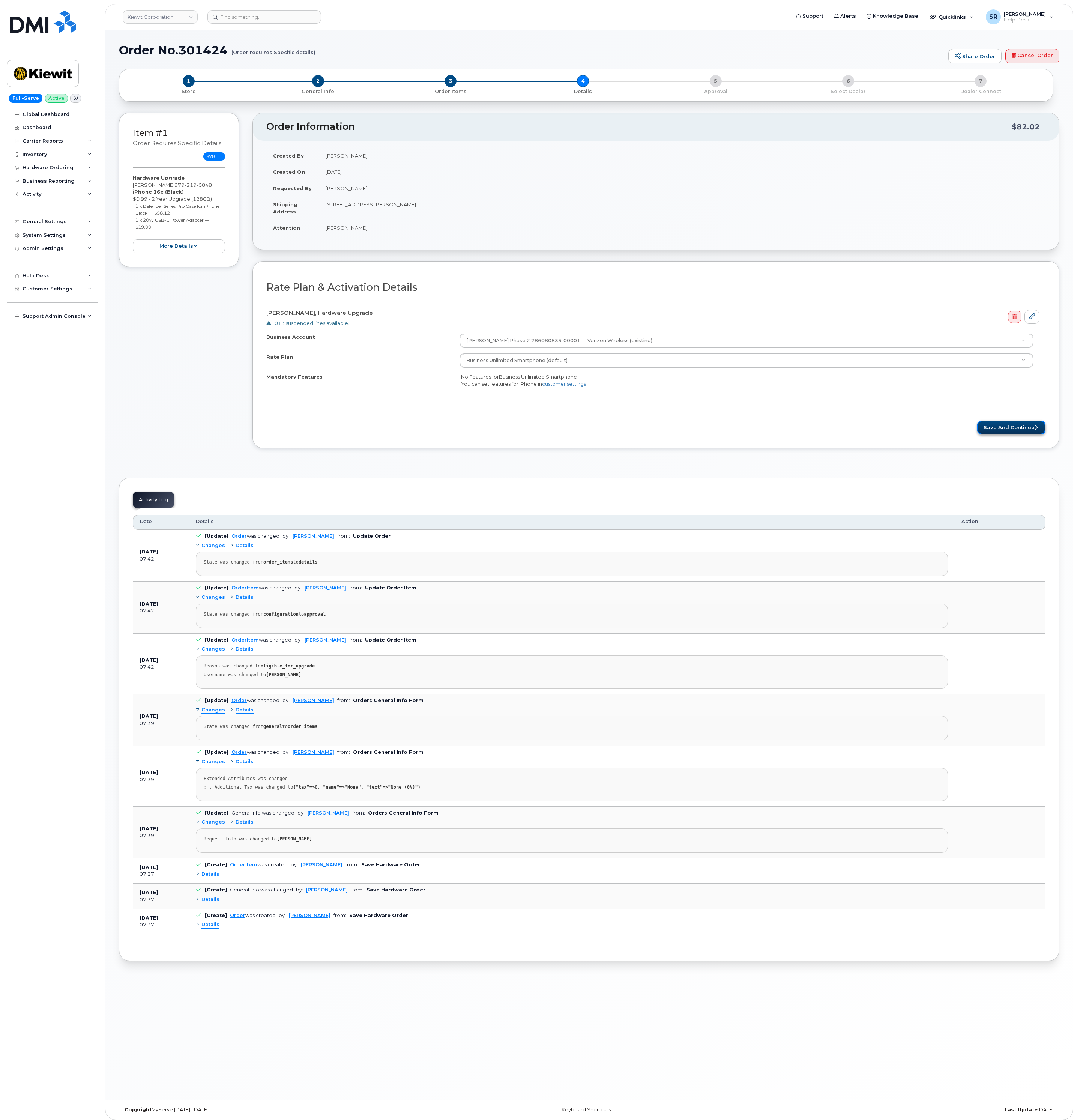
click at [1001, 427] on button "Save and Continue" at bounding box center [1011, 427] width 68 height 14
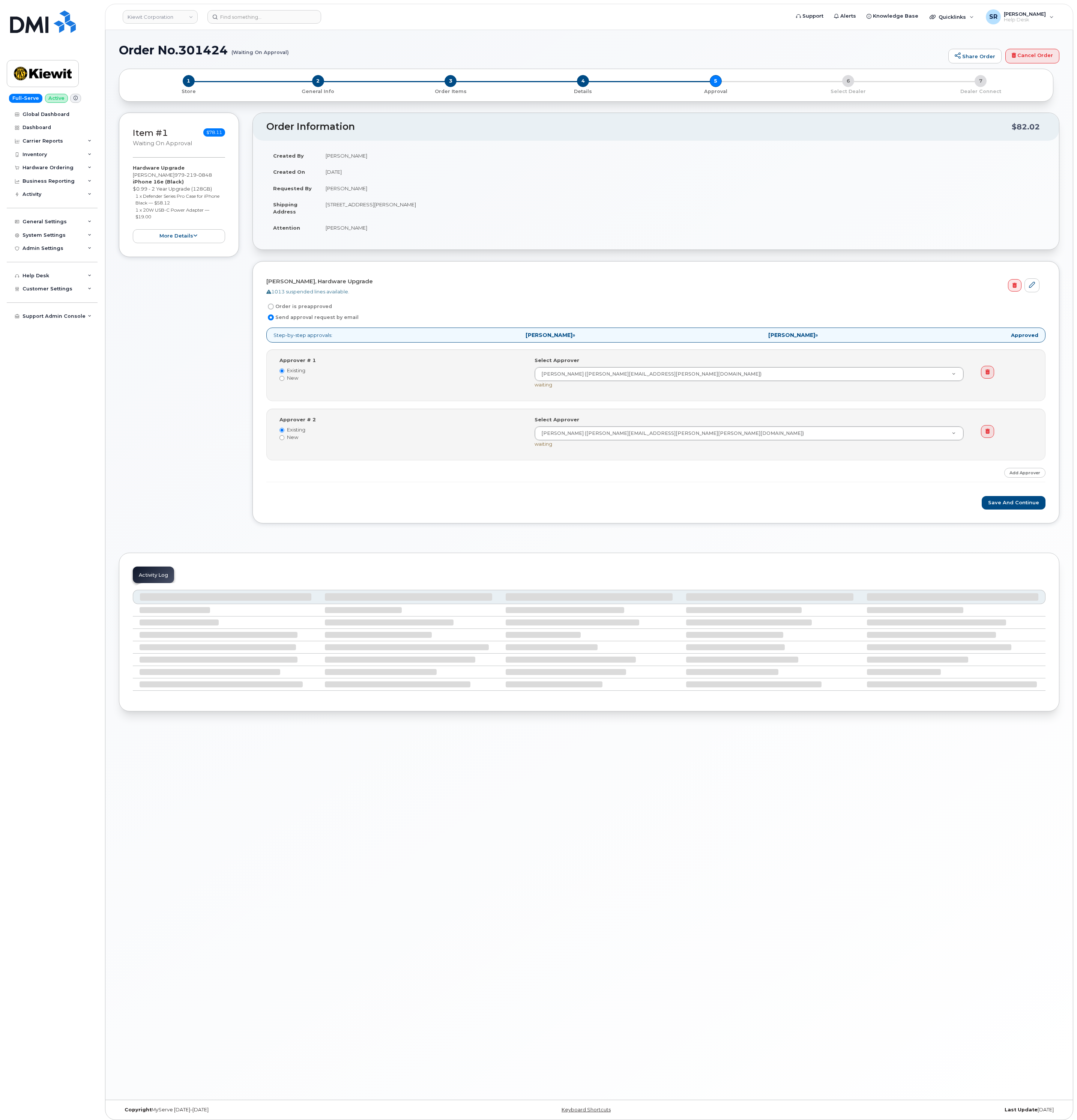
click at [292, 308] on label "Order is preapproved" at bounding box center [299, 307] width 66 height 9
click at [274, 308] on input "Order is preapproved" at bounding box center [271, 307] width 6 height 6
radio input "true"
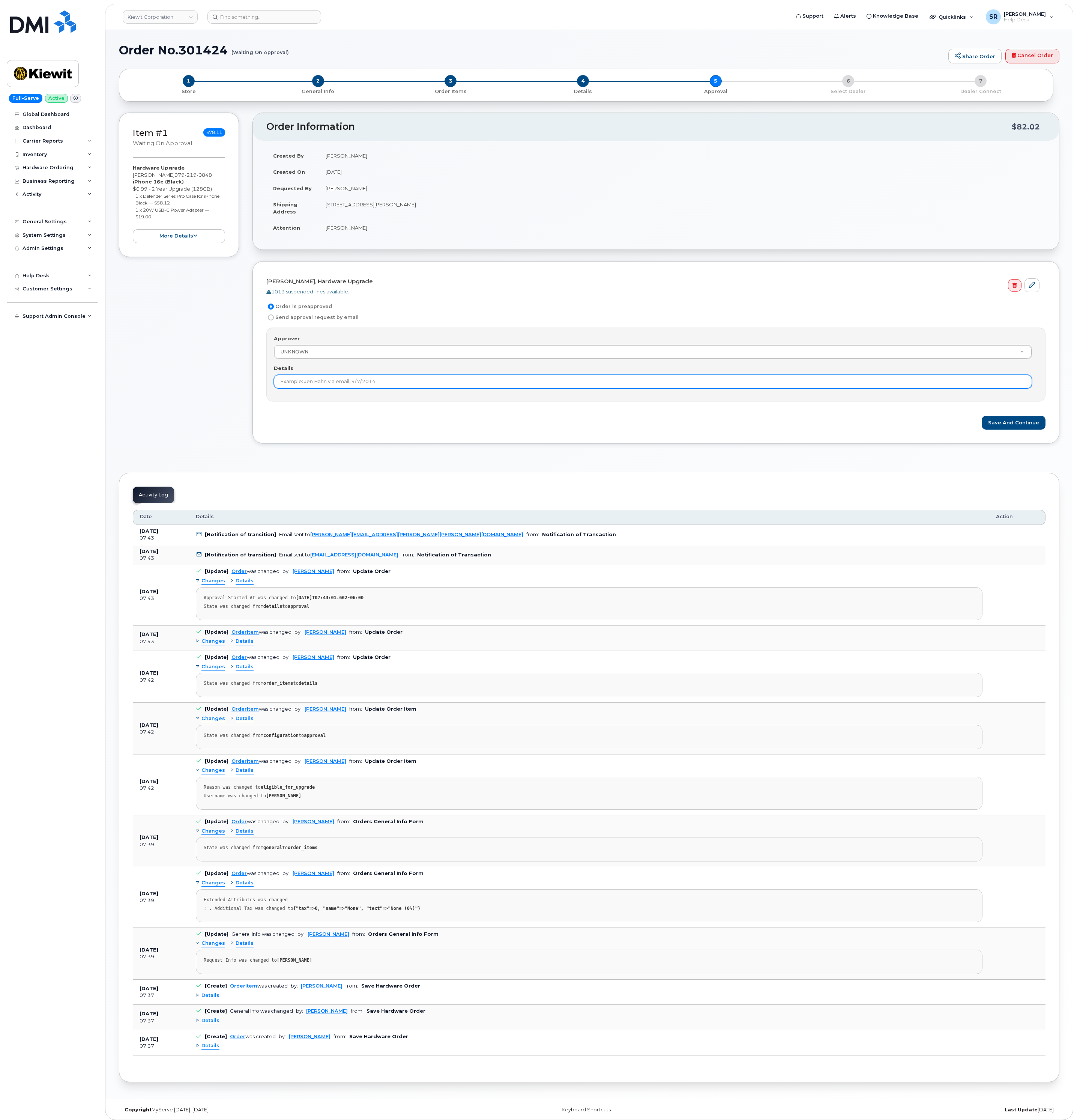
click at [336, 380] on input "Details" at bounding box center [653, 381] width 758 height 13
type input "Under $100 does not require approval according to KB"
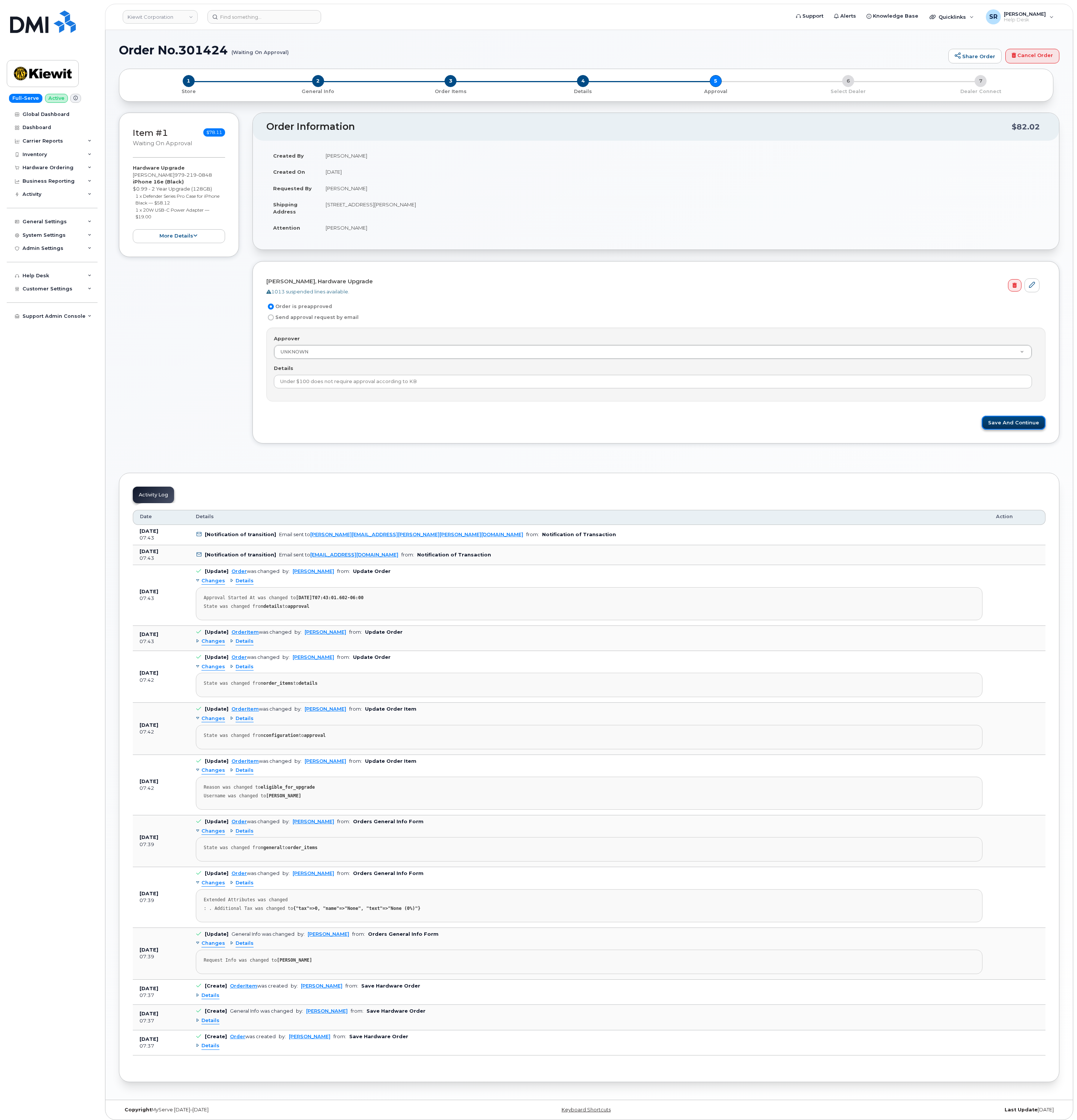
click at [1001, 423] on button "Save and Continue" at bounding box center [1013, 423] width 64 height 14
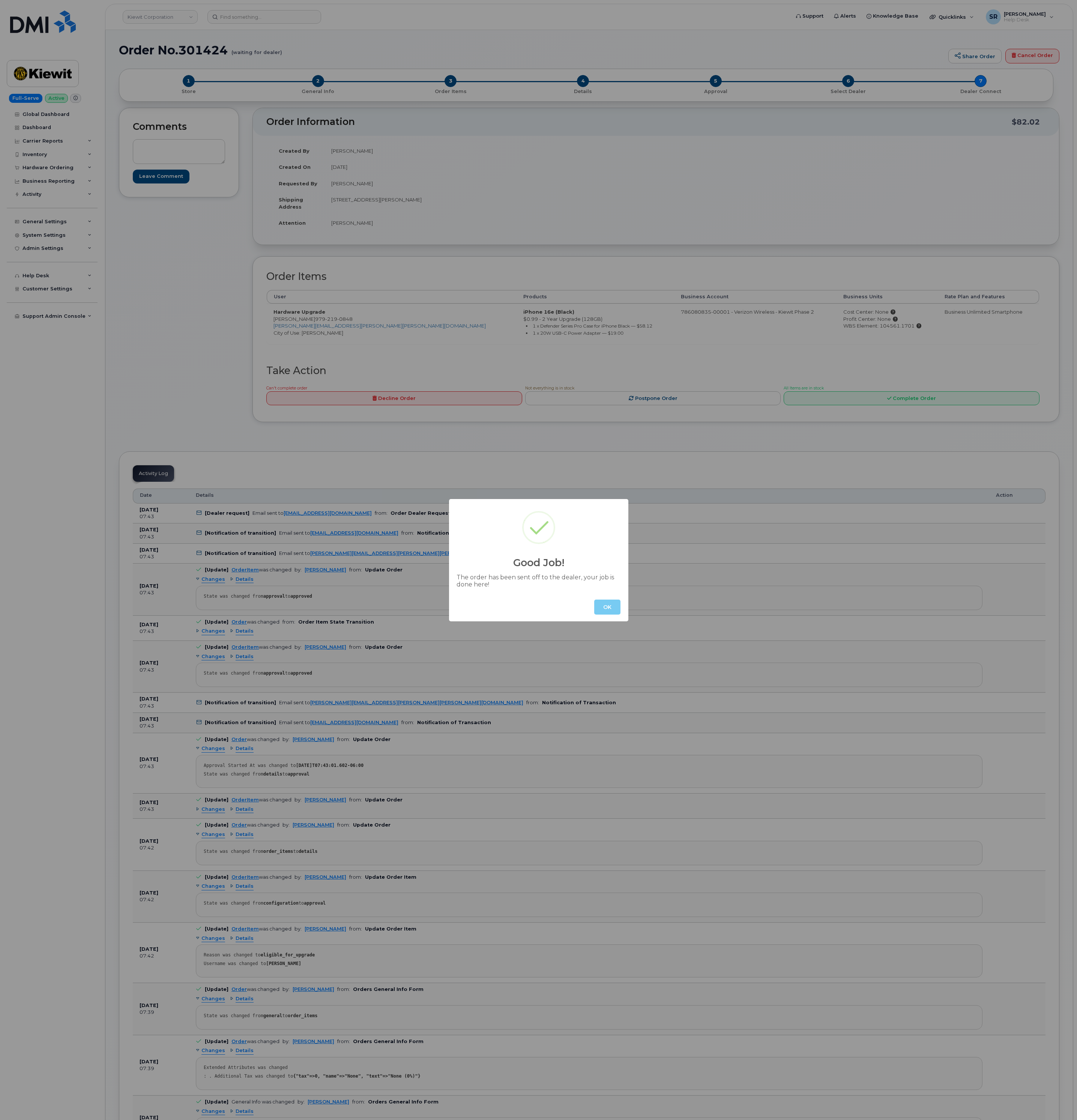
click at [606, 604] on button "OK" at bounding box center [607, 607] width 26 height 15
